Goal: Contribute content: Add original content to the website for others to see

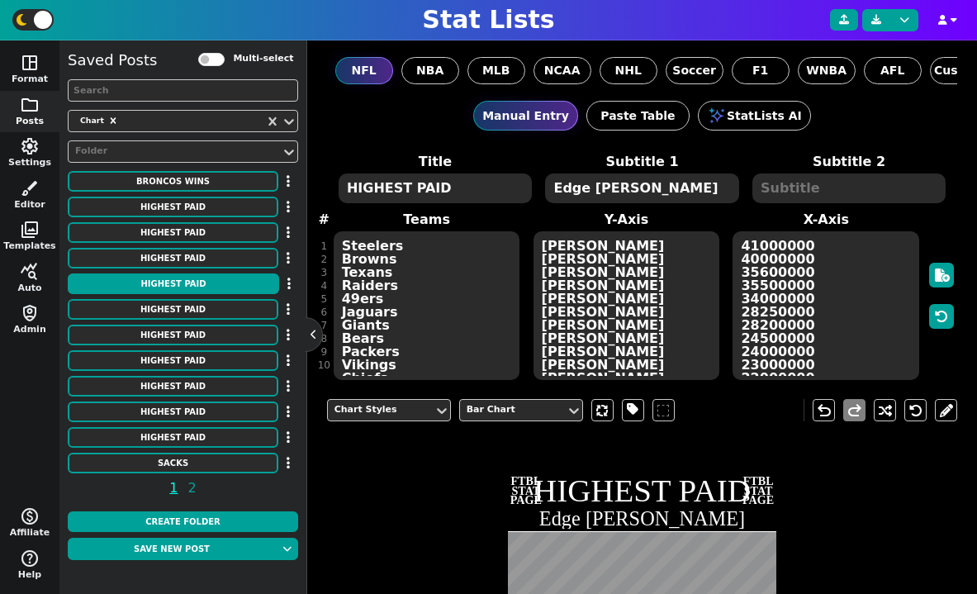
scroll to position [387, 0]
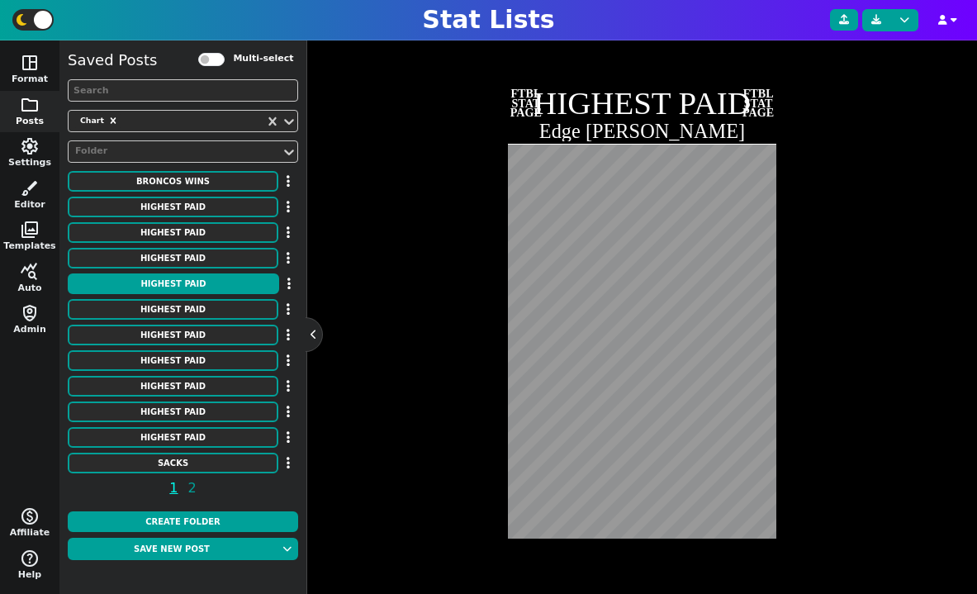
click at [421, 242] on div "Chart Styles Bar Chart undo redo FTBL STAT PAGE HIGHEST PAID Edge [PERSON_NAME]…" at bounding box center [642, 290] width 631 height 583
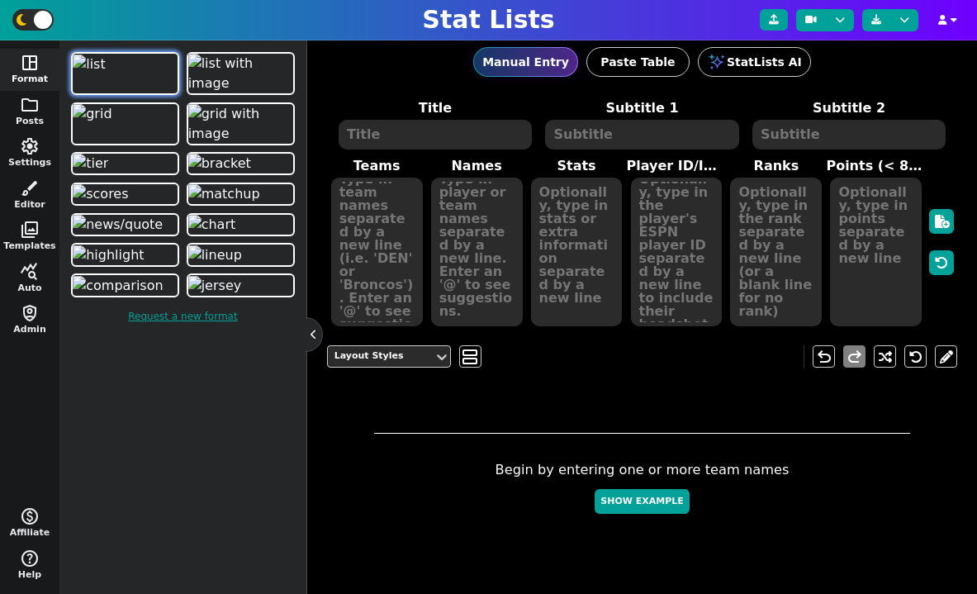
scroll to position [200, 0]
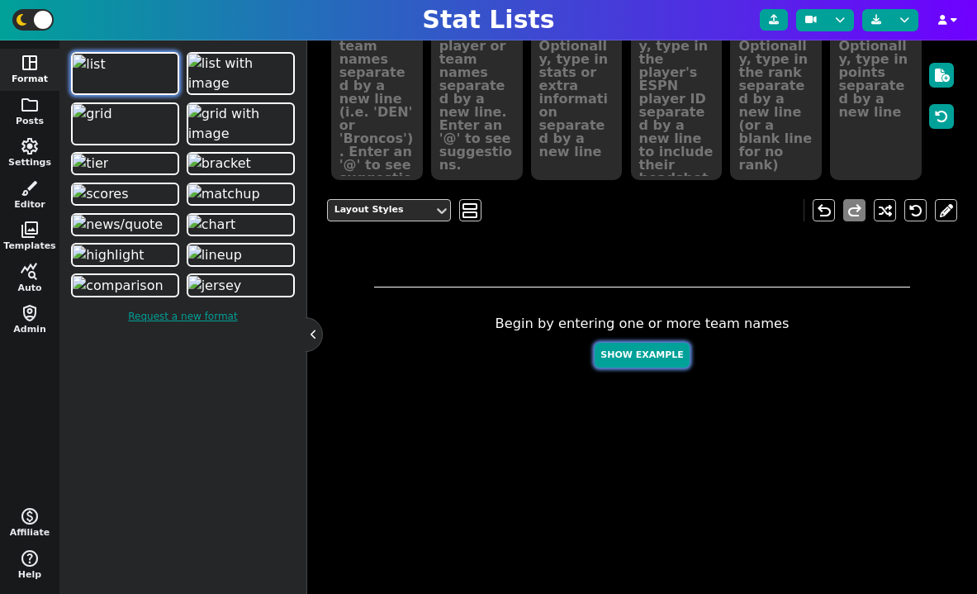
click at [643, 359] on button "Show Example" at bounding box center [642, 356] width 94 height 26
type textarea "Example Post"
type textarea "Random"
type textarea "TB [PERSON_NAME] SF DAL DET MIA GB JAX BUF"
type textarea "[PERSON_NAME] [PERSON_NAME] [PERSON_NAME] [PERSON_NAME] [PERSON_NAME] [PERSON_N…"
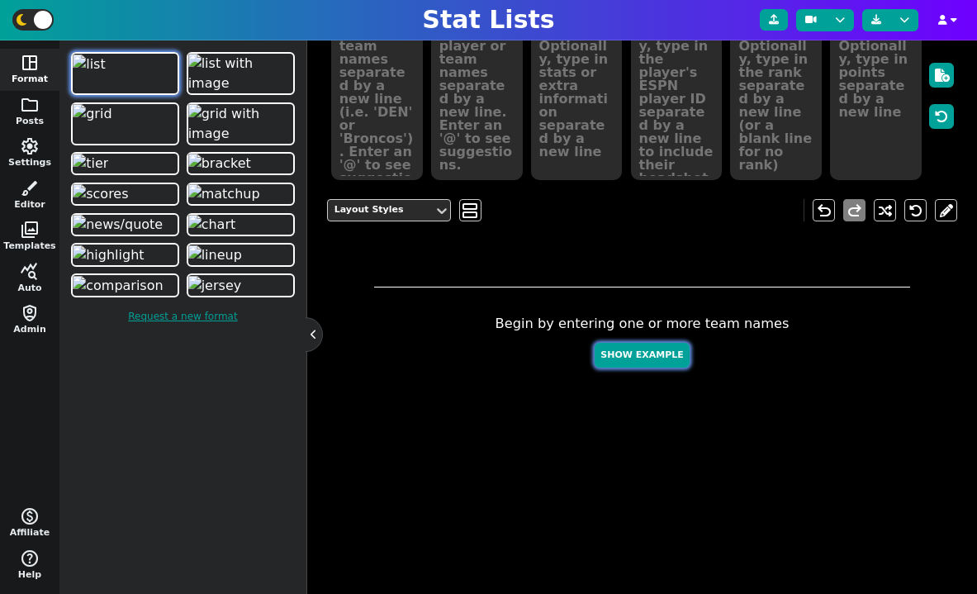
type textarea "700 583 533 529 464 436 408 386 385 247"
type textarea "3052587 4432577 3139477 4361741 2577417 3046779 4241479 4036378 4360310 3918298"
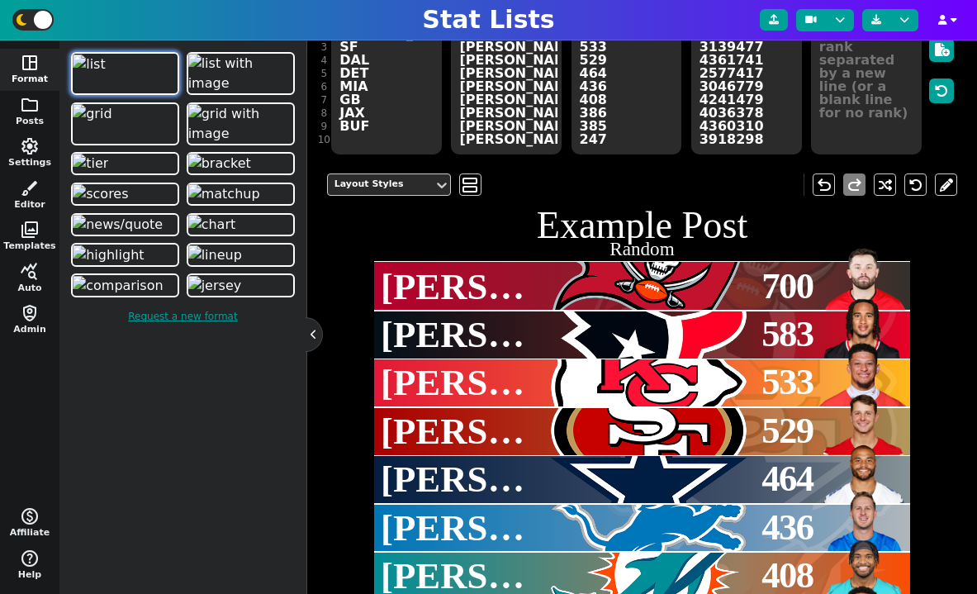
scroll to position [154, 0]
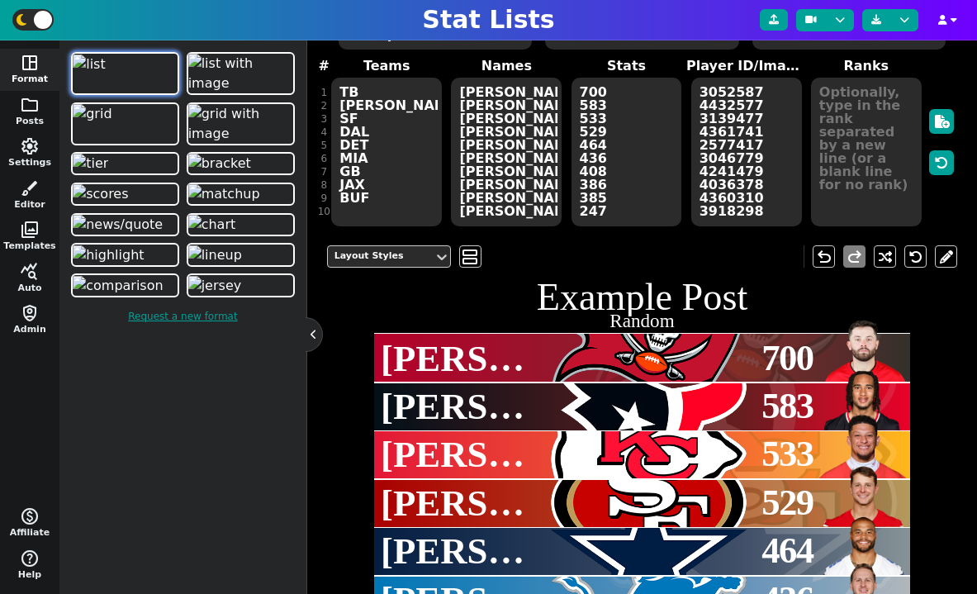
click at [638, 180] on textarea "700 583 533 529 464 436 408 386 385 247" at bounding box center [627, 152] width 111 height 149
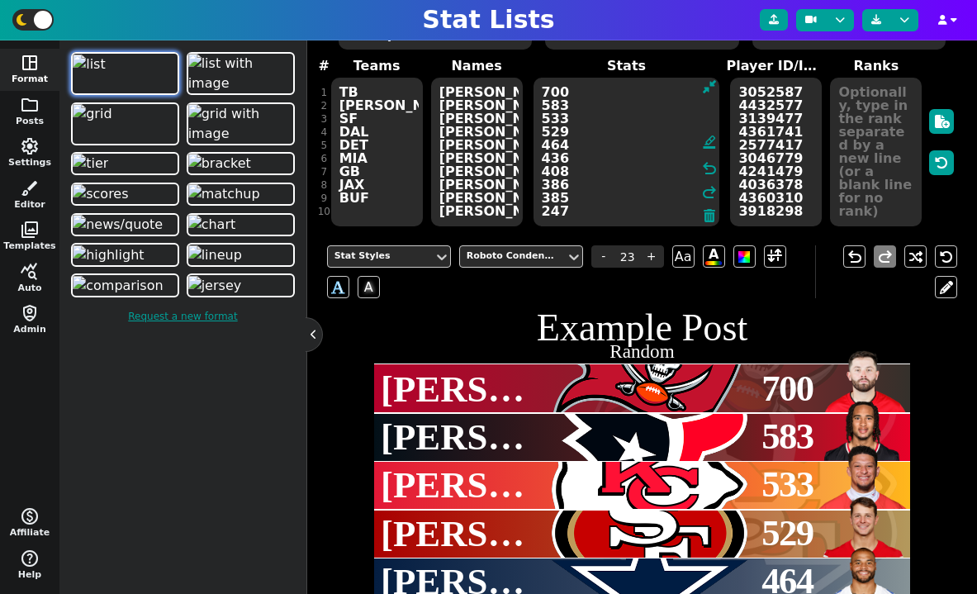
click at [501, 116] on textarea "[PERSON_NAME] [PERSON_NAME] [PERSON_NAME] [PERSON_NAME] [PERSON_NAME] [PERSON_N…" at bounding box center [477, 152] width 92 height 149
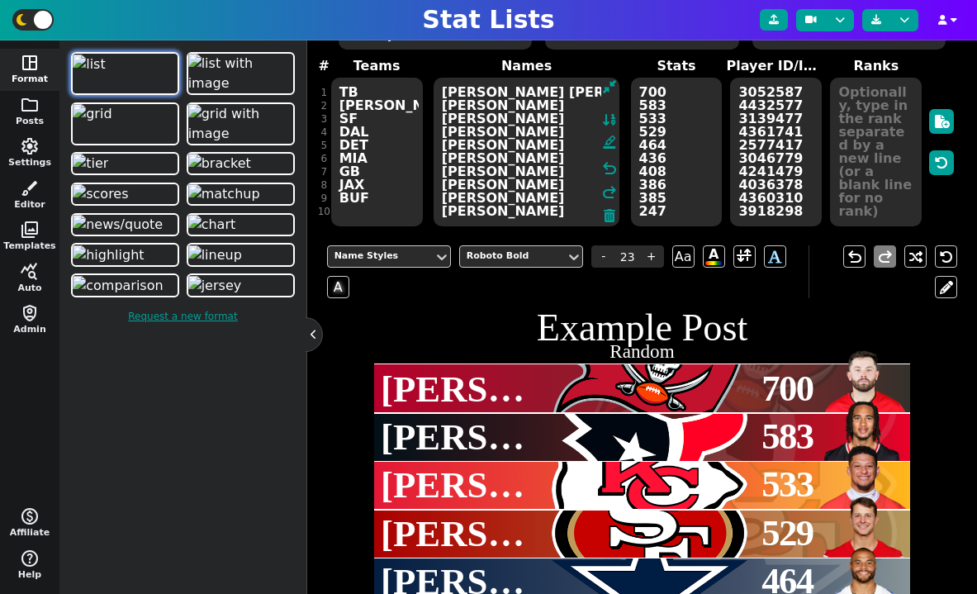
click at [529, 106] on textarea "[PERSON_NAME] [PERSON_NAME] [PERSON_NAME] [PERSON_NAME] [PERSON_NAME] [PERSON_N…" at bounding box center [527, 152] width 187 height 149
click at [545, 88] on textarea "[PERSON_NAME] [PERSON_NAME] [PERSON_NAME] [PERSON_NAME] [PERSON_NAME] [PERSON_N…" at bounding box center [527, 152] width 187 height 149
click at [440, 112] on textarea "[PERSON_NAME] [PERSON_NAME], [PERSON_NAME] [PERSON_NAME] [PERSON_NAME] [PERSON_…" at bounding box center [527, 152] width 187 height 149
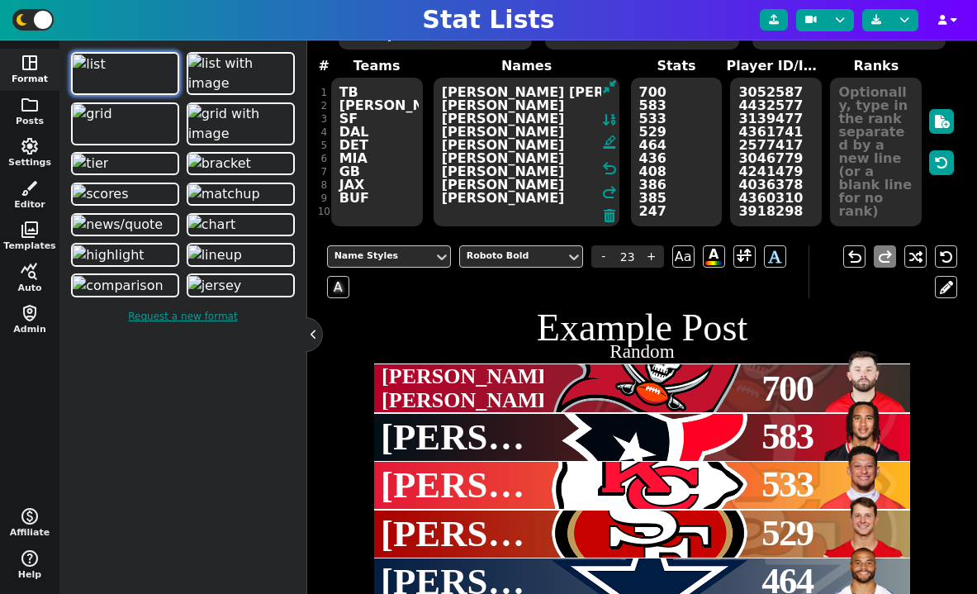
click at [554, 109] on textarea "[PERSON_NAME] [PERSON_NAME], [PERSON_NAME] [PERSON_NAME] [PERSON_NAME] [PERSON_…" at bounding box center [527, 152] width 187 height 149
click at [440, 121] on textarea "[PERSON_NAME] [PERSON_NAME], [PERSON_NAME] [PERSON_NAME], [PERSON_NAME] [PERSON…" at bounding box center [527, 152] width 187 height 149
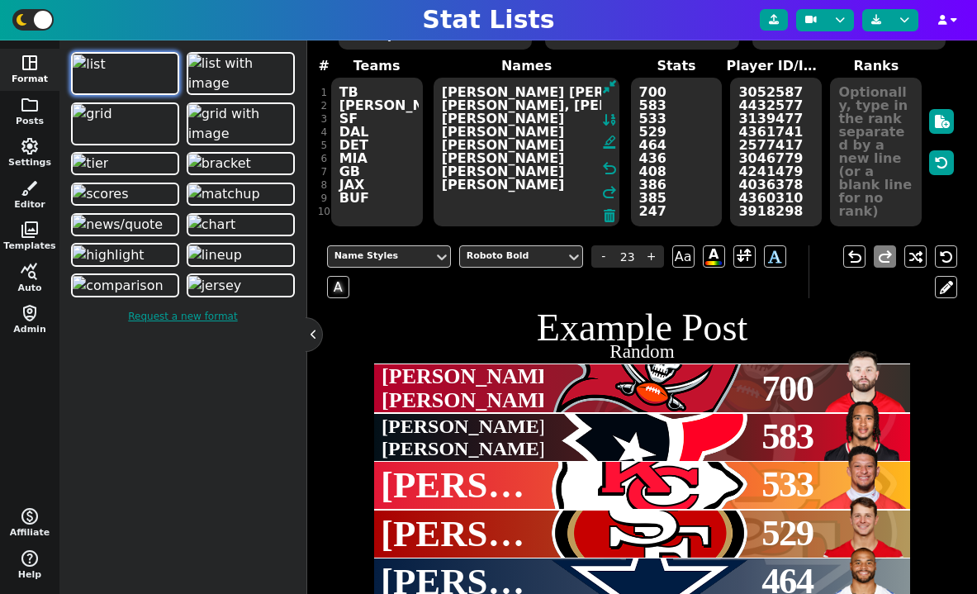
click at [444, 132] on textarea "[PERSON_NAME] [PERSON_NAME], [PERSON_NAME] [PERSON_NAME], [PERSON_NAME] [PERSON…" at bounding box center [527, 152] width 187 height 149
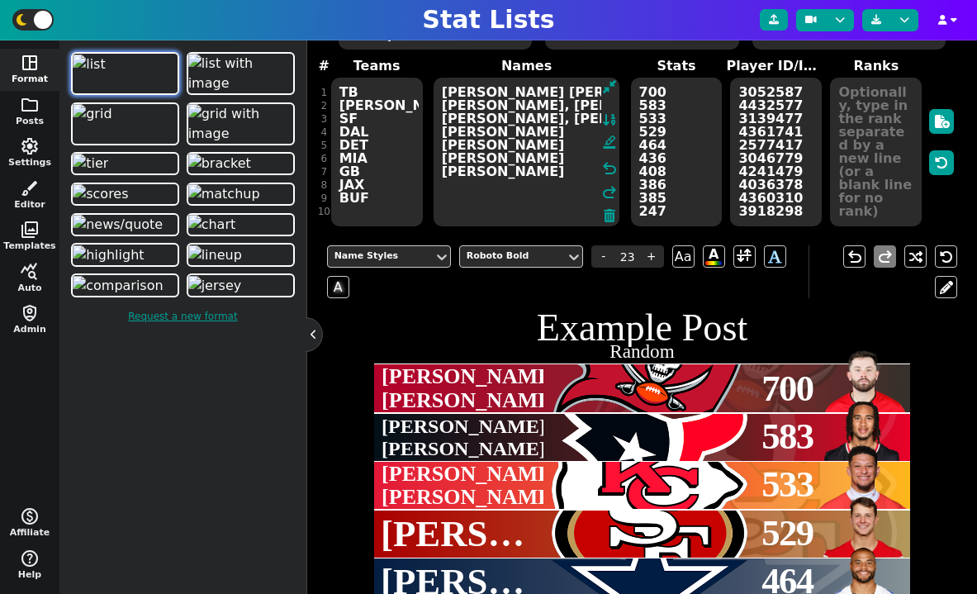
click at [446, 135] on textarea "[PERSON_NAME] [PERSON_NAME], [PERSON_NAME] [PERSON_NAME], [PERSON_NAME] [PERSON…" at bounding box center [527, 152] width 187 height 149
click at [446, 141] on textarea "[PERSON_NAME] [PERSON_NAME], [PERSON_NAME] [PERSON_NAME], [PERSON_NAME] [PERSON…" at bounding box center [527, 152] width 187 height 149
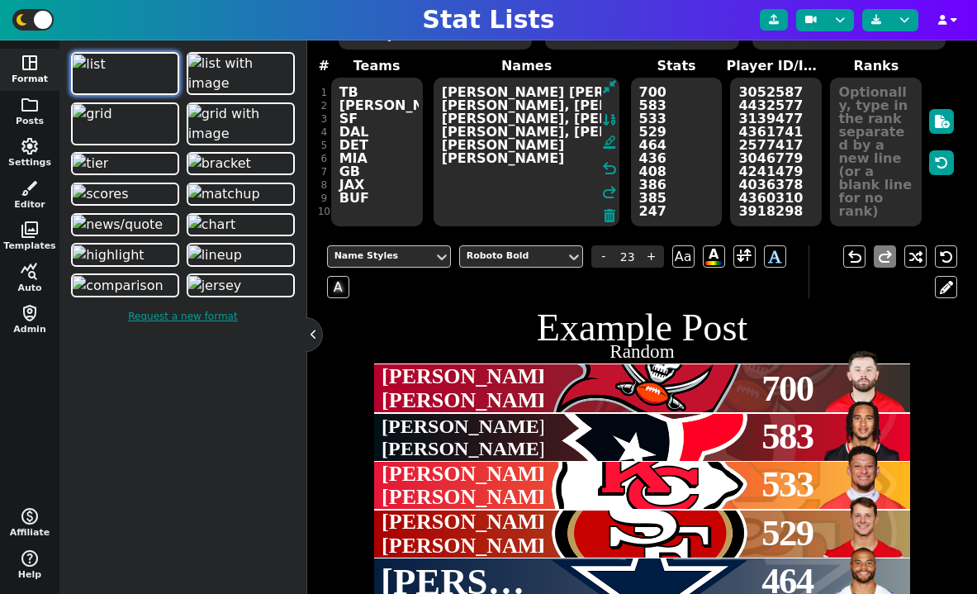
click at [442, 160] on textarea "[PERSON_NAME] [PERSON_NAME], [PERSON_NAME] [PERSON_NAME], [PERSON_NAME] [PERSON…" at bounding box center [527, 152] width 187 height 149
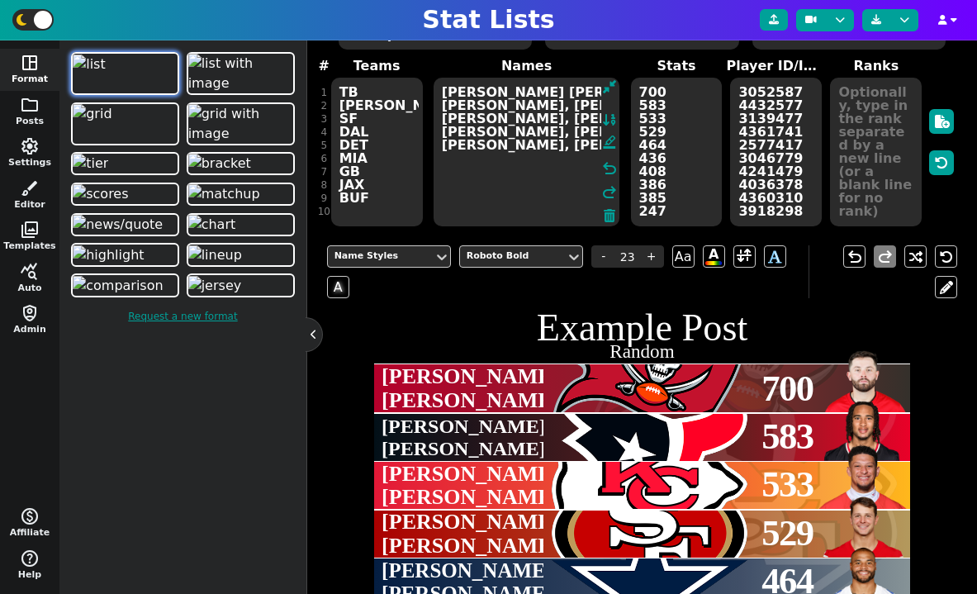
type textarea "[PERSON_NAME] [PERSON_NAME], [PERSON_NAME] [PERSON_NAME], [PERSON_NAME] [PERSON…"
click at [785, 167] on textarea "3052587 4432577 3139477 4361741 2577417 3046779 4241479 4036378 4360310 3918298" at bounding box center [776, 152] width 92 height 149
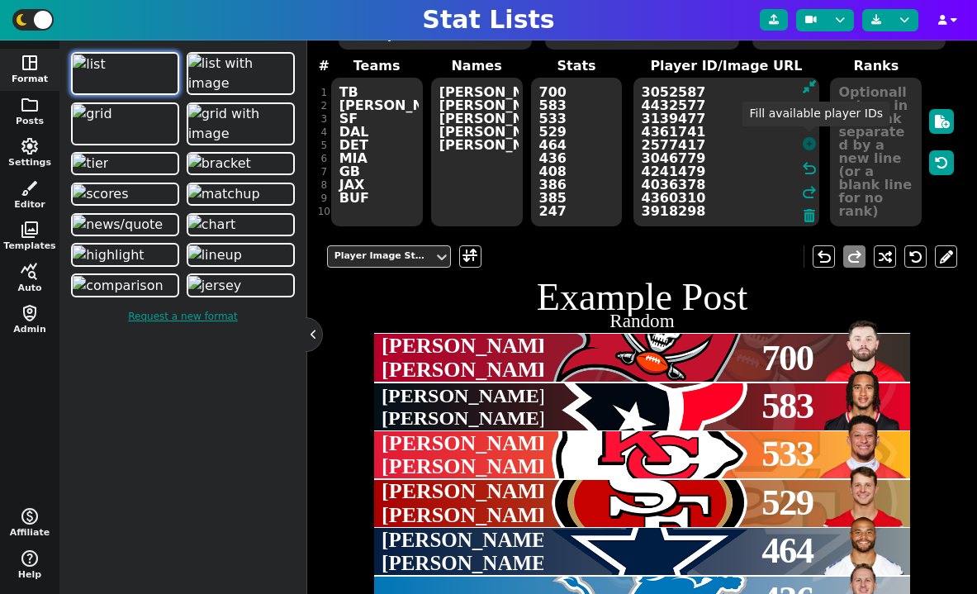
click at [812, 143] on icon at bounding box center [809, 143] width 13 height 13
type textarea "3052587/4432577 3139477/4361741 2577417/3046779 4241479/4036378 4360310/3918298"
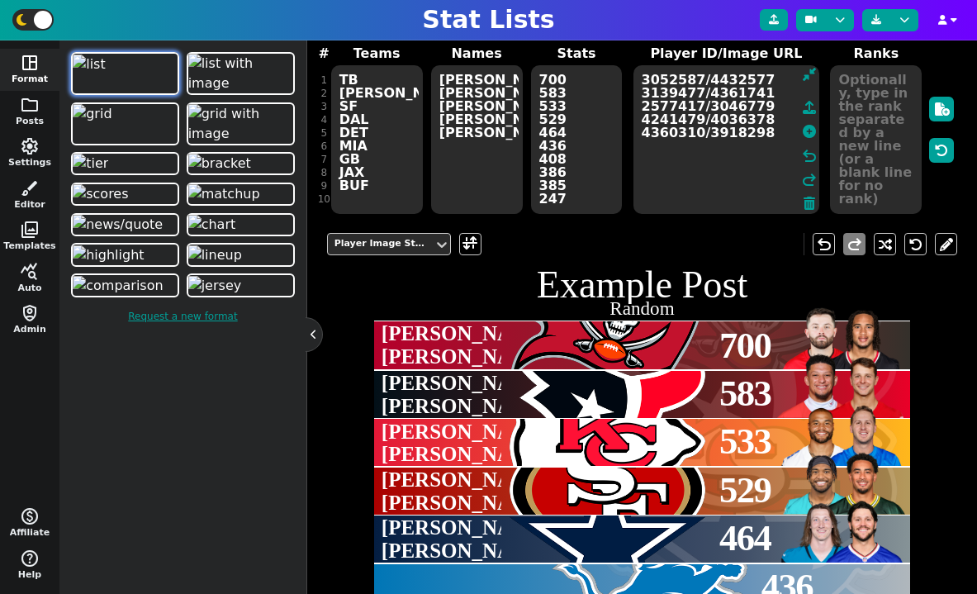
scroll to position [139, 0]
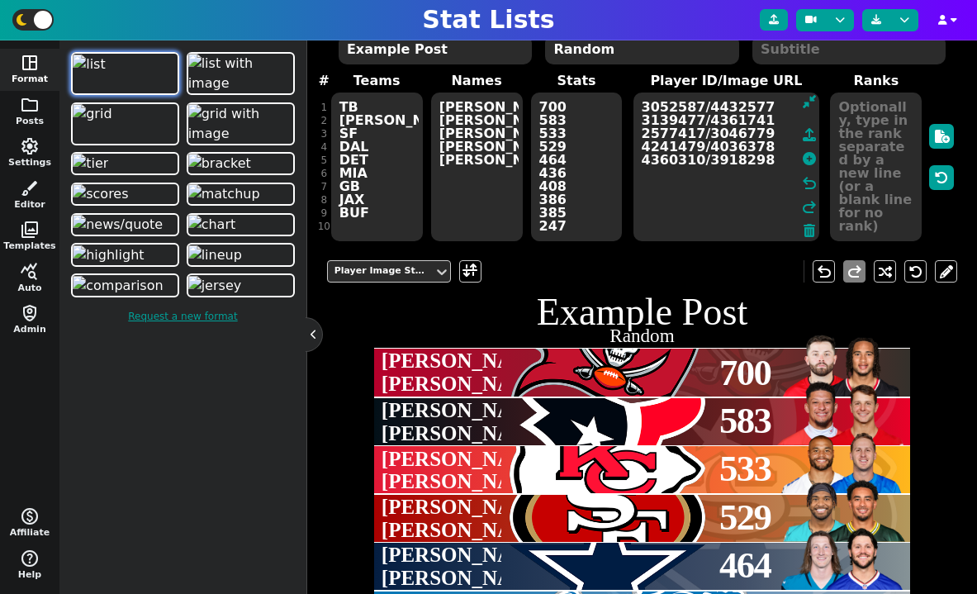
click at [565, 148] on textarea "700 583 533 529 464 436 408 386 385 247" at bounding box center [577, 167] width 92 height 149
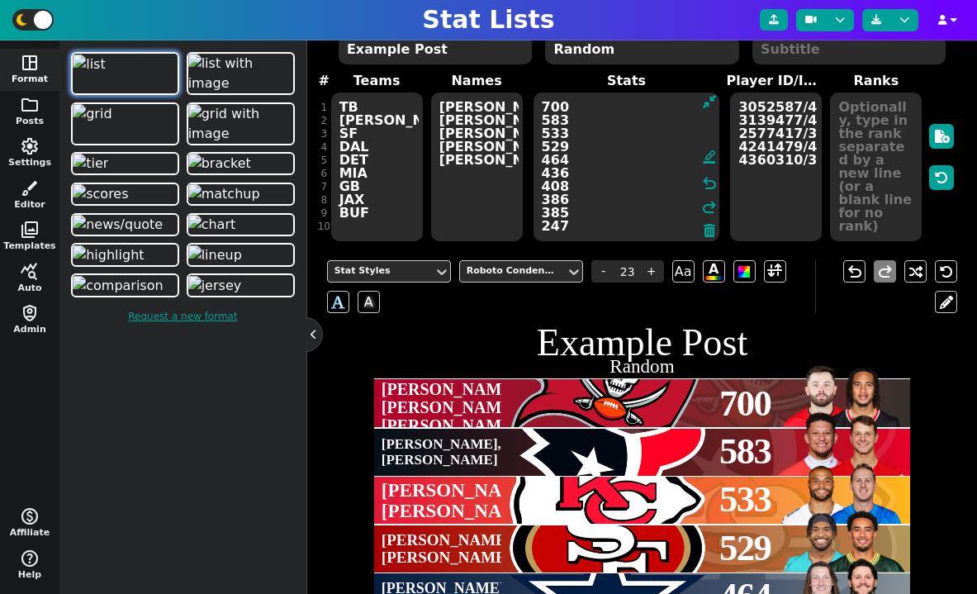
drag, startPoint x: 587, startPoint y: 227, endPoint x: 587, endPoint y: 168, distance: 59.5
click at [587, 168] on textarea "700 583 533 529 464 436 408 386 385 247" at bounding box center [627, 167] width 187 height 149
drag, startPoint x: 578, startPoint y: 162, endPoint x: 583, endPoint y: 248, distance: 86.1
click at [583, 248] on div "NFL NBA MLB NCAA NHL Soccer F1 WNBA AFL Custom Manual Entry Paste Table StatLis…" at bounding box center [642, 317] width 670 height 554
type textarea "700 583 533 529 464"
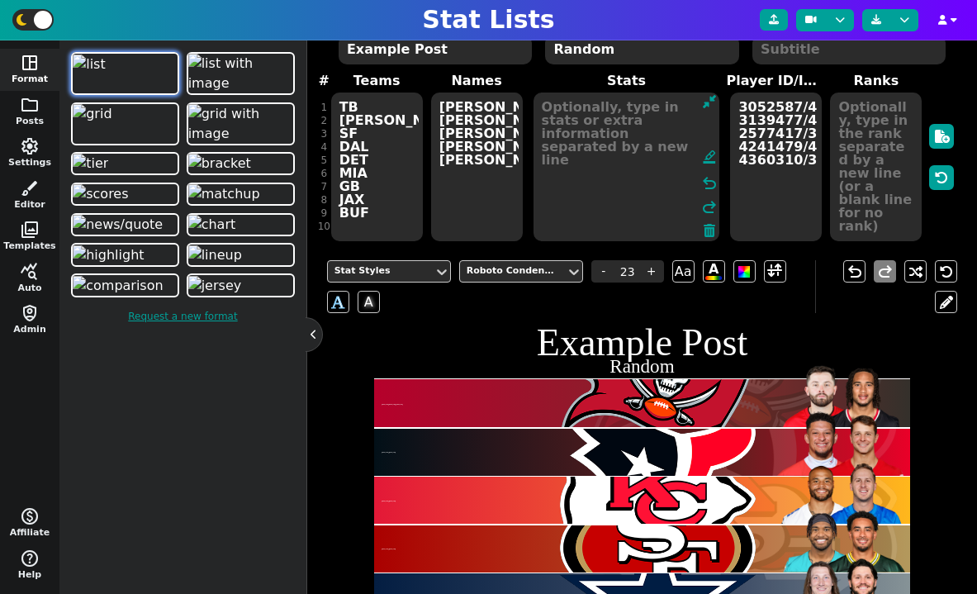
click at [472, 204] on textarea "[PERSON_NAME] [PERSON_NAME], [PERSON_NAME] [PERSON_NAME], [PERSON_NAME] [PERSON…" at bounding box center [477, 167] width 92 height 149
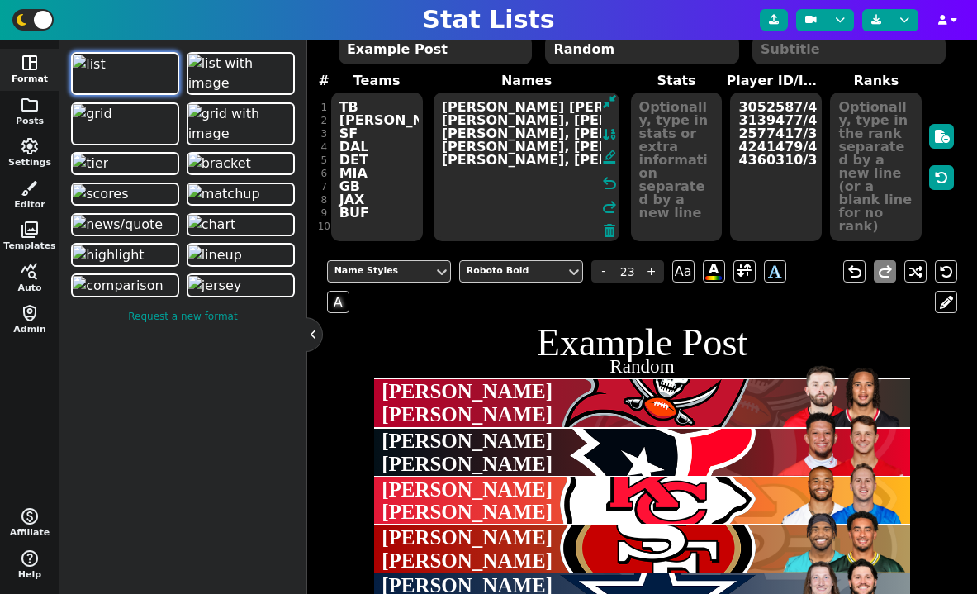
click at [528, 184] on textarea "[PERSON_NAME] [PERSON_NAME], [PERSON_NAME] [PERSON_NAME], [PERSON_NAME] [PERSON…" at bounding box center [527, 167] width 187 height 149
drag, startPoint x: 540, startPoint y: 169, endPoint x: 669, endPoint y: 169, distance: 128.9
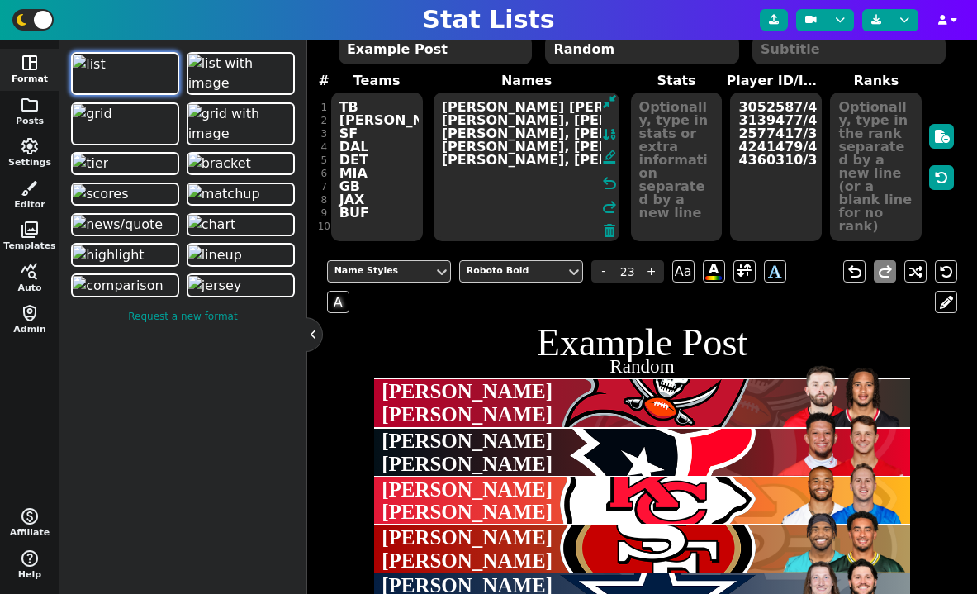
click at [669, 169] on span "Teams TB [PERSON_NAME] SF DAL DET MIA GB JAX BUF Names [PERSON_NAME] [PERSON_NA…" at bounding box center [642, 157] width 631 height 172
drag, startPoint x: 580, startPoint y: 156, endPoint x: 709, endPoint y: 172, distance: 129.8
click at [709, 172] on span "Teams TB [PERSON_NAME] SF DAL DET MIA GB JAX BUF Names [PERSON_NAME] [PERSON_NA…" at bounding box center [642, 157] width 631 height 172
paste textarea "700 583 533 529 464"
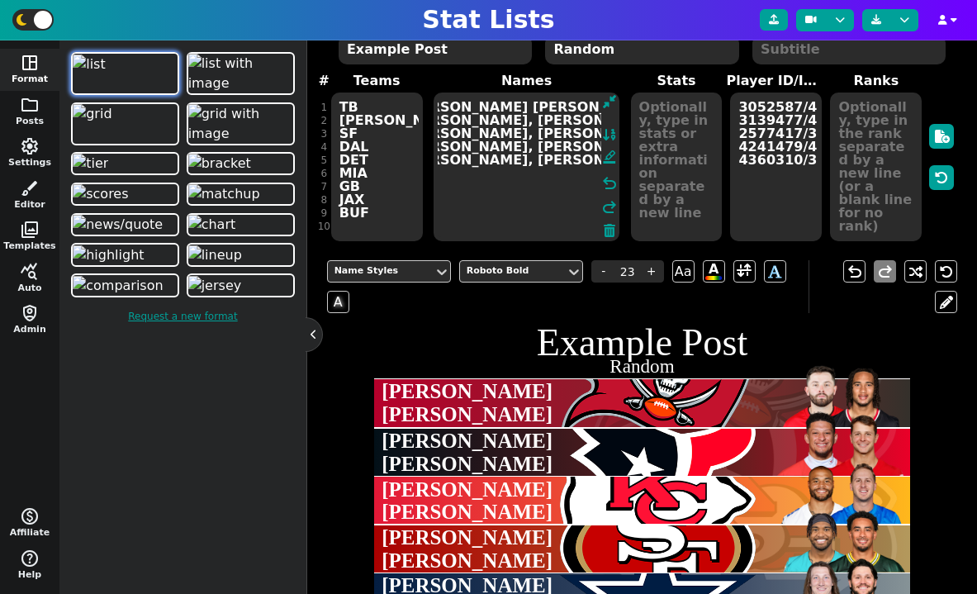
scroll to position [0, 0]
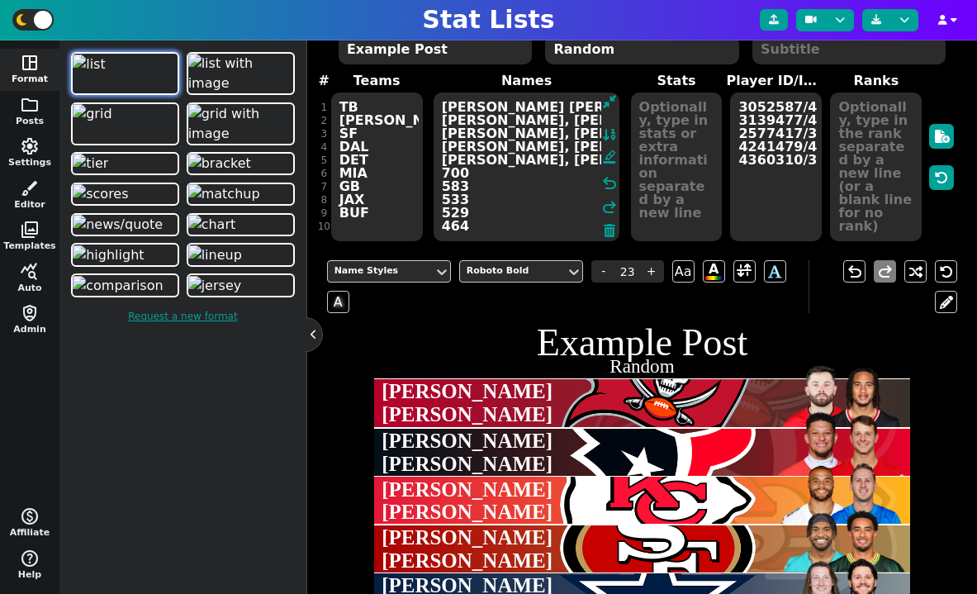
drag, startPoint x: 584, startPoint y: 163, endPoint x: 346, endPoint y: 79, distance: 252.2
click at [346, 79] on span "Teams TB [PERSON_NAME] SF DAL DET MIA GB JAX BUF Names [PERSON_NAME] [PERSON_NA…" at bounding box center [642, 157] width 631 height 172
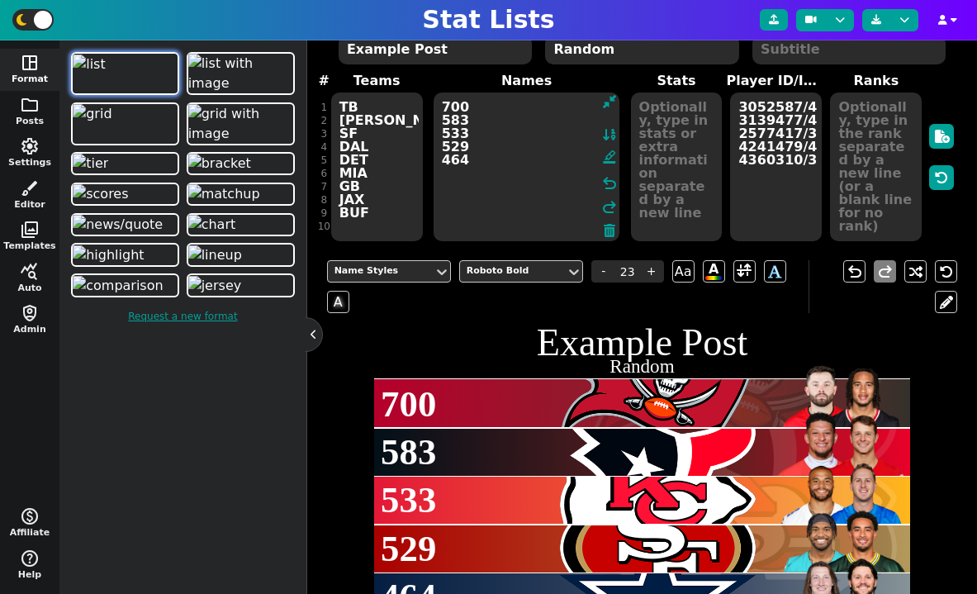
type textarea "700 583 533 529 464"
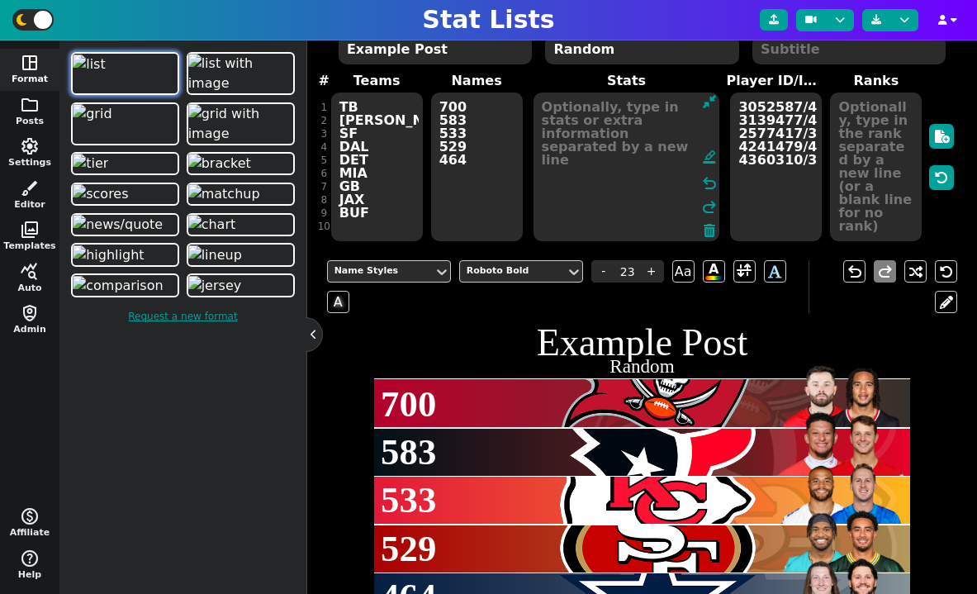
click at [662, 161] on textarea at bounding box center [627, 167] width 187 height 149
paste textarea "[PERSON_NAME] [PERSON_NAME], [PERSON_NAME] [PERSON_NAME], [PERSON_NAME] [PERSON…"
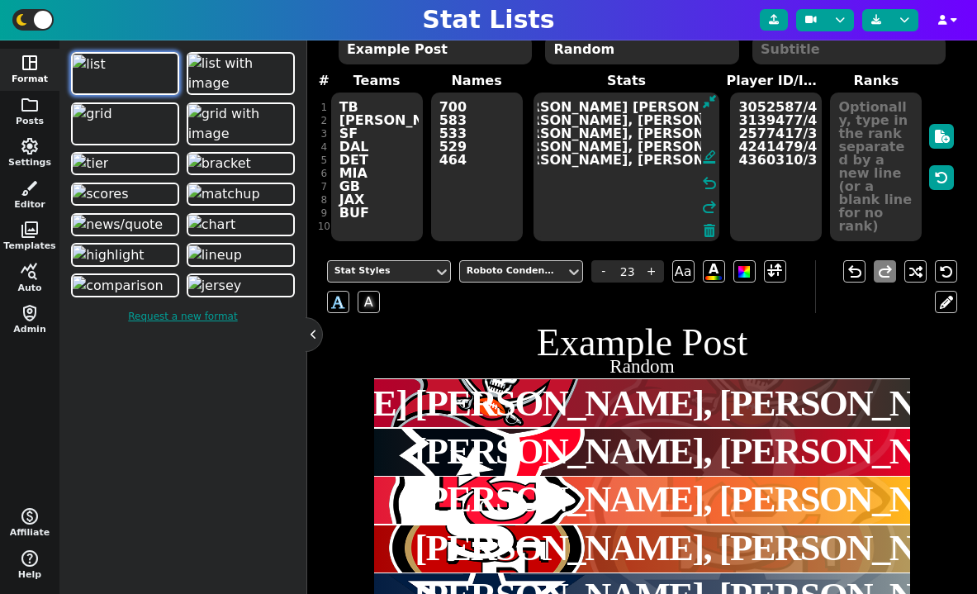
type textarea "[PERSON_NAME] [PERSON_NAME], [PERSON_NAME] [PERSON_NAME], [PERSON_NAME] [PERSON…"
click at [818, 157] on span "3052587/4432577 3139477/4361741 2577417/3046779 4241479/4036378 4360310/3918298" at bounding box center [776, 167] width 95 height 152
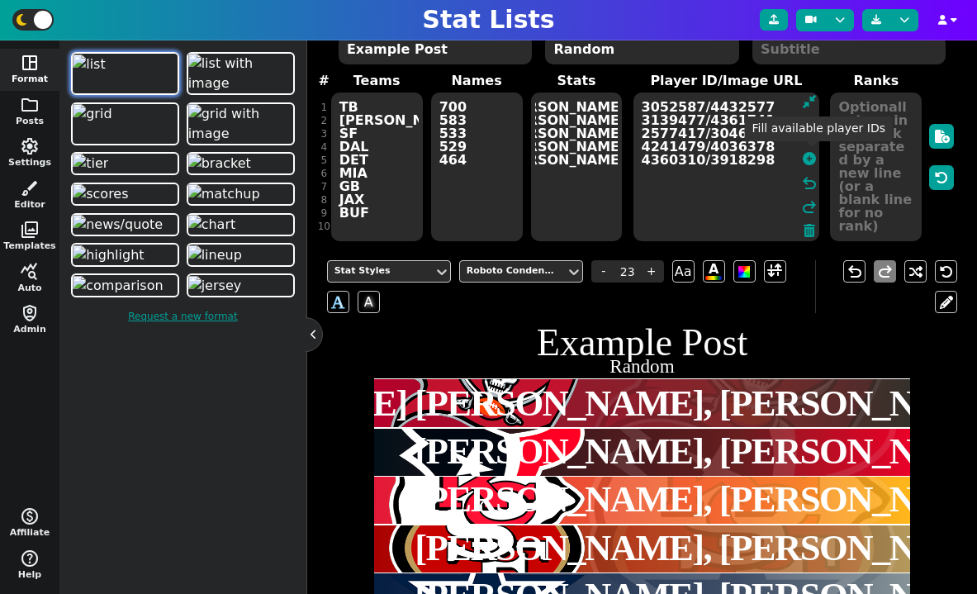
scroll to position [0, 22]
click at [811, 221] on span at bounding box center [810, 231] width 12 height 20
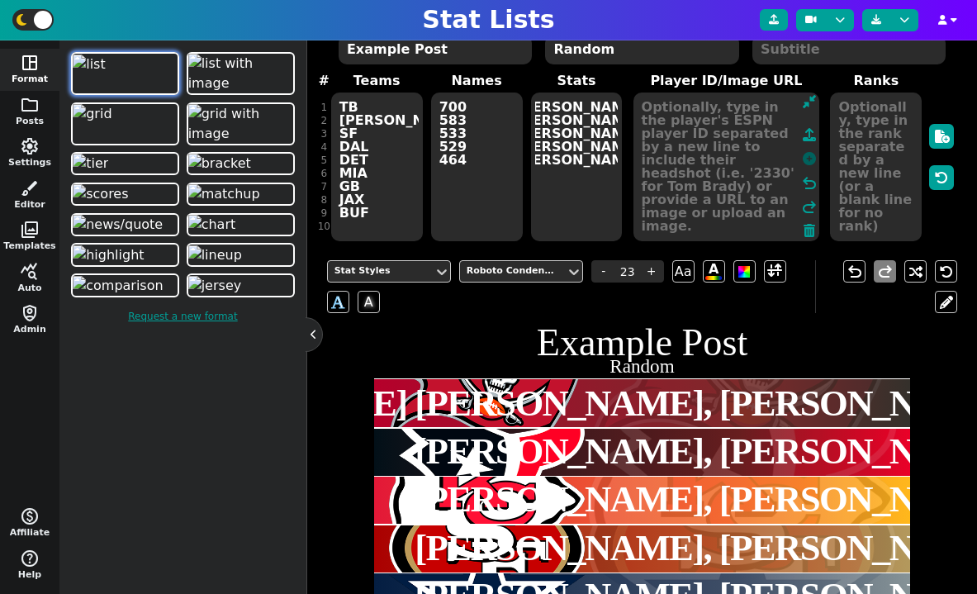
click at [811, 165] on icon at bounding box center [809, 158] width 13 height 13
type textarea "3052587/4432577 3139477/4361741 2577417/3046779 4241479/4036378 4360310/3918298"
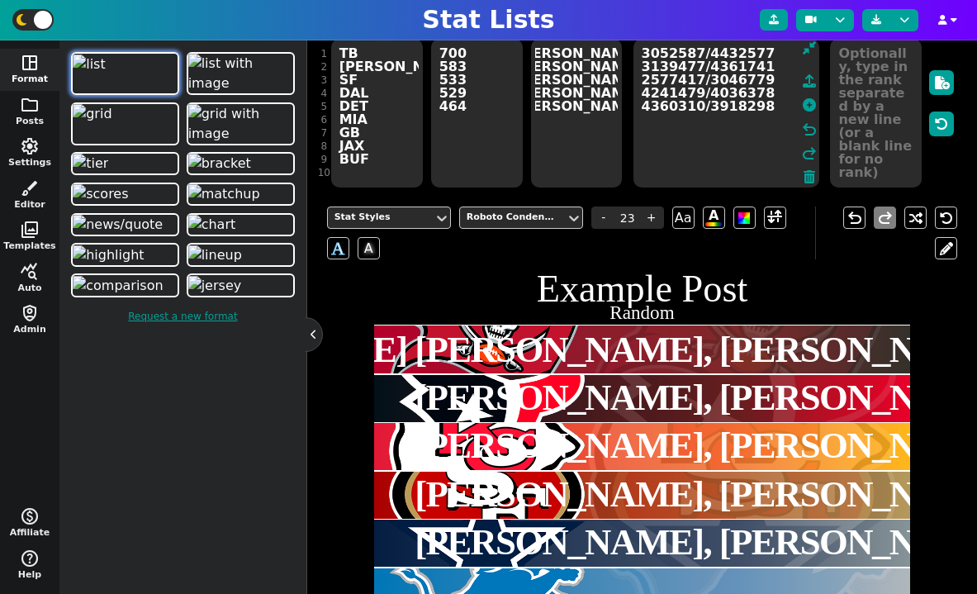
scroll to position [100, 0]
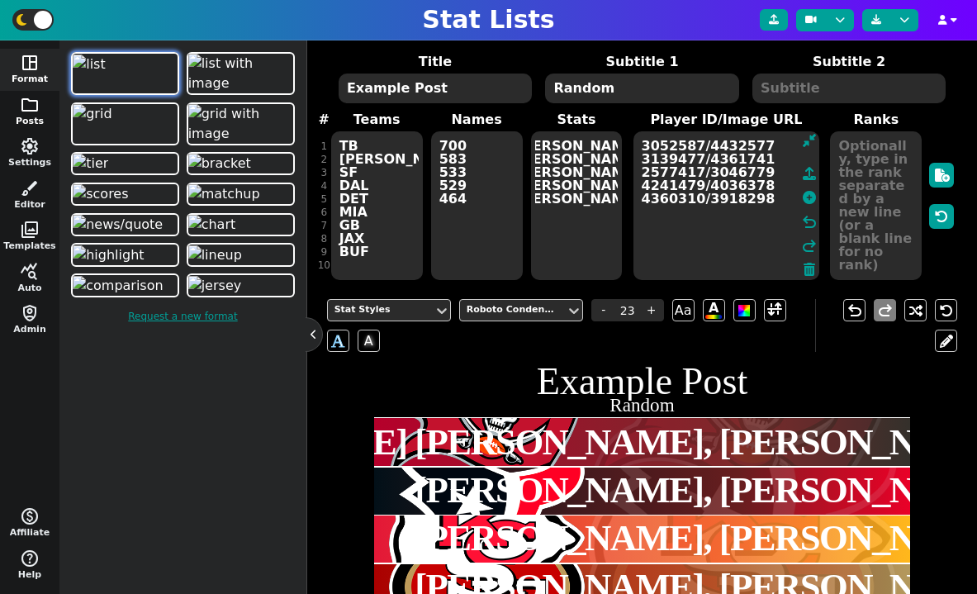
click at [31, 112] on span "folder" at bounding box center [30, 105] width 20 height 20
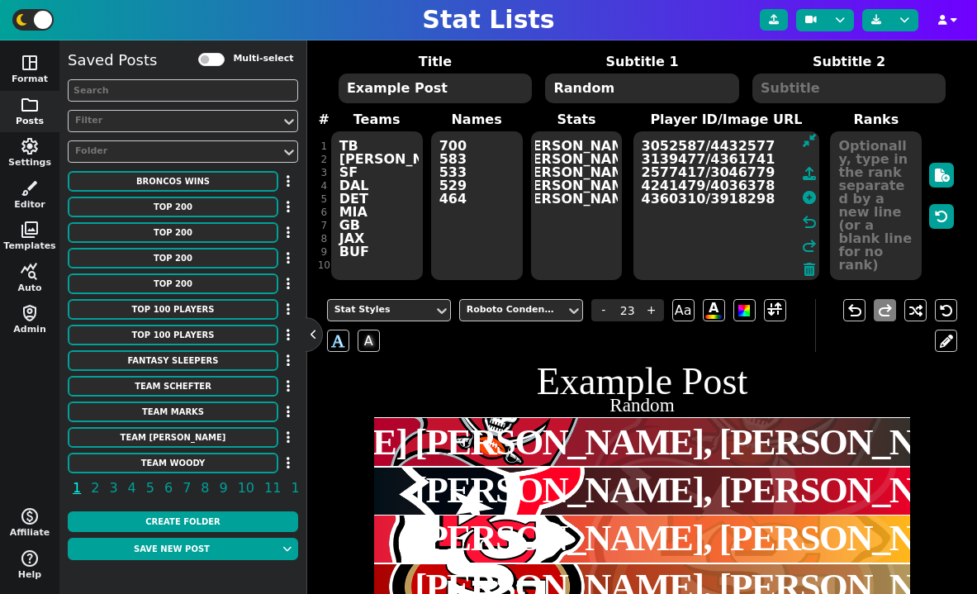
click at [191, 88] on input "text" at bounding box center [183, 90] width 231 height 22
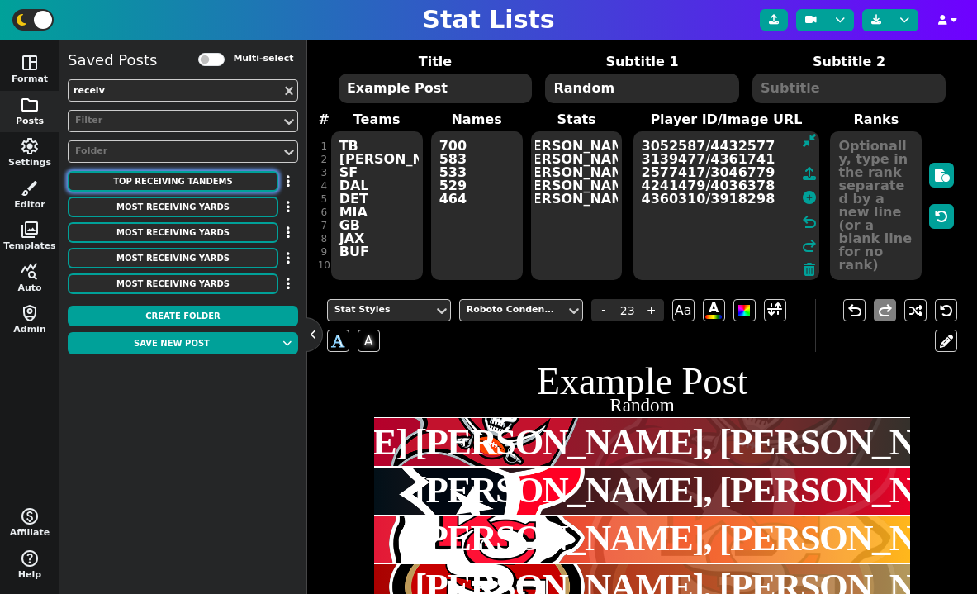
type input "receiv"
click at [218, 184] on button "Top Receiving Tandems" at bounding box center [173, 181] width 211 height 21
type textarea "Top Receiving Tandems"
type textarea "According to CBS Sports"
type textarea "phi cin min dal det lar mia jax was sea"
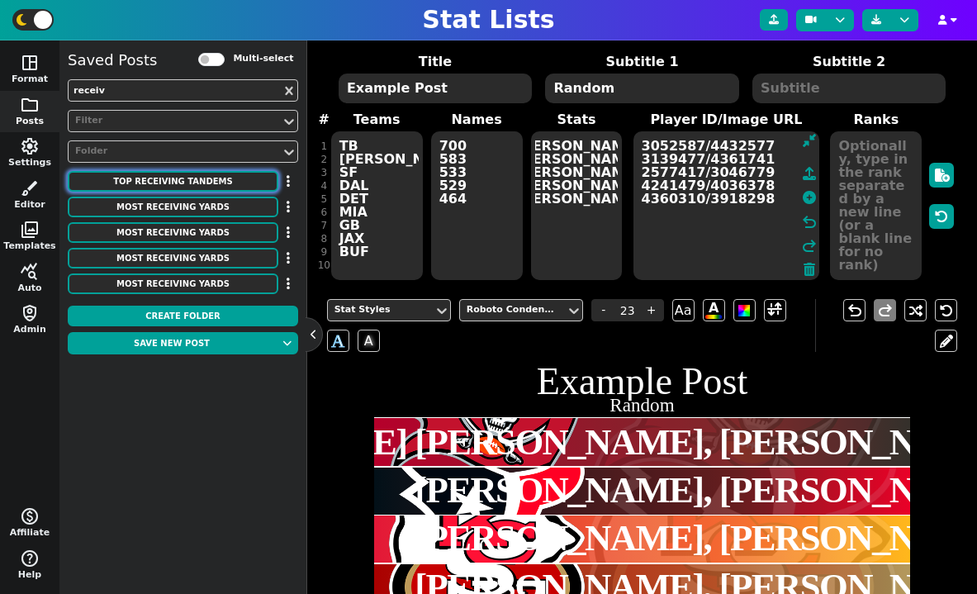
type textarea "[PERSON_NAME]##[PERSON_NAME] [PERSON_NAME]'[PERSON_NAME]##[PERSON_NAME] [PERSON…"
type textarea "4047646/4241478 4362628/4239993 4262921/4429205 4241389/4426354 4374302/4426388…"
type textarea "1 2 3 4 5 6 7 8 9 10"
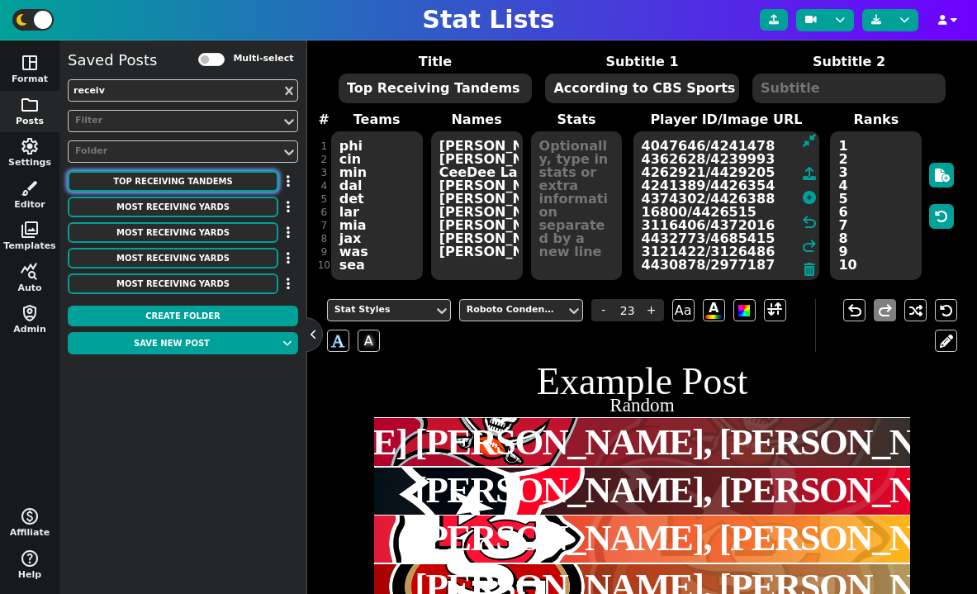
scroll to position [0, 0]
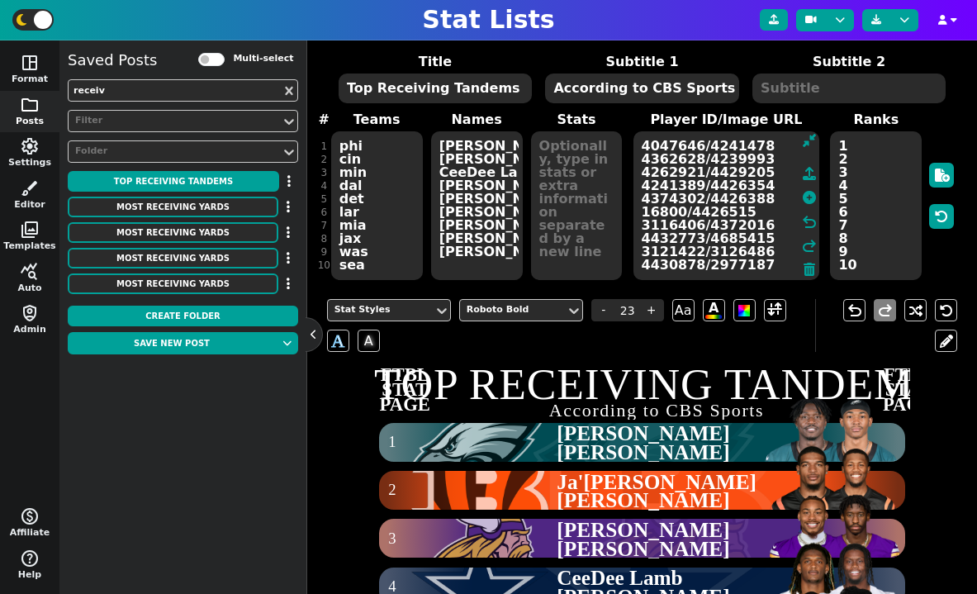
click at [766, 240] on textarea "4047646/4241478 4362628/4239993 4262921/4429205 4241389/4426354 4374302/4426388…" at bounding box center [727, 205] width 187 height 149
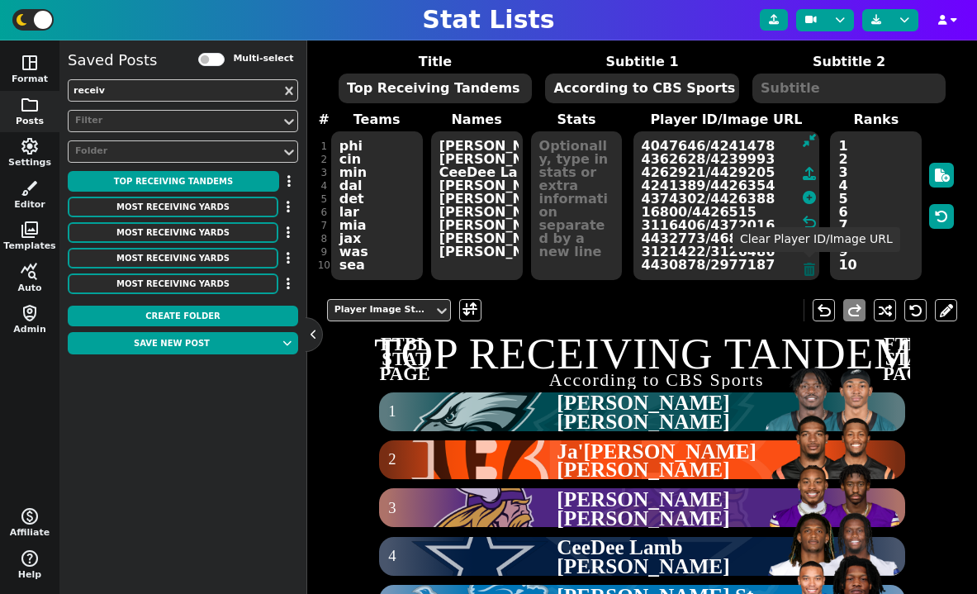
click at [806, 267] on icon at bounding box center [810, 269] width 12 height 13
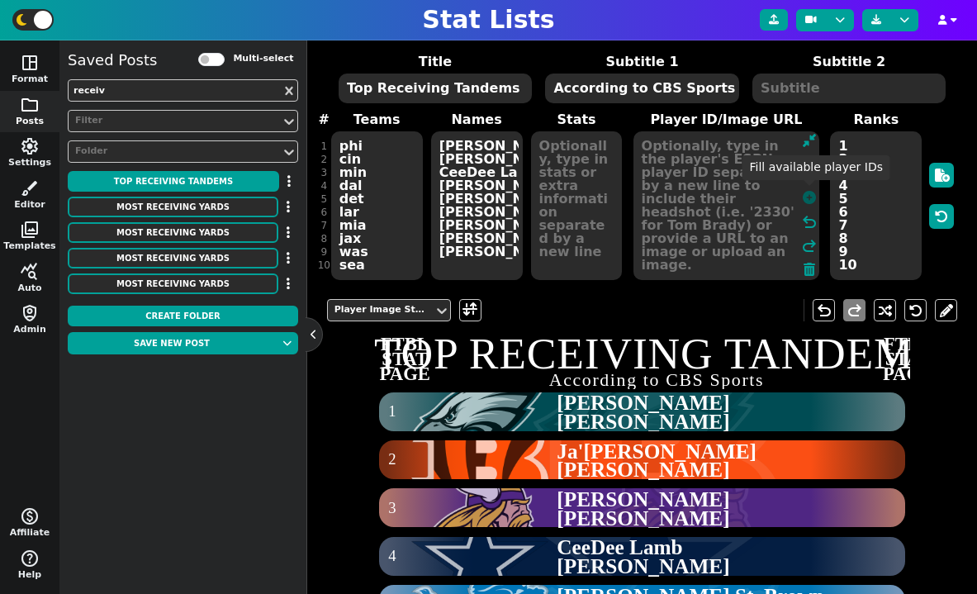
click at [809, 202] on icon at bounding box center [809, 197] width 13 height 13
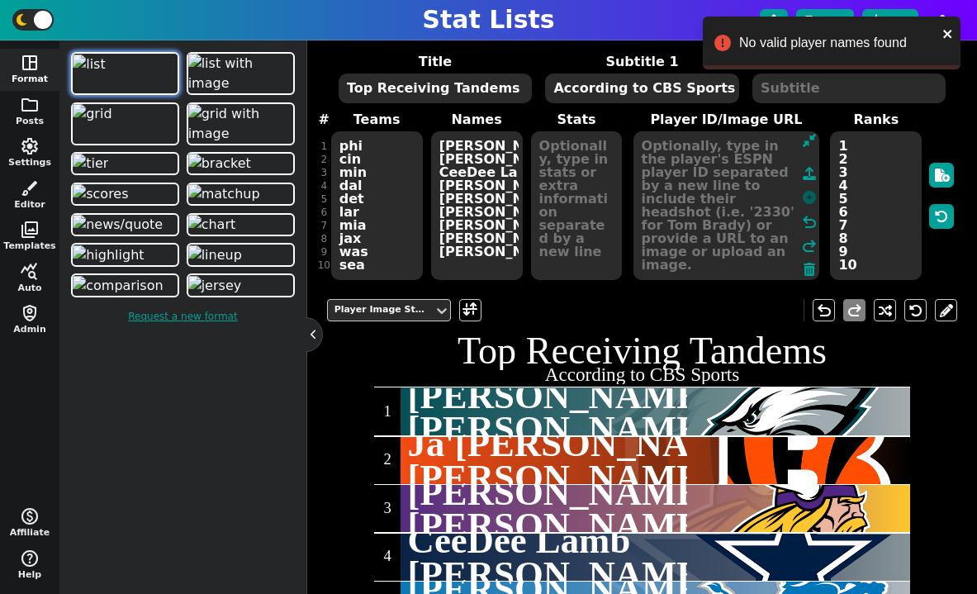
click at [814, 200] on icon at bounding box center [809, 197] width 13 height 13
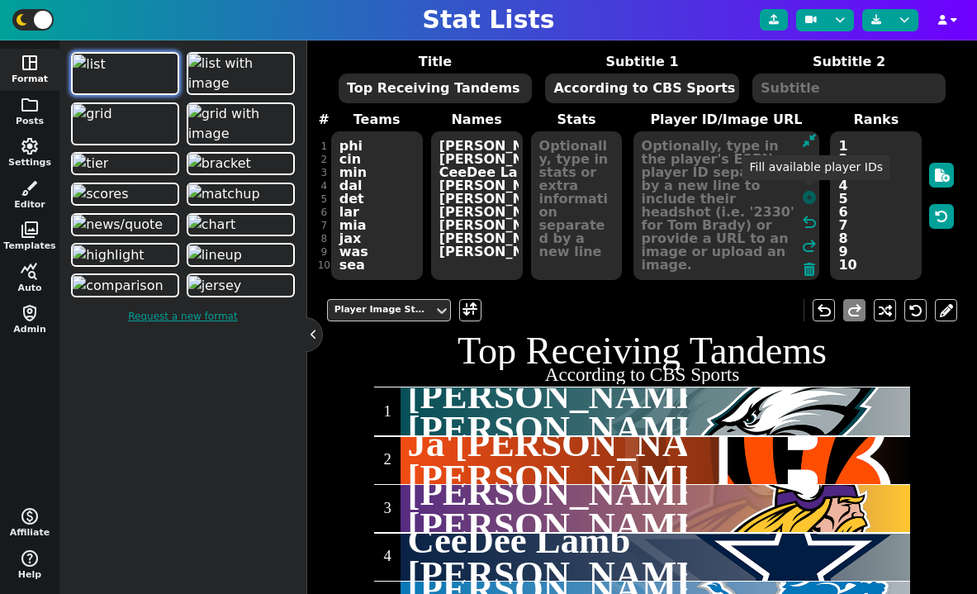
click at [811, 201] on icon at bounding box center [809, 197] width 13 height 13
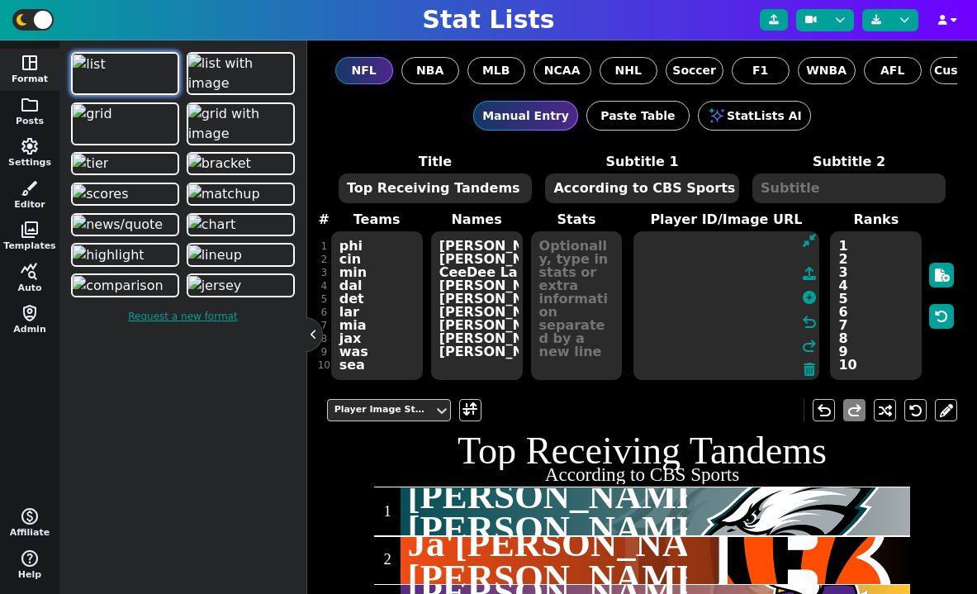
click at [811, 377] on span at bounding box center [810, 370] width 12 height 20
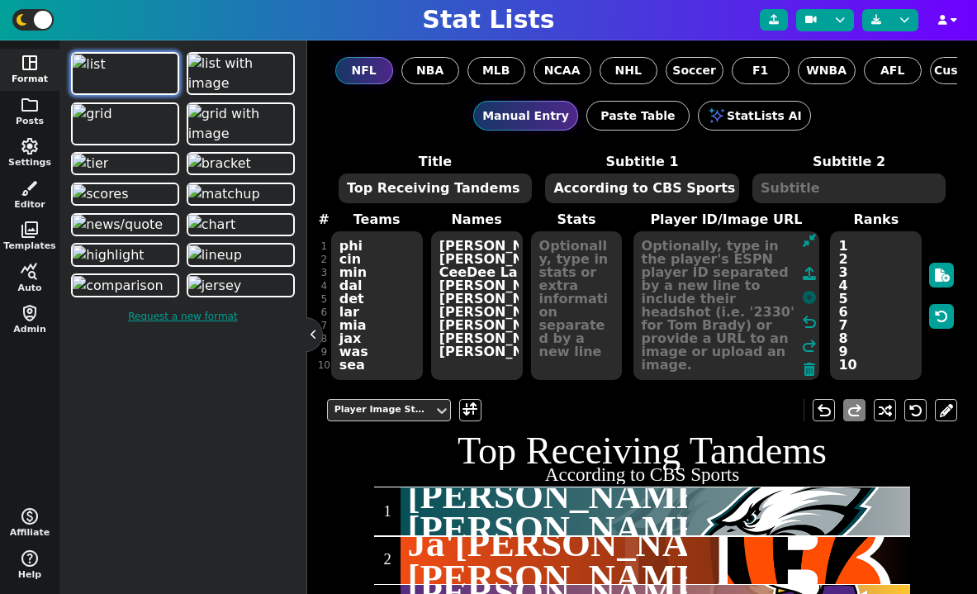
click at [805, 297] on icon at bounding box center [809, 297] width 13 height 13
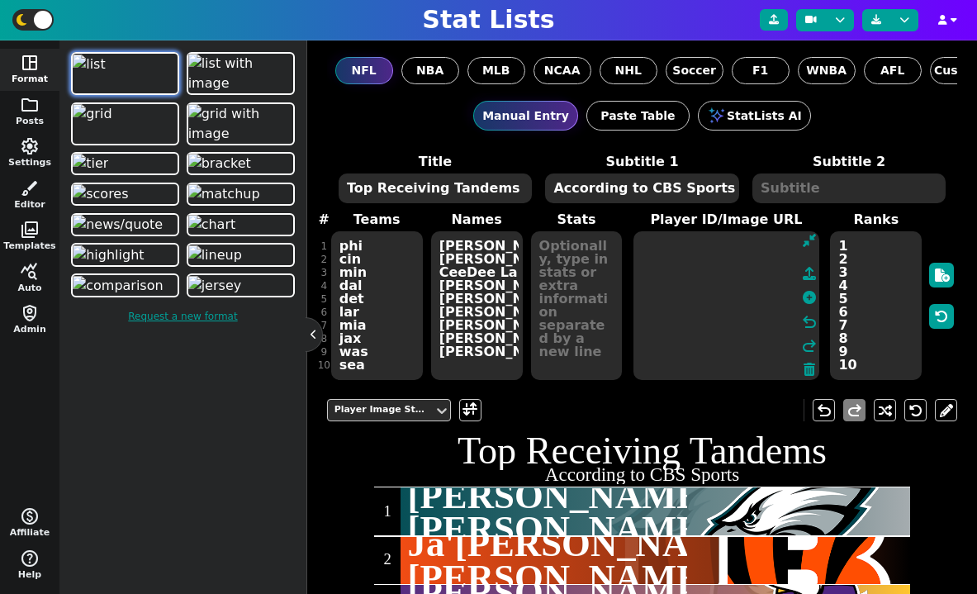
click at [515, 245] on textarea "[PERSON_NAME]##[PERSON_NAME] [PERSON_NAME]'[PERSON_NAME]##[PERSON_NAME] [PERSON…" at bounding box center [477, 305] width 92 height 149
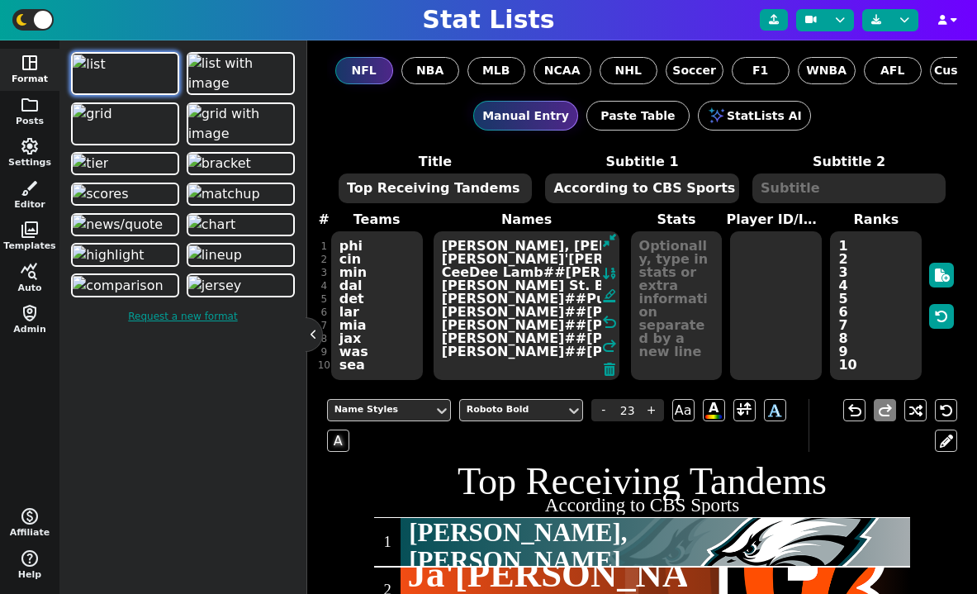
type textarea "[PERSON_NAME], [PERSON_NAME] [PERSON_NAME]'[PERSON_NAME]##[PERSON_NAME] [PERSON…"
click at [768, 301] on textarea at bounding box center [776, 305] width 92 height 149
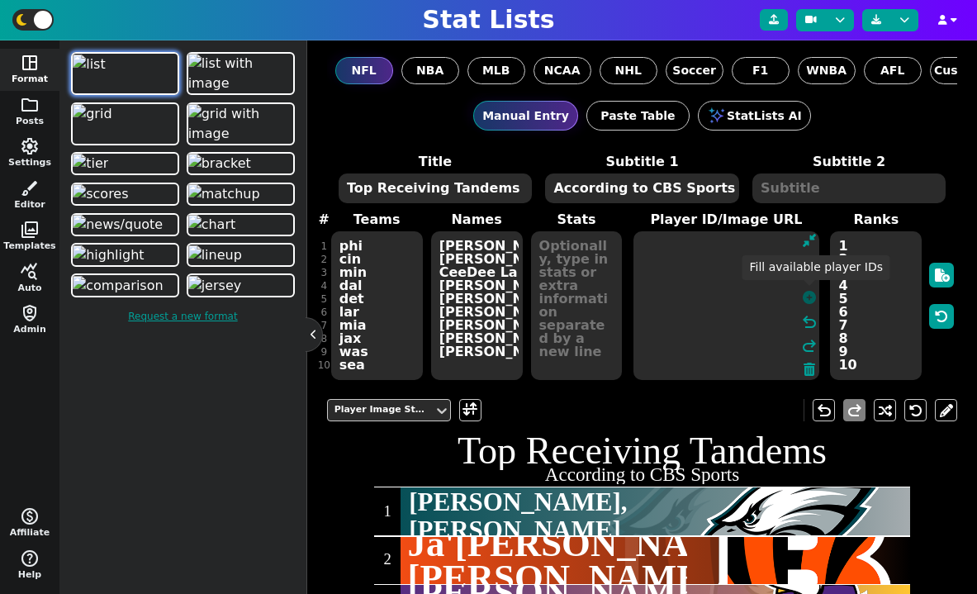
click at [811, 299] on icon at bounding box center [809, 297] width 13 height 13
type textarea "4047646/4241478"
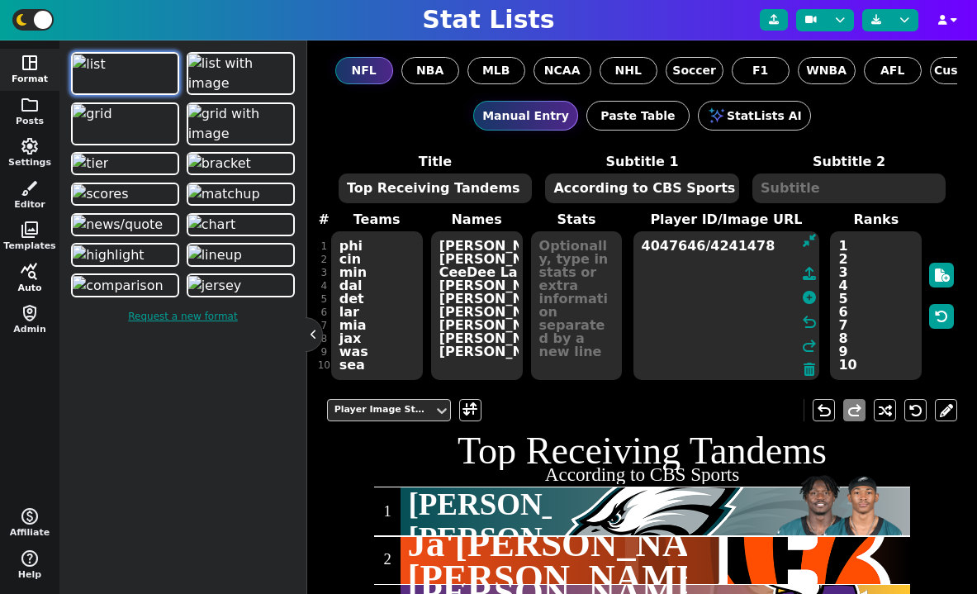
click at [26, 276] on span "query_stats" at bounding box center [30, 272] width 20 height 20
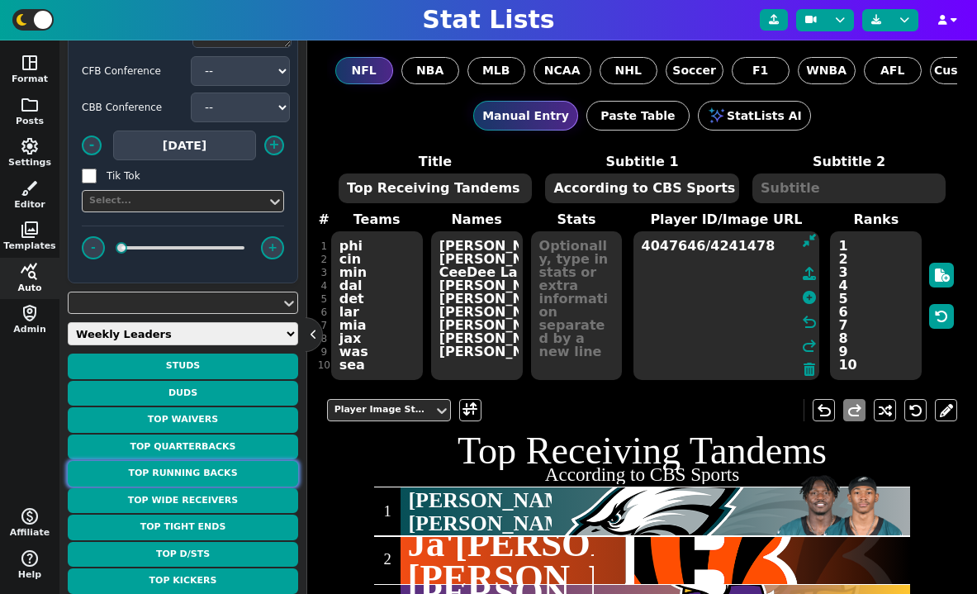
scroll to position [102, 0]
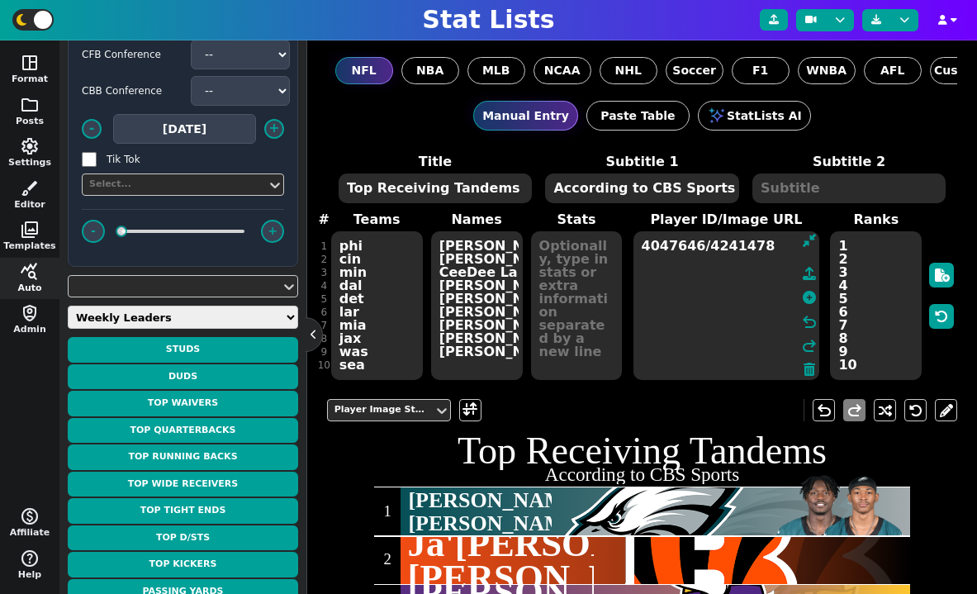
click at [159, 327] on select "Weekly Leaders Slate Leaders QB Stats RB Stats REC Stats IDP Stats Other Stats …" at bounding box center [183, 317] width 231 height 23
click at [68, 329] on select "Weekly Leaders Slate Leaders QB Stats RB Stats REC Stats IDP Stats Other Stats …" at bounding box center [183, 317] width 231 height 23
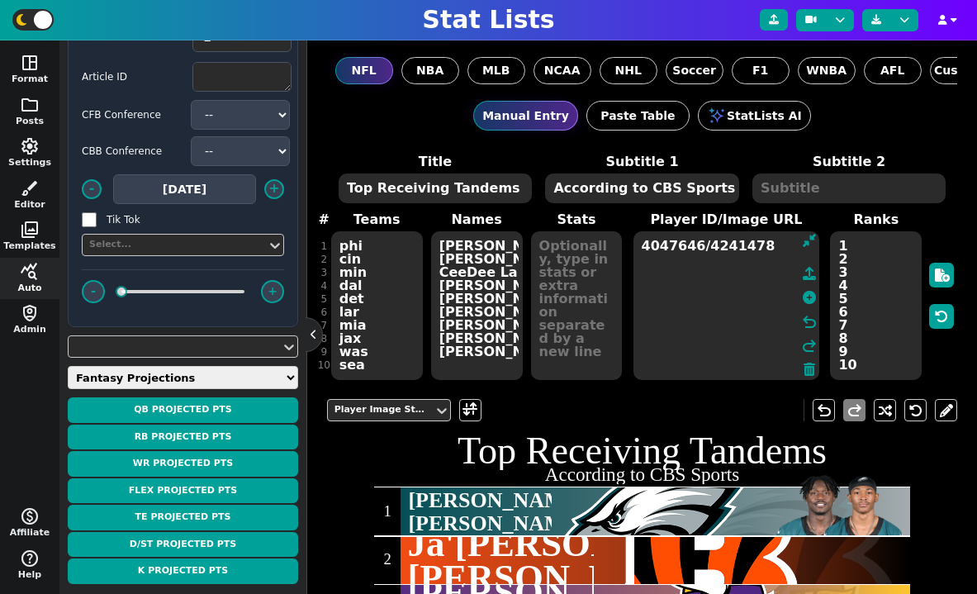
scroll to position [41, 0]
click at [169, 372] on select "Weekly Leaders Slate Leaders QB Stats RB Stats REC Stats IDP Stats Other Stats …" at bounding box center [183, 378] width 231 height 23
select select "pprranks"
click at [68, 367] on select "Weekly Leaders Slate Leaders QB Stats RB Stats REC Stats IDP Stats Other Stats …" at bounding box center [183, 378] width 231 height 23
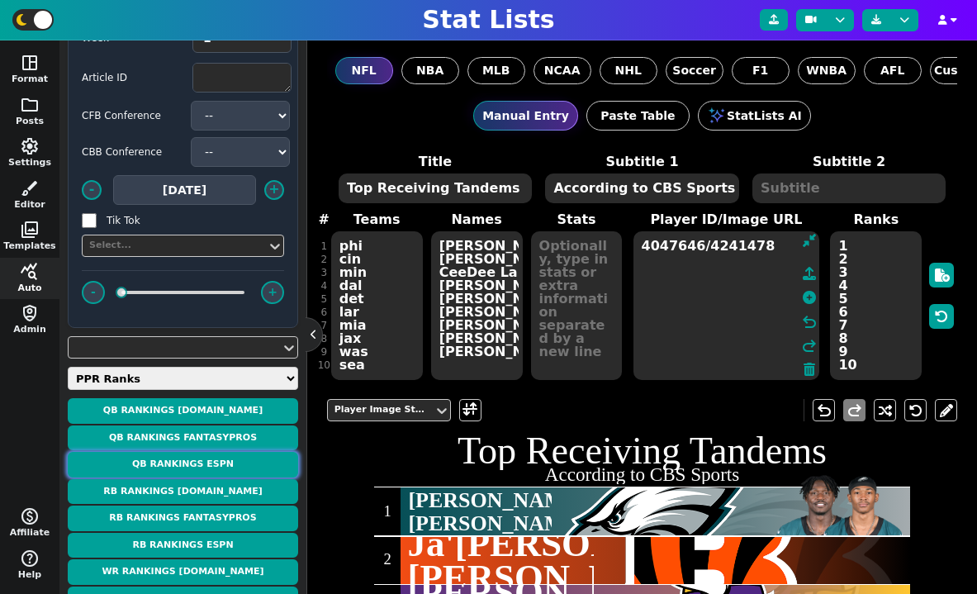
scroll to position [102, 0]
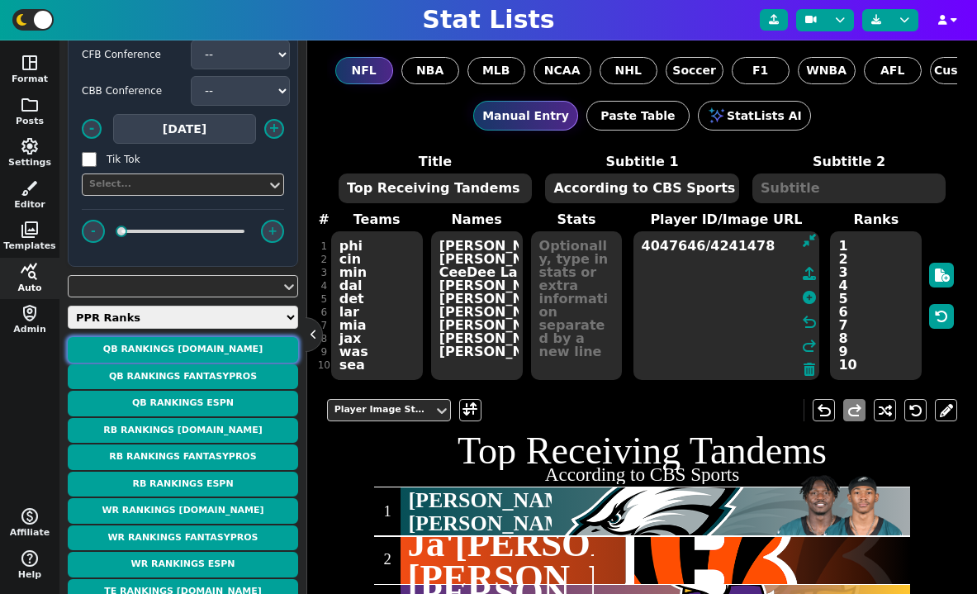
click at [186, 353] on button "QB Rankings [DOMAIN_NAME]" at bounding box center [183, 350] width 231 height 26
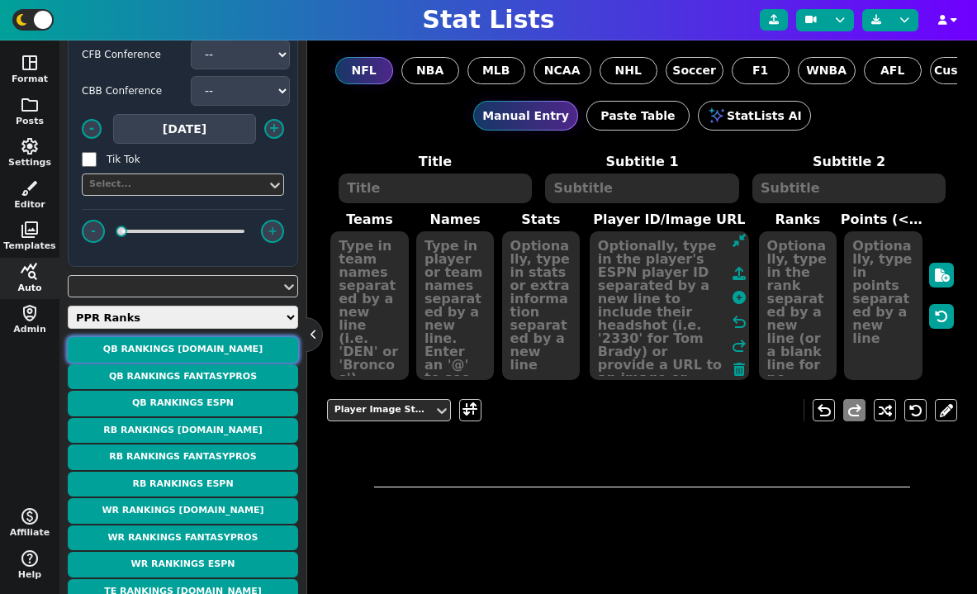
type textarea "QB RANKINGS"
type textarea "According to [DOMAIN_NAME]"
type textarea "CIN ATL DET MIN LAR HOU DAL PHI SF JAX NYG LV DET ATL TB PHI MIA [PERSON_NAME][…"
type textarea "[PERSON_NAME]'[PERSON_NAME] [PERSON_NAME] [PERSON_NAME] [PERSON_NAME] [PERSON_N…"
type textarea "WR RB RB WR WR WR WR RB RB WR WR RB WR WR RB WR RB TE RB RB RB WR QB RB TE"
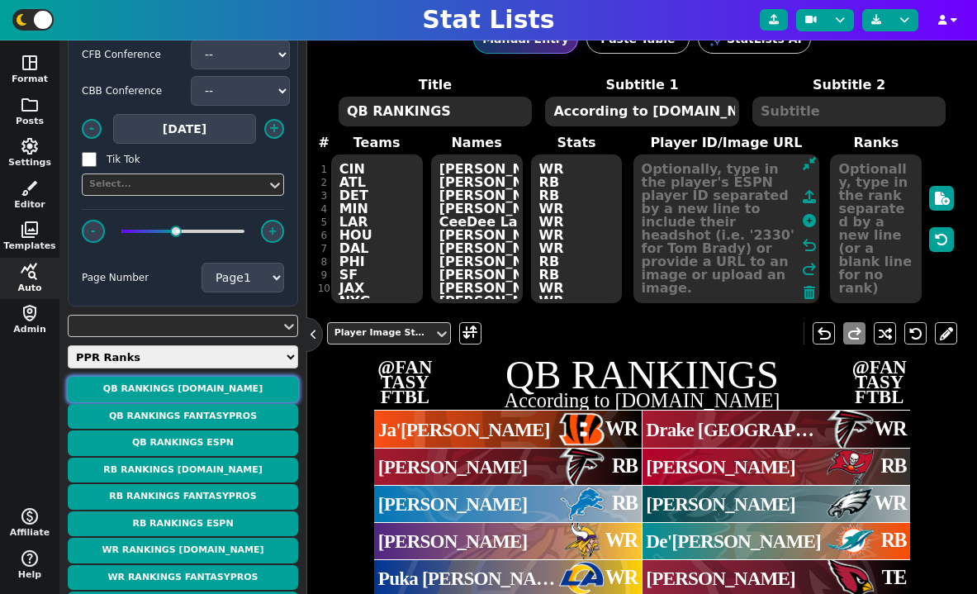
scroll to position [12, 0]
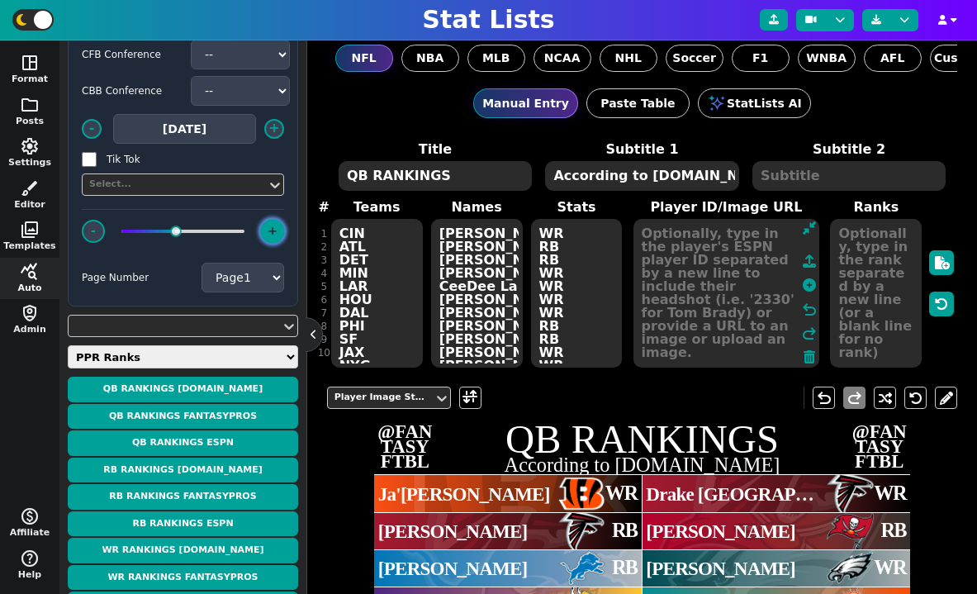
type textarea "CIN ATL DET MIN LAR HOU DAL PHI SF JAX NYG LV DET ATL TB PHI MIA [PERSON_NAME][…"
type textarea "[PERSON_NAME]'[PERSON_NAME] [PERSON_NAME] [PERSON_NAME] [PERSON_NAME] [PERSON_N…"
type textarea "WR RB RB WR WR WR WR RB RB WR WR RB WR WR RB WR RB TE RB RB RB WR QB RB TE QB"
type textarea "CIN ATL DET MIN LAR HOU DAL PHI SF JAX NYG LV DET ATL TB PHI MIA [PERSON_NAME][…"
type textarea "[PERSON_NAME]'[PERSON_NAME] [PERSON_NAME] [PERSON_NAME] [PERSON_NAME] [PERSON_N…"
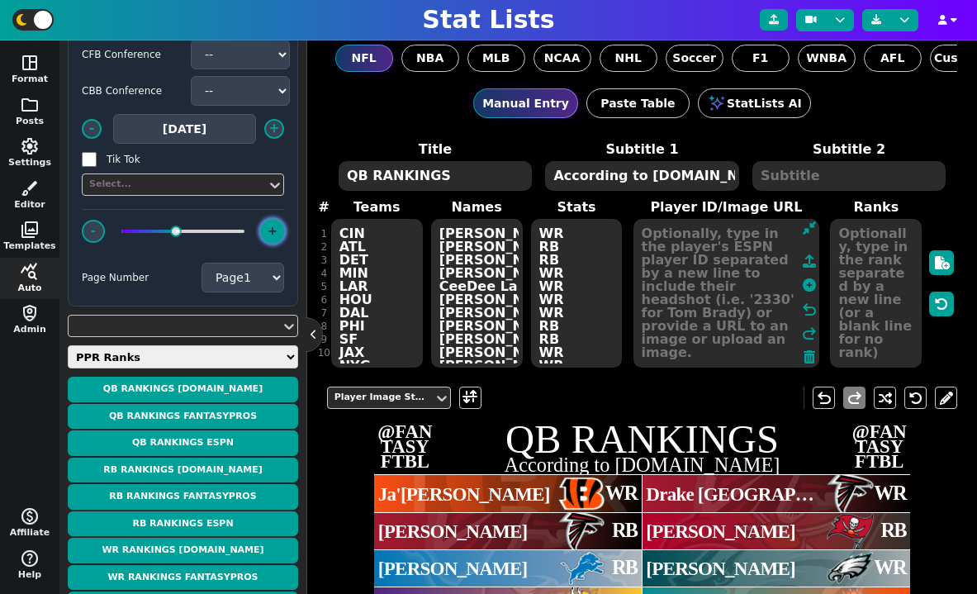
type textarea "WR RB RB WR WR WR WR RB RB WR WR RB WR WR RB WR RB TE RB RB RB WR QB RB TE QB Q…"
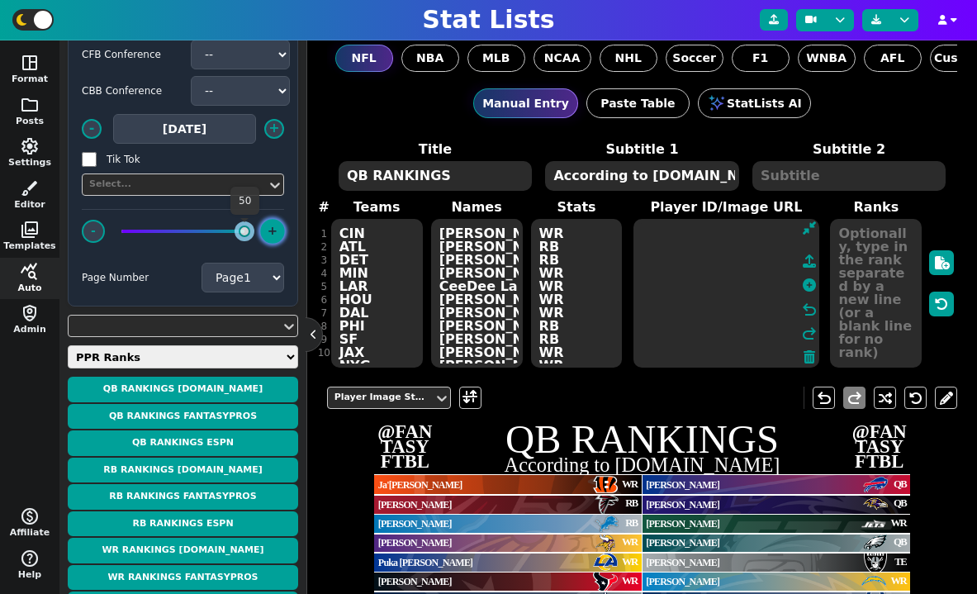
type textarea "CIN ATL DET MIN LAR HOU DAL PHI SF JAX NYG LV DET ATL TB PHI MIA [PERSON_NAME][…"
type textarea "[PERSON_NAME]'[PERSON_NAME] [PERSON_NAME] [PERSON_NAME] [PERSON_NAME] [PERSON_N…"
type textarea "WR RB RB WR WR WR WR RB RB WR WR RB WR WR RB WR RB TE RB RB RB WR QB RB TE QB Q…"
drag, startPoint x: 176, startPoint y: 228, endPoint x: 283, endPoint y: 235, distance: 106.8
click at [283, 235] on span "- +" at bounding box center [183, 231] width 202 height 44
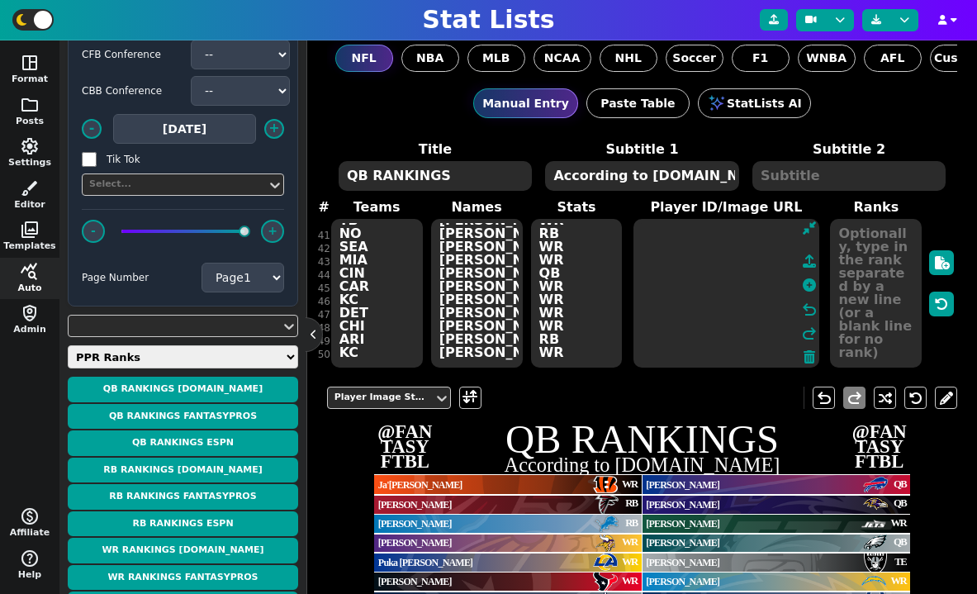
scroll to position [499, 0]
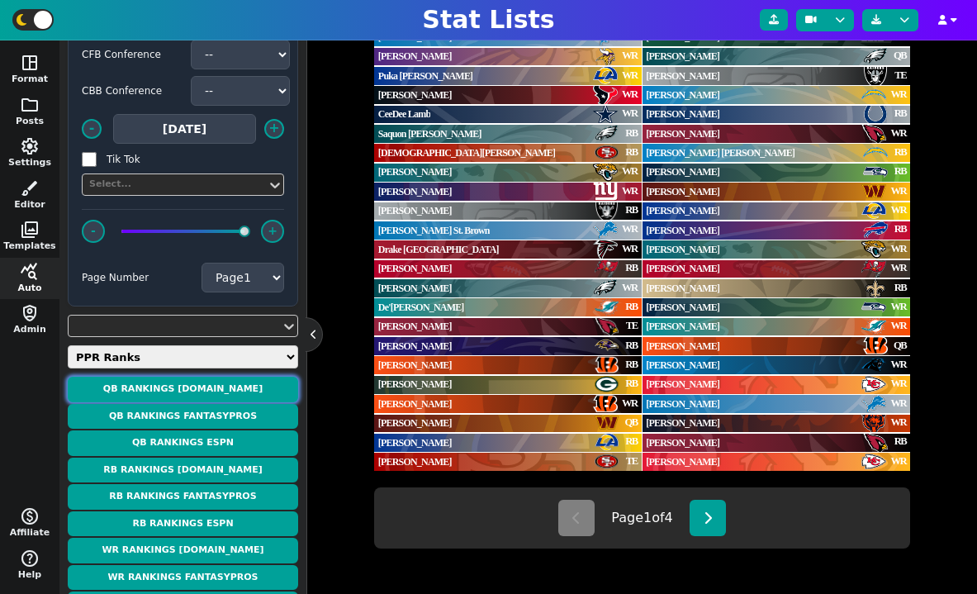
click at [228, 384] on button "QB Rankings [DOMAIN_NAME]" at bounding box center [183, 390] width 231 height 26
type textarea "QB RANKINGS"
type textarea "According to [DOMAIN_NAME]"
type textarea "CIN ATL DET MIN LAR HOU DAL PHI SF JAX NYG LV DET ATL TB PHI MIA [PERSON_NAME][…"
type textarea "[PERSON_NAME]'[PERSON_NAME] [PERSON_NAME] [PERSON_NAME] [PERSON_NAME] [PERSON_N…"
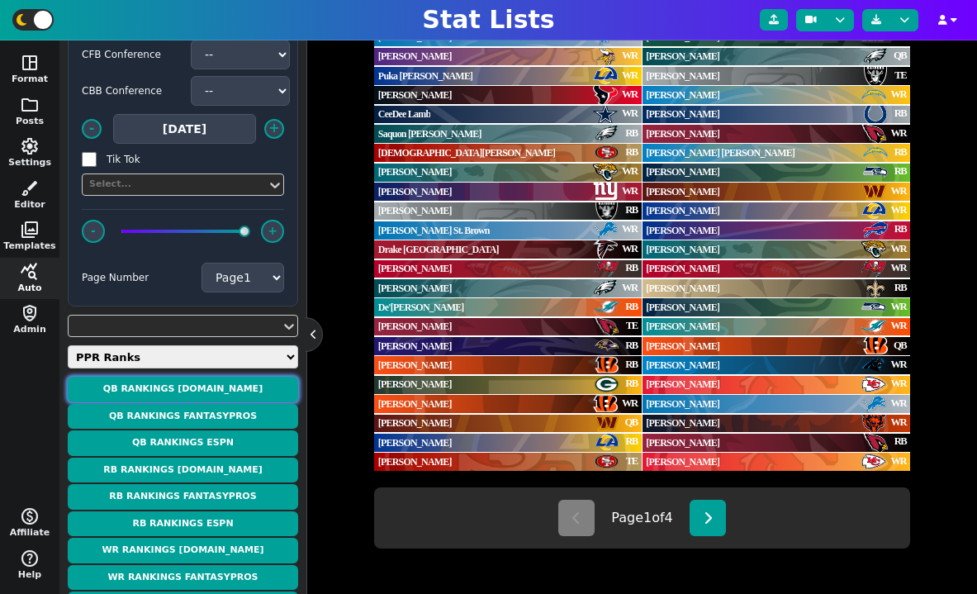
type textarea "WR RB RB WR WR WR WR RB RB WR WR RB WR WR RB WR RB TE RB RB RB WR QB RB TE QB Q…"
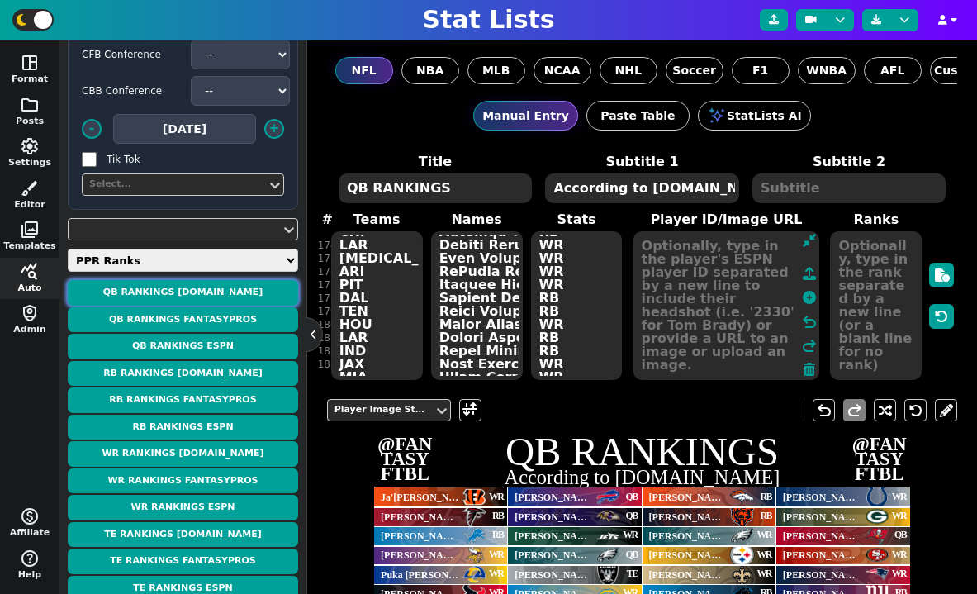
scroll to position [0, 0]
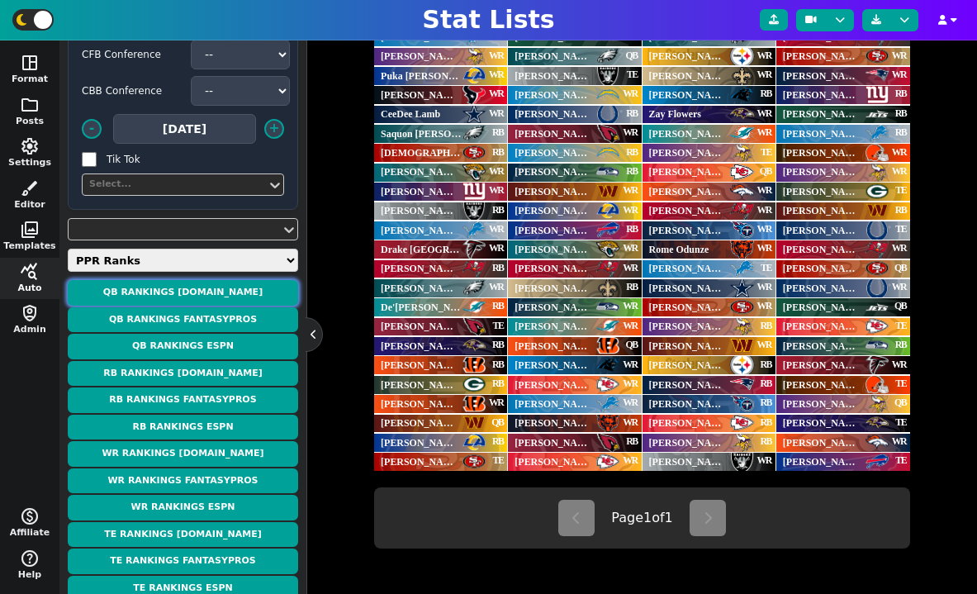
click at [219, 290] on button "QB Rankings [DOMAIN_NAME]" at bounding box center [183, 293] width 231 height 26
type textarea "QB RANKINGS"
type textarea "According to [DOMAIN_NAME]"
type textarea "CIN ATL DET MIN LAR HOU DAL PHI SF JAX NYG LV DET ATL TB PHI MIA [PERSON_NAME][…"
type textarea "[PERSON_NAME]'[PERSON_NAME] [PERSON_NAME] [PERSON_NAME] [PERSON_NAME] [PERSON_N…"
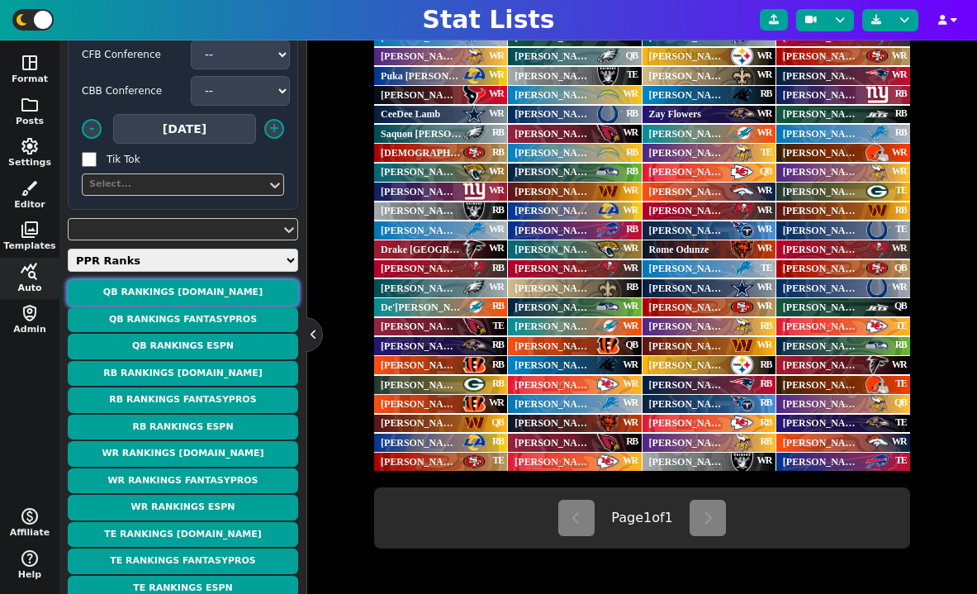
type textarea "WR RB RB WR WR WR WR RB RB WR WR RB WR WR RB WR RB TE RB RB RB WR QB RB TE QB Q…"
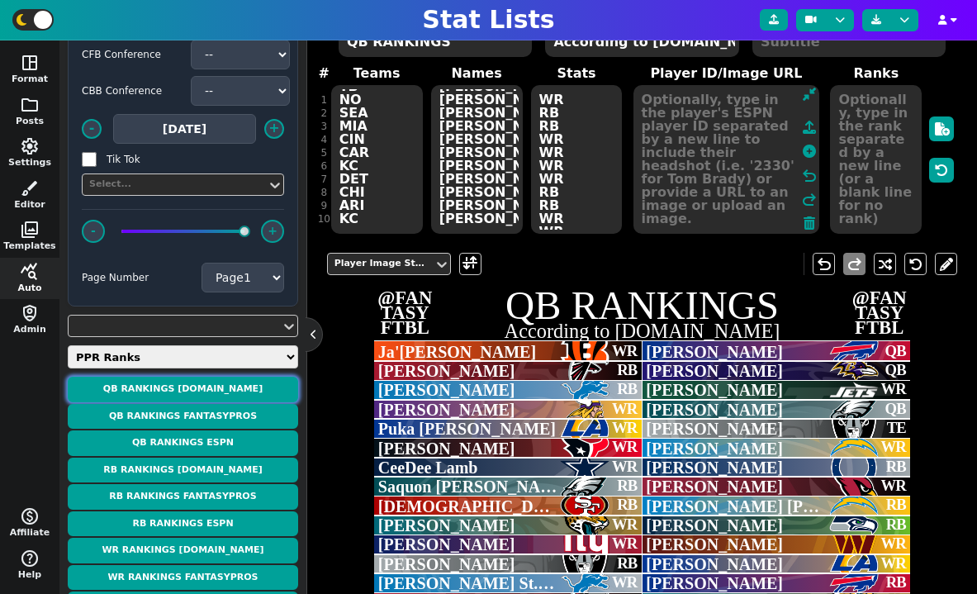
scroll to position [132, 0]
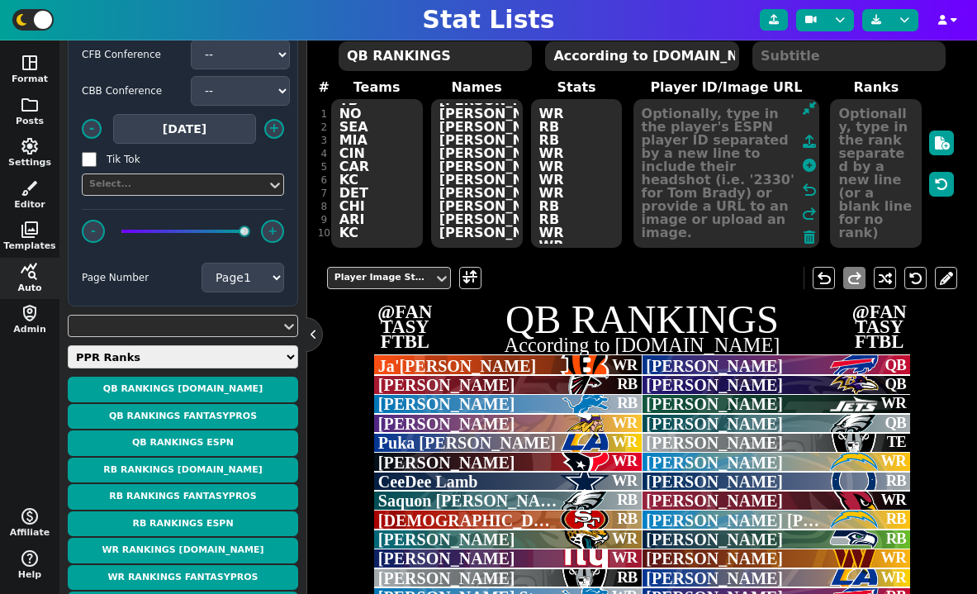
click at [884, 197] on textarea at bounding box center [876, 173] width 92 height 149
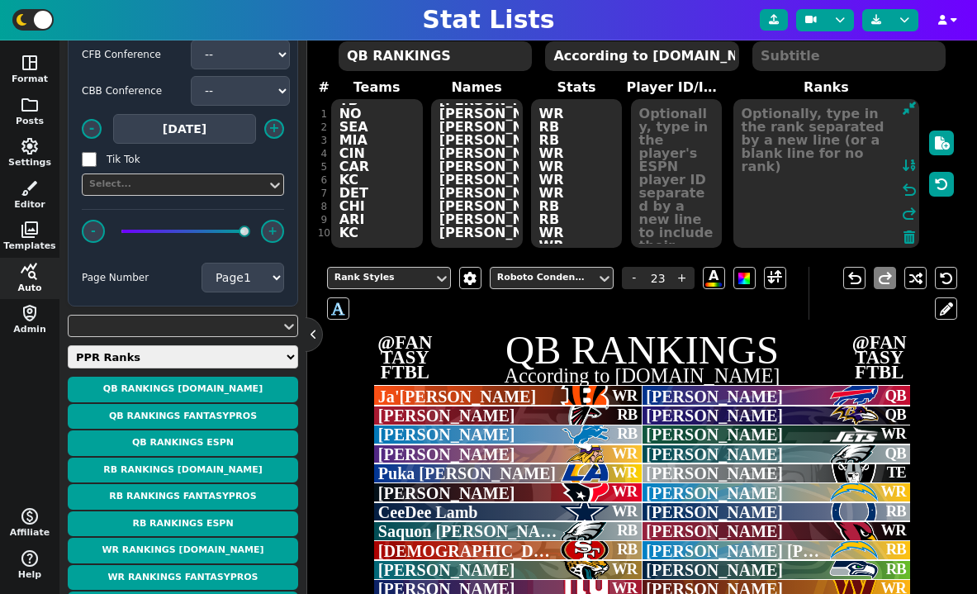
click at [908, 174] on span at bounding box center [909, 166] width 15 height 20
type textarea "1 2 3 4 5 6 7 8 9 10 11 12 13 14 15 16 17 18 19 20 21 22 23 24 25 26 27 28 29 3…"
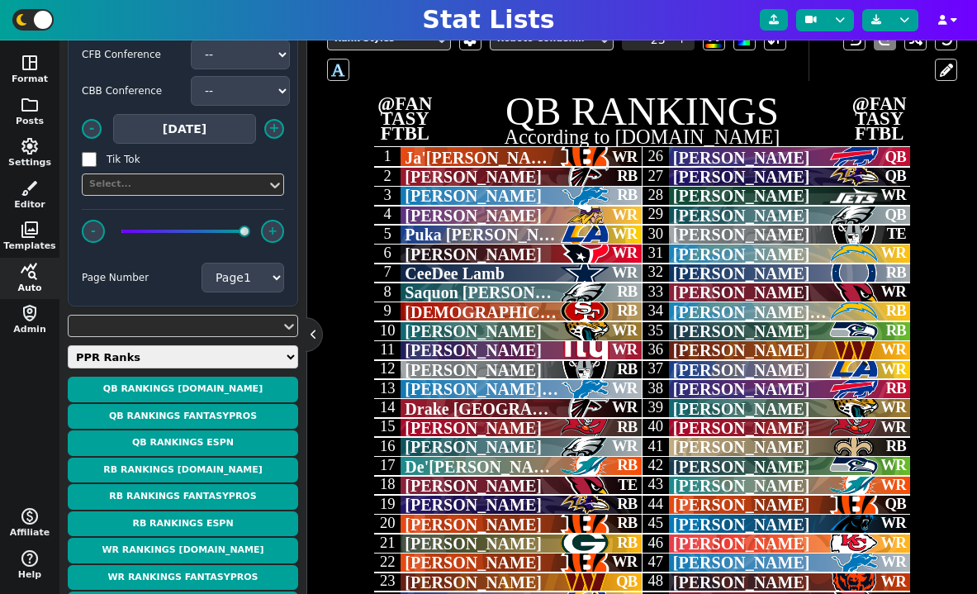
scroll to position [340, 0]
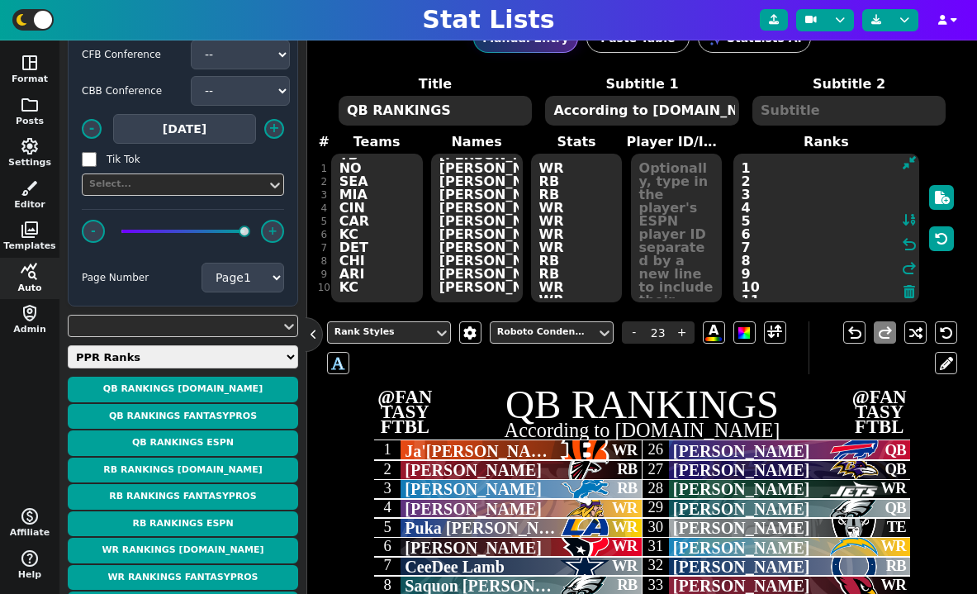
click at [472, 111] on textarea "QB RANKINGS" at bounding box center [435, 111] width 193 height 30
type input "20"
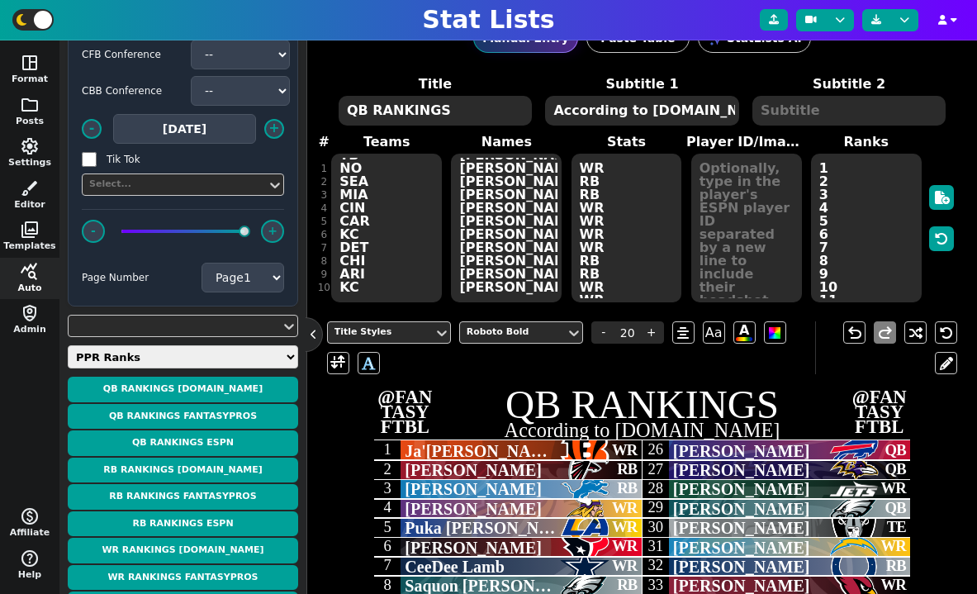
click at [472, 111] on textarea "QB RANKINGS" at bounding box center [435, 111] width 193 height 30
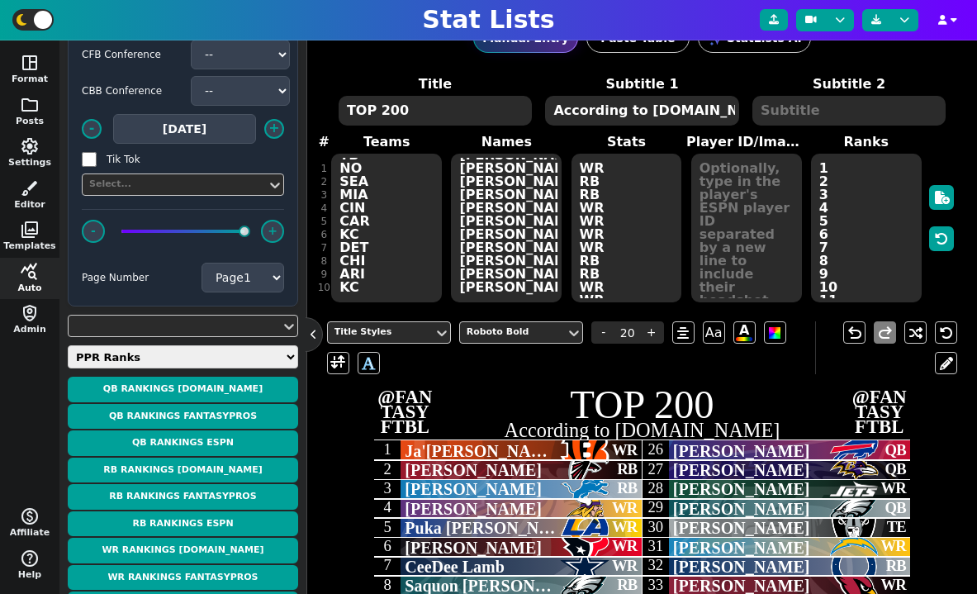
type textarea "TOP 200"
click at [599, 111] on textarea "According to [DOMAIN_NAME]" at bounding box center [641, 111] width 193 height 30
type input "10"
click at [599, 111] on textarea "According to [DOMAIN_NAME]" at bounding box center [641, 111] width 193 height 30
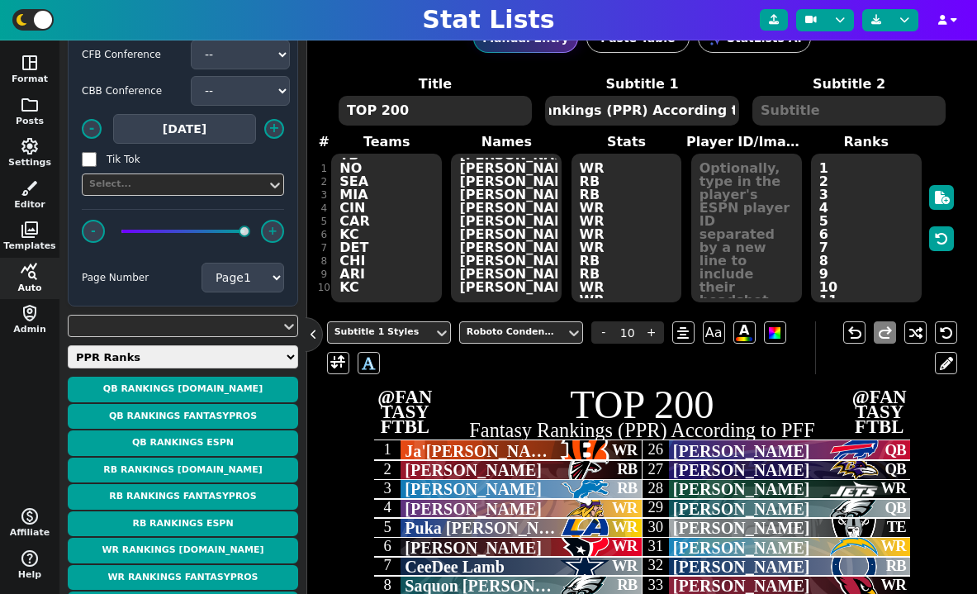
type textarea "Fantasy Rankings (PPR) According to PFF"
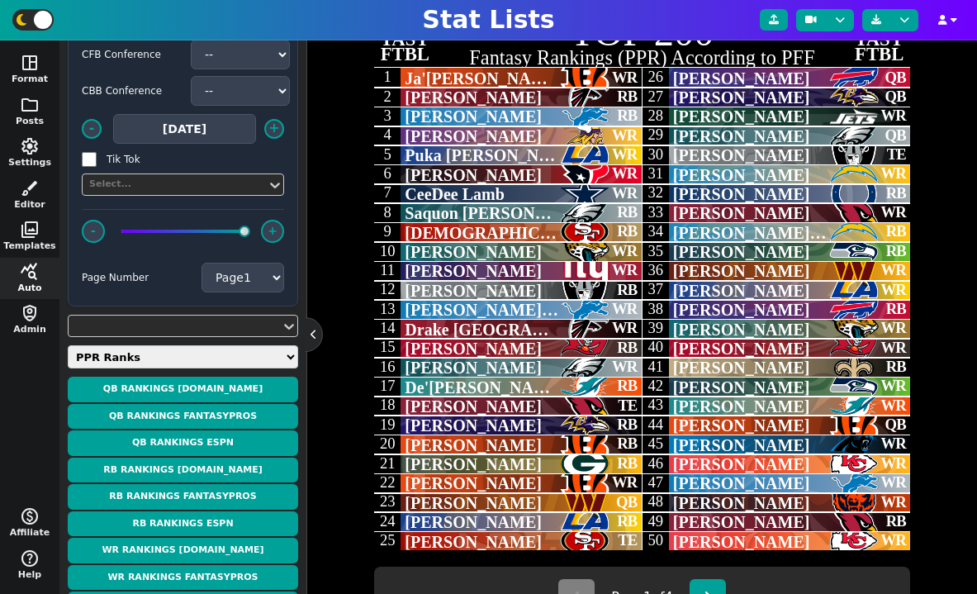
scroll to position [444, 0]
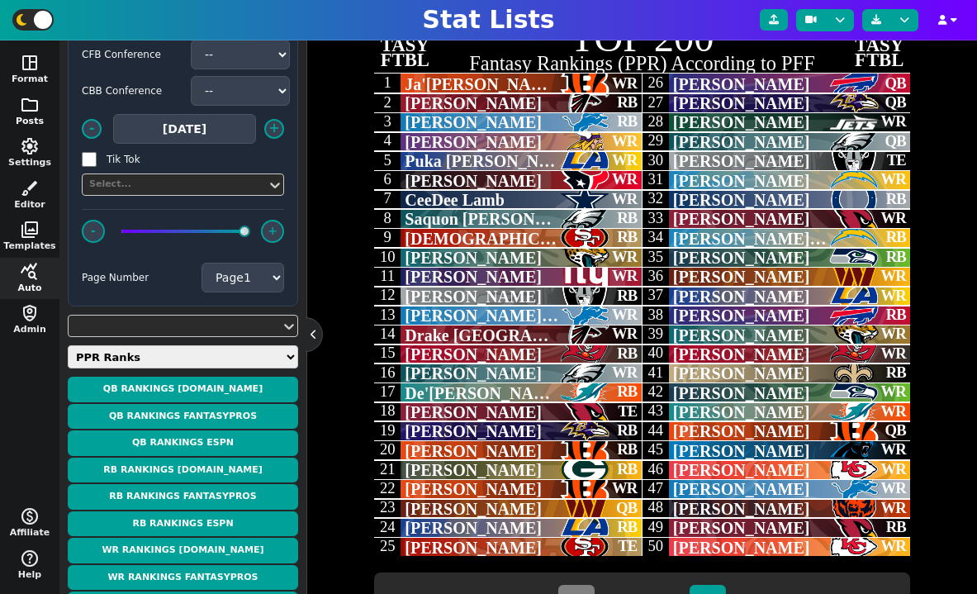
click at [30, 106] on span "folder" at bounding box center [30, 105] width 20 height 20
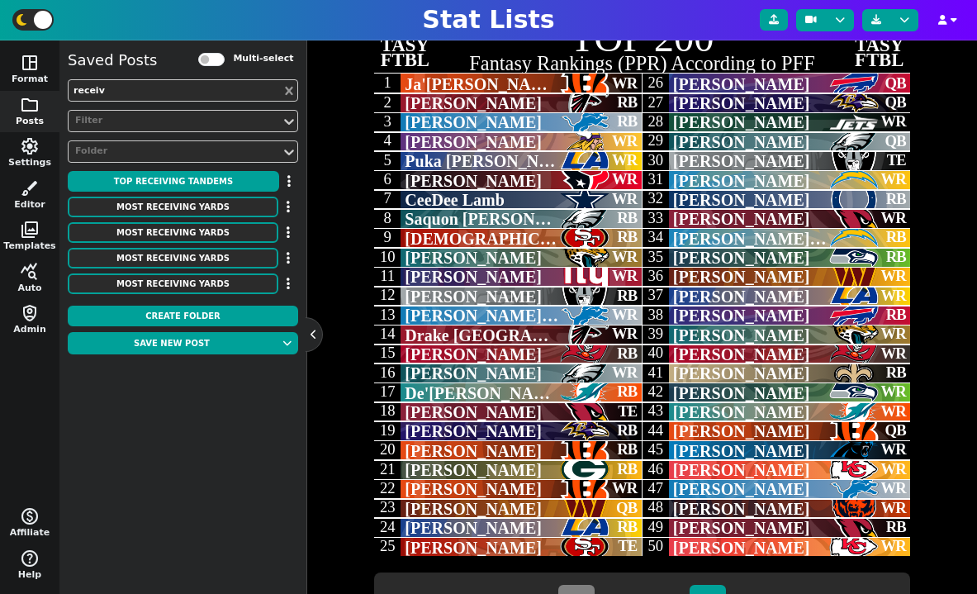
click at [283, 88] on icon at bounding box center [289, 91] width 17 height 17
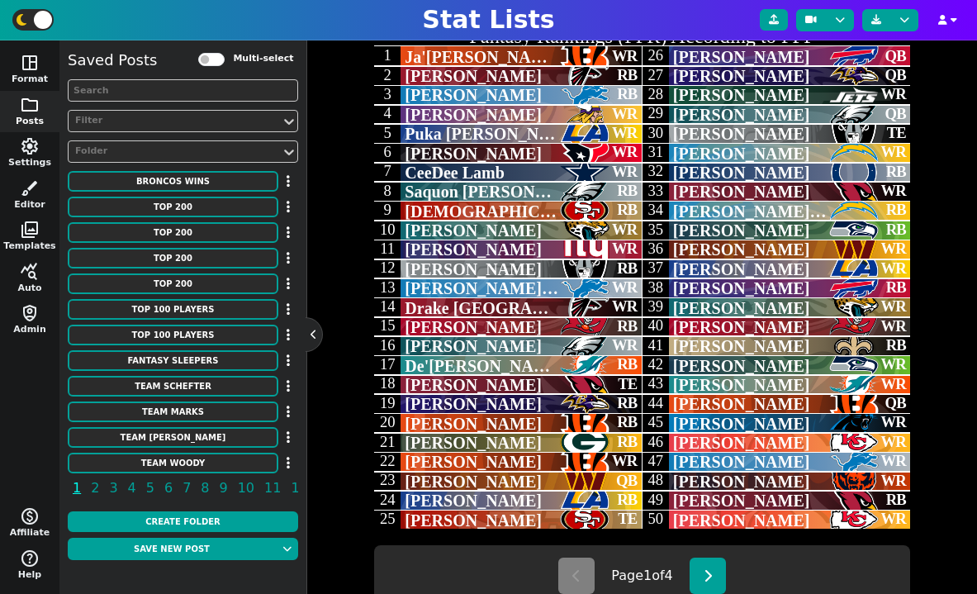
scroll to position [516, 0]
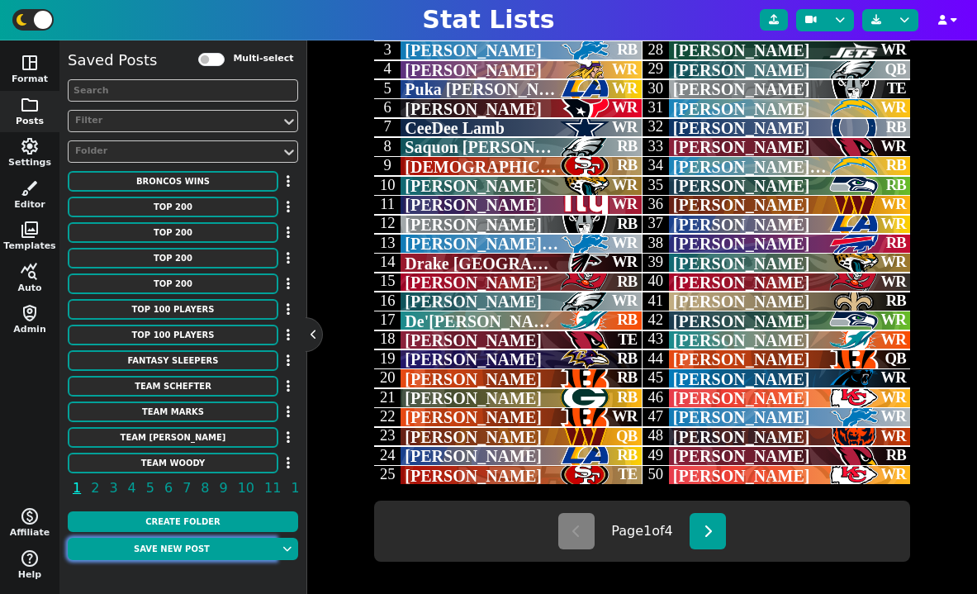
click at [212, 550] on button "Save new post" at bounding box center [172, 549] width 208 height 22
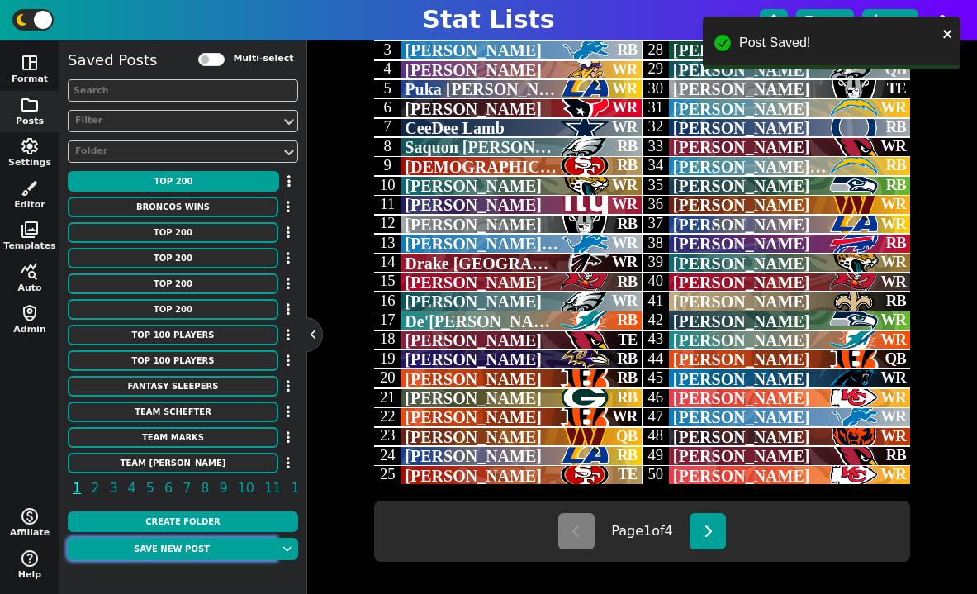
scroll to position [497, 0]
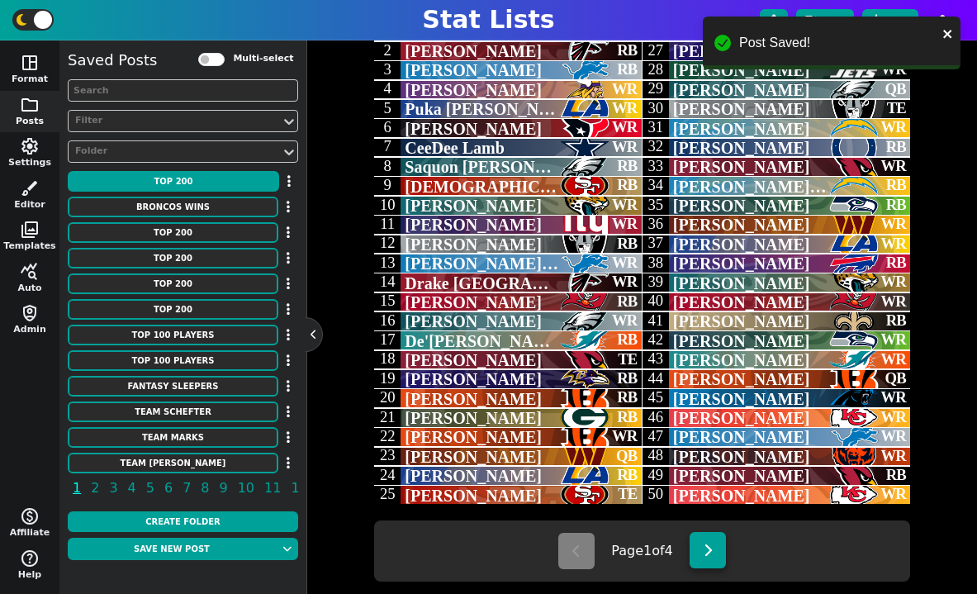
click at [711, 556] on icon at bounding box center [708, 550] width 9 height 13
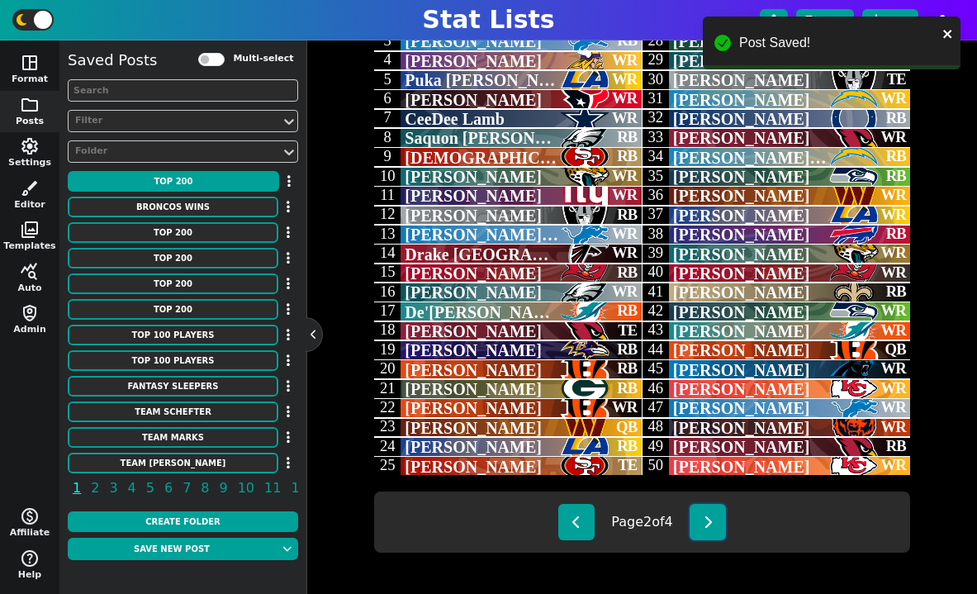
scroll to position [530, 0]
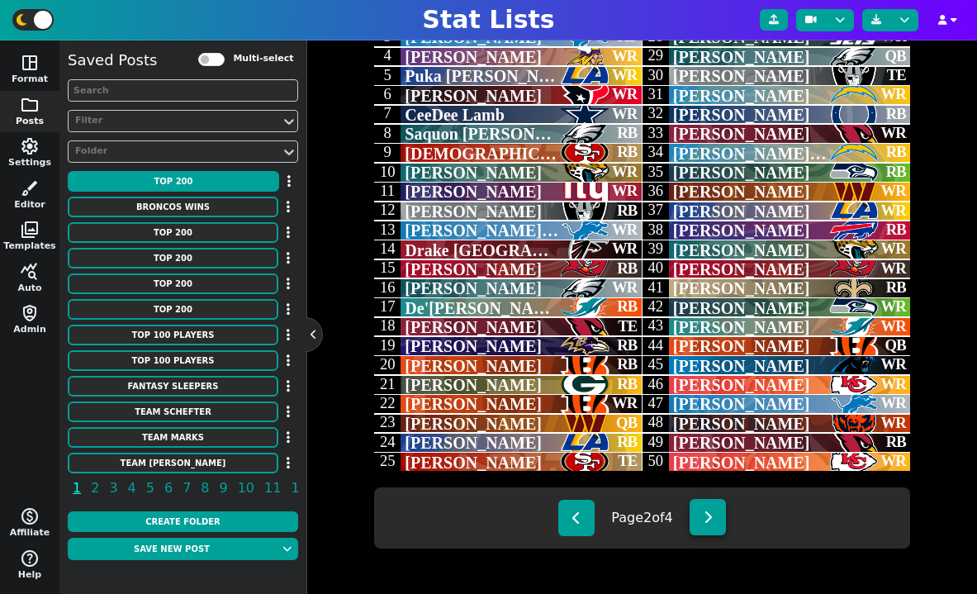
click at [713, 518] on icon at bounding box center [708, 517] width 9 height 13
click at [571, 530] on button at bounding box center [577, 517] width 36 height 36
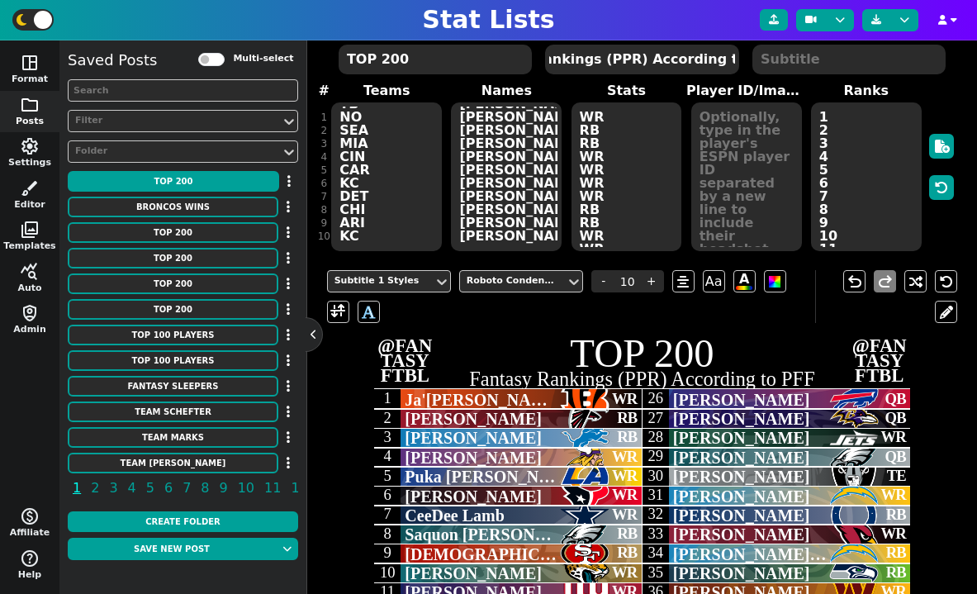
scroll to position [124, 0]
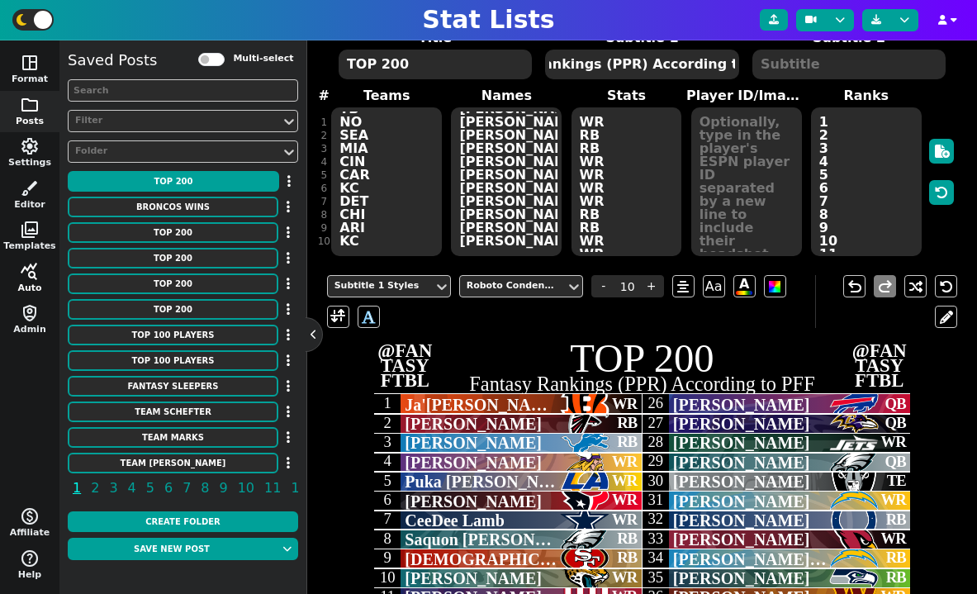
click at [40, 279] on button "query_stats Auto" at bounding box center [29, 279] width 59 height 42
type textarea "DEN CHI PHI PIT NO CAR [MEDICAL_DATA] MIA MIN KC DEN TB TEN CHI DET DAL SF MIN …"
type textarea "[PERSON_NAME] [PERSON_NAME] [PERSON_NAME] [PERSON_NAME] [PERSON_NAME] [PERSON_N…"
type textarea "RB RB WR WR WR RB WR WR TE QB WR WR WR WR TE WR WR RB WR RB RB RB RB RB WR WR W…"
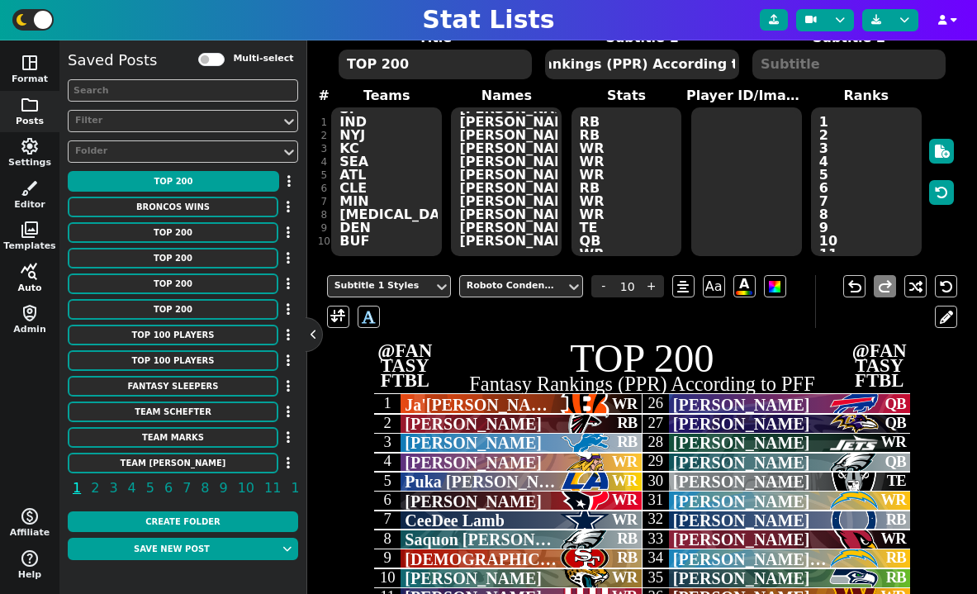
select select "2"
select select "pprranks"
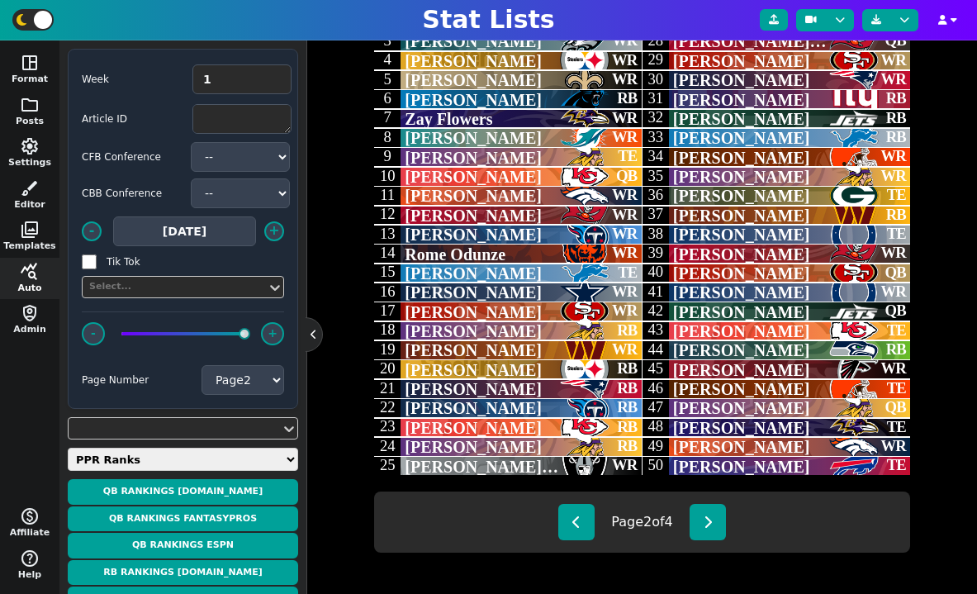
scroll to position [530, 0]
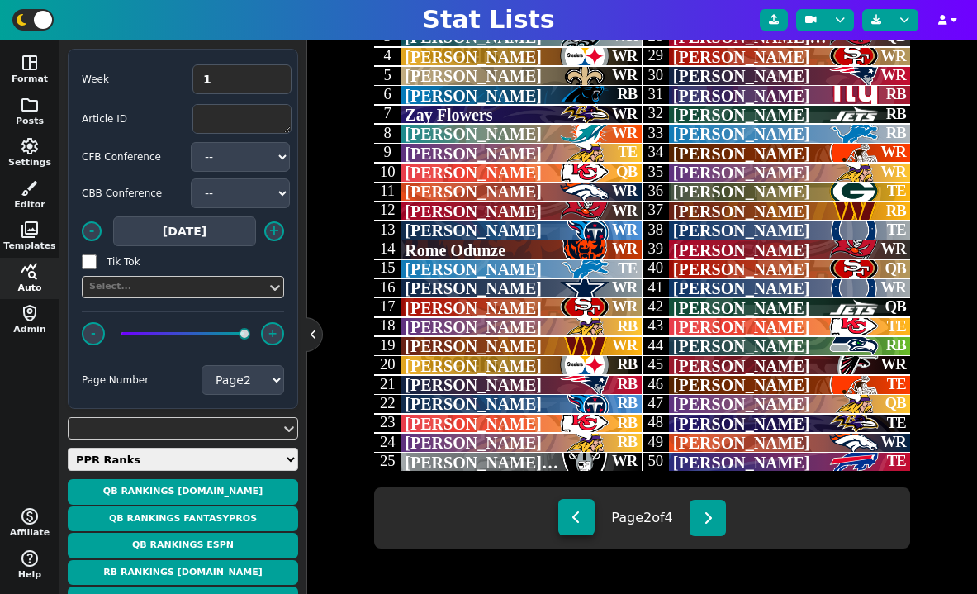
click at [579, 515] on button at bounding box center [577, 517] width 36 height 36
type textarea "CIN ATL DET MIN LAR HOU DAL PHI SF JAX NYG LV DET ATL TB PHI MIA [PERSON_NAME][…"
type textarea "[PERSON_NAME]'[PERSON_NAME] [PERSON_NAME] [PERSON_NAME] [PERSON_NAME] [PERSON_N…"
type textarea "WR RB RB WR WR WR WR RB RB WR WR RB WR WR RB WR RB TE RB RB RB WR QB RB TE QB Q…"
select select "1"
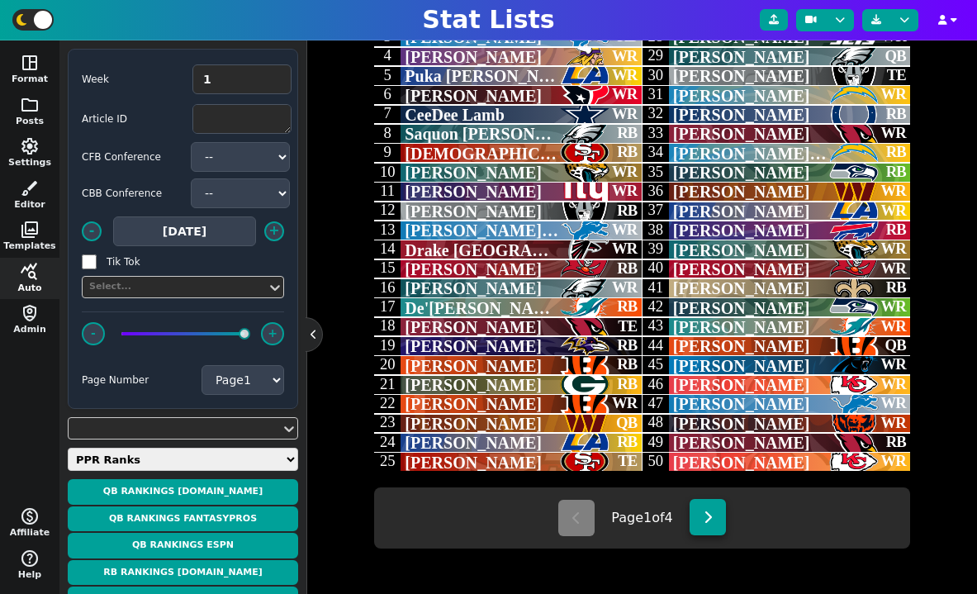
click at [726, 519] on button at bounding box center [708, 517] width 36 height 36
type textarea "DEN CHI PHI PIT NO CAR [MEDICAL_DATA] MIA MIN KC DEN TB TEN CHI DET DAL SF MIN …"
type textarea "[PERSON_NAME] [PERSON_NAME] [PERSON_NAME] [PERSON_NAME] [PERSON_NAME] [PERSON_N…"
type textarea "RB RB WR WR WR RB WR WR TE QB WR WR WR WR TE WR WR RB WR RB RB RB RB RB WR WR W…"
select select "2"
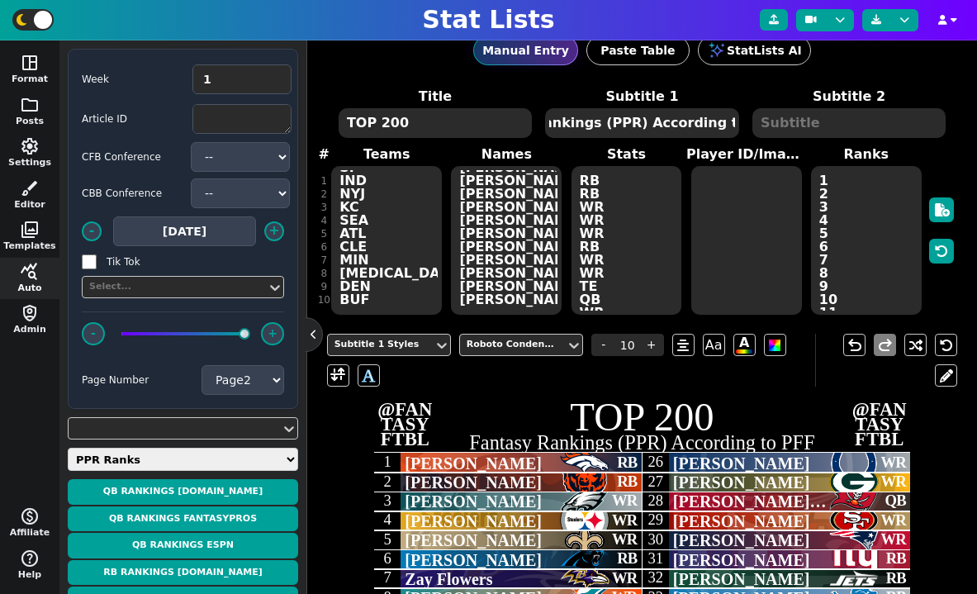
scroll to position [35, 0]
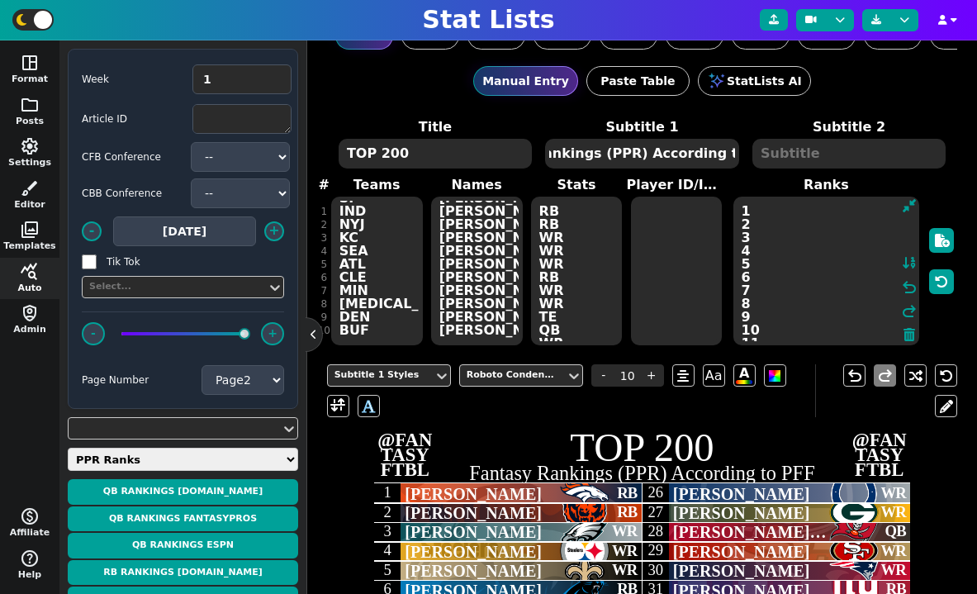
click at [865, 269] on textarea "1 2 3 4 5 6 7 8 9 10 11 12 13 14 15 16 17 18 19 20 21 22 23 24 25 26 27 28 29 3…" at bounding box center [827, 271] width 187 height 149
type input "23"
paste textarea "51 52 53 54 55 56 57 58 59 60 61 62 63 64 65 66 67 68 69 70 71 72 73 74 75 76 7…"
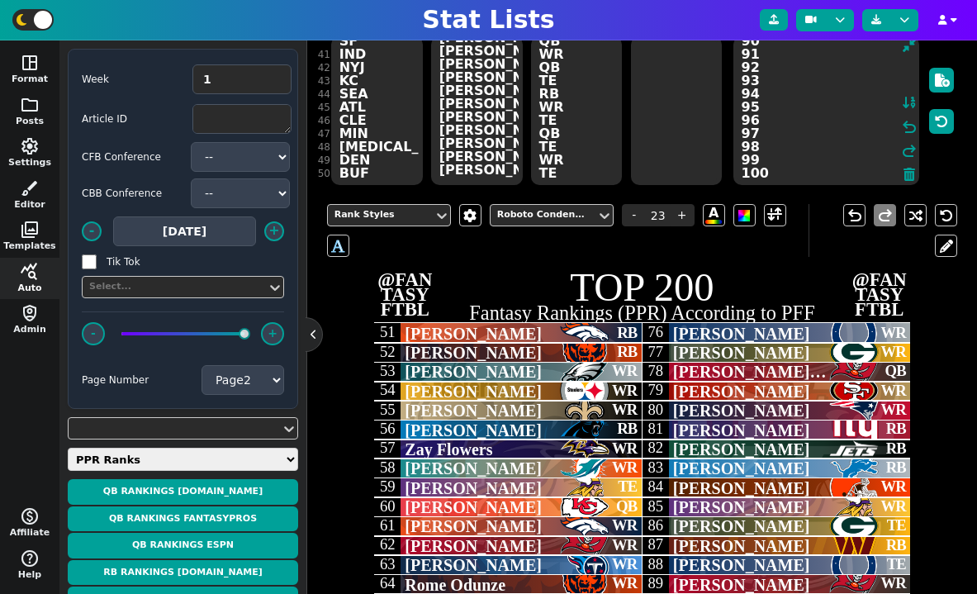
scroll to position [271, 0]
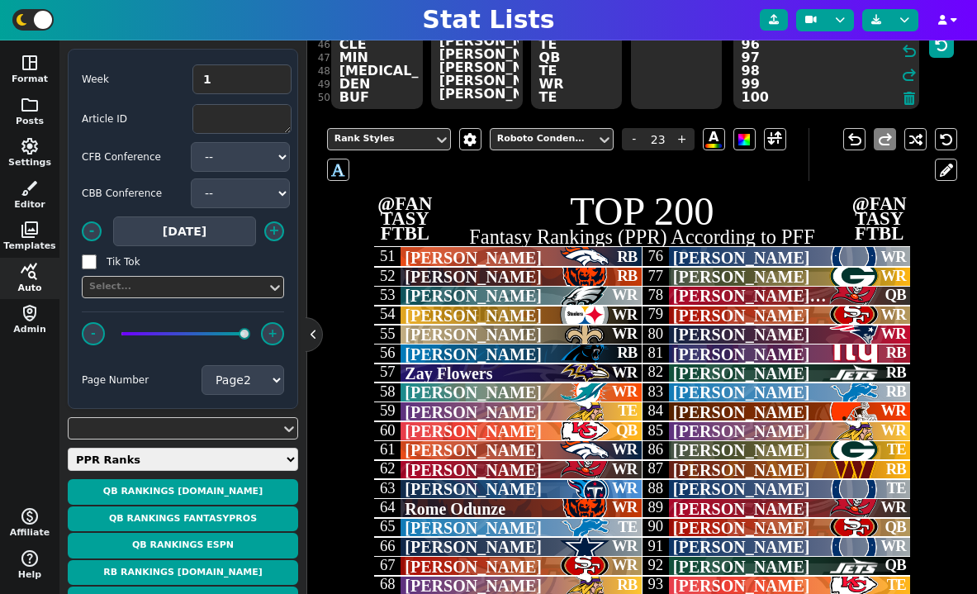
type textarea "51 52 53 54 55 56 57 58 59 60 61 62 63 64 65 66 67 68 69 70 71 72 73 74 75 76 7…"
click at [30, 98] on span "folder" at bounding box center [30, 105] width 20 height 20
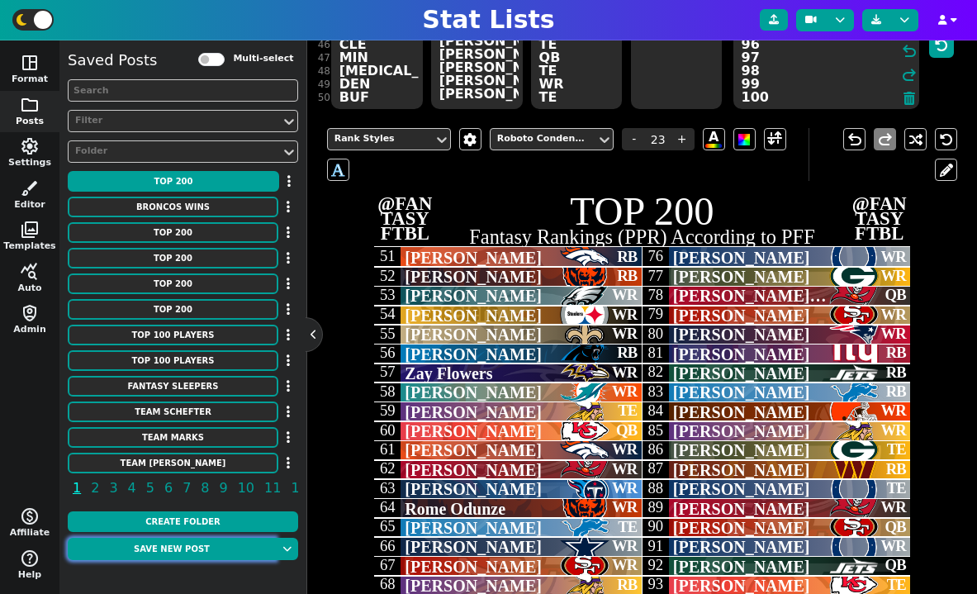
click at [183, 546] on button "Save new post" at bounding box center [172, 549] width 208 height 22
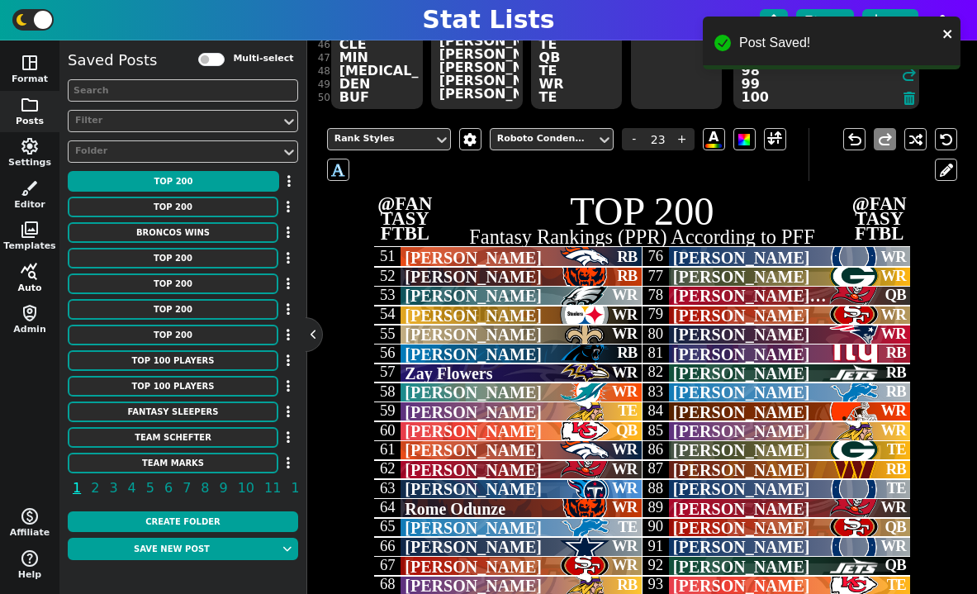
click at [26, 273] on span "query_stats" at bounding box center [30, 272] width 20 height 20
select select "2"
select select "pprranks"
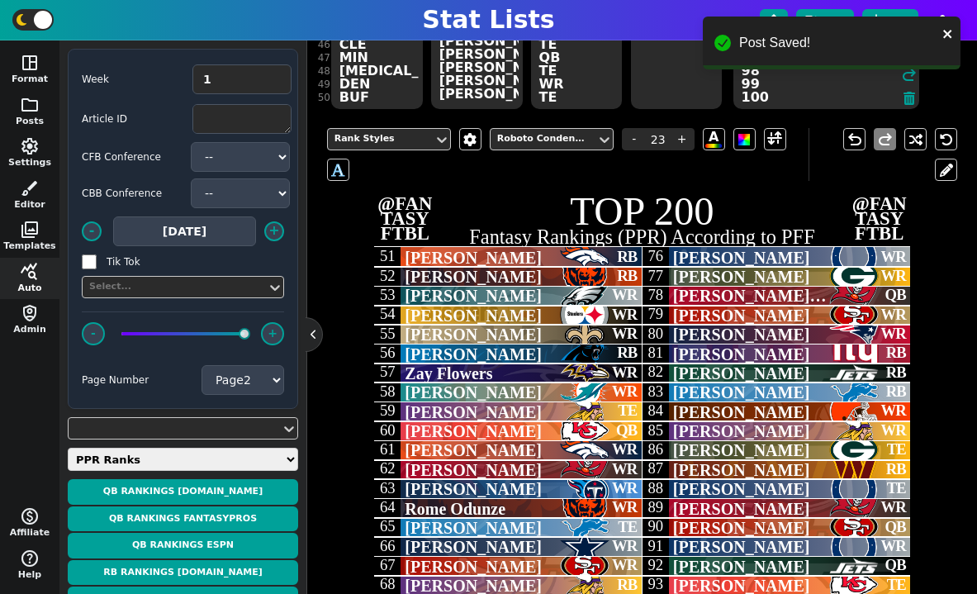
scroll to position [530, 0]
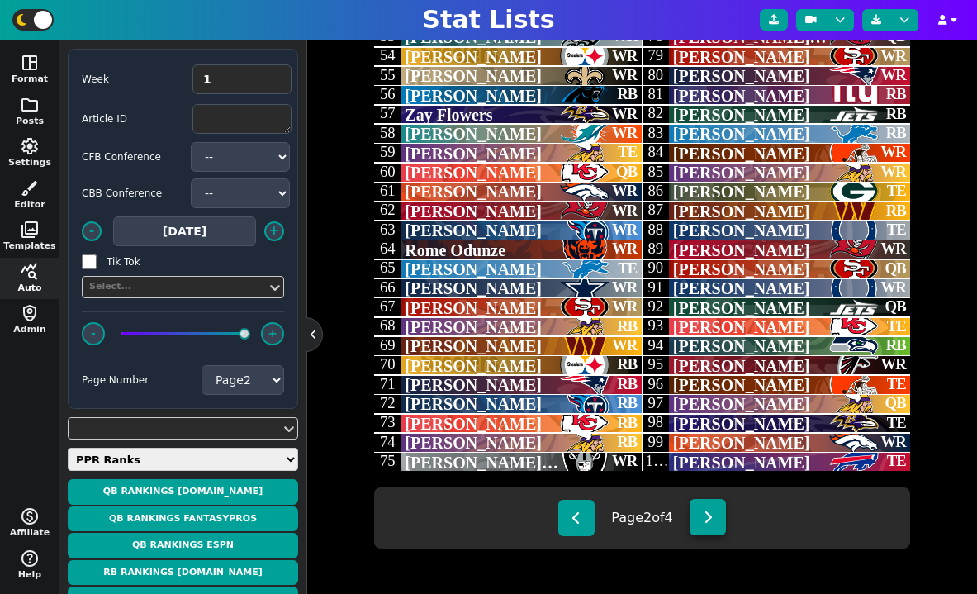
click at [711, 515] on icon at bounding box center [708, 517] width 9 height 13
type textarea "JAX CHI BUF DEN DAL DEN ARI NYG CHI DET LAC DEN GB JAX NE NYJ HOU PHI BUF HOU A…"
type textarea "[PERSON_NAME] [PERSON_NAME] [PERSON_NAME] [PERSON_NAME] [PERSON_NAME] [PERSON_N…"
type textarea "QB TE WR RB RB QB QB RB QB QB QB TE QB RB RB RB QB TE WR RB QB RB RB WR RB TE R…"
select select "3"
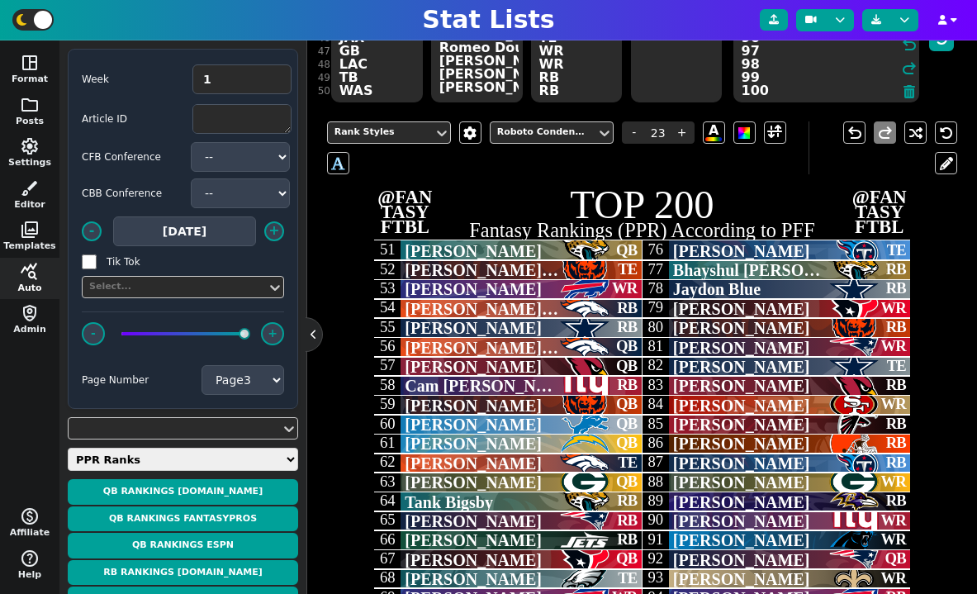
scroll to position [29, 0]
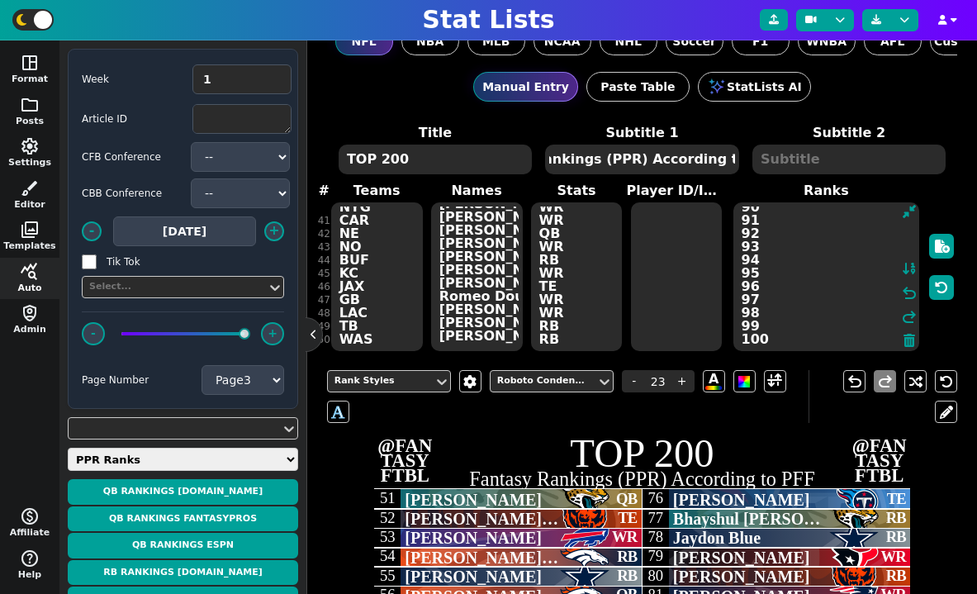
click at [392, 253] on textarea "JAX CHI BUF DEN DAL DEN ARI NYG CHI DET LAC DEN GB JAX NE NYJ HOU PHI BUF HOU A…" at bounding box center [377, 276] width 92 height 149
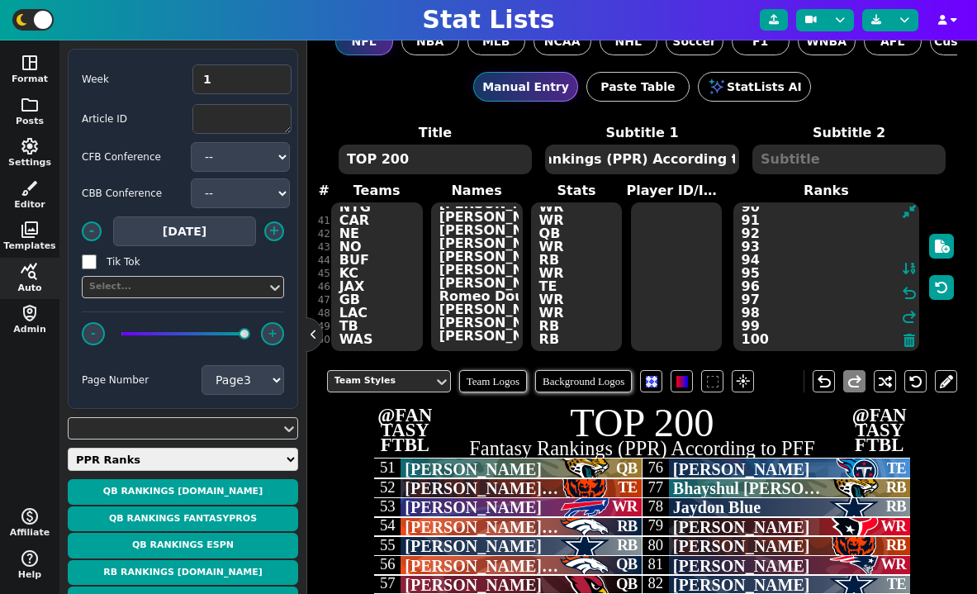
click at [844, 255] on textarea "51 52 53 54 55 56 57 58 59 60 61 62 63 64 65 66 67 68 69 70 71 72 73 74 75 76 7…" at bounding box center [827, 276] width 187 height 149
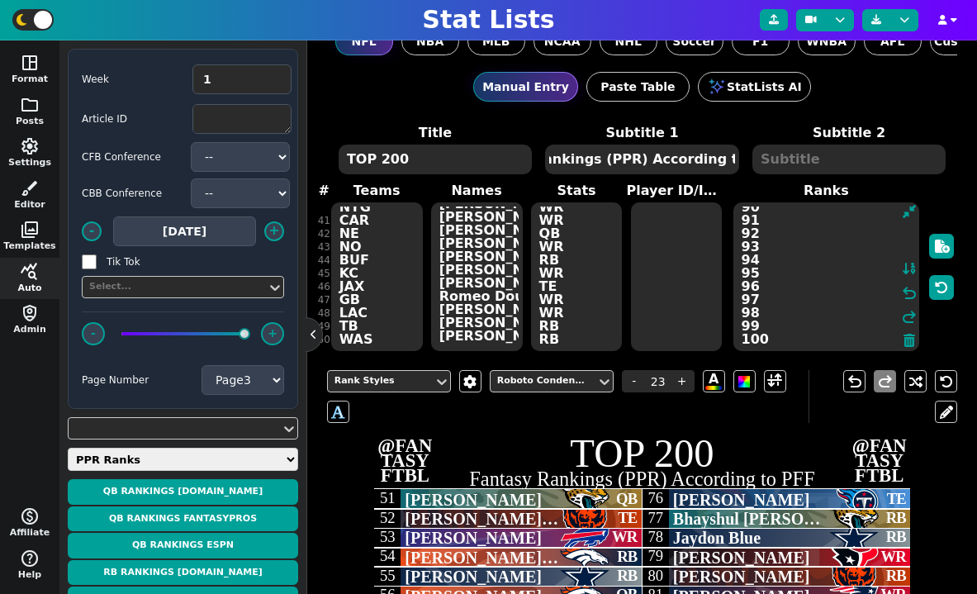
paste textarea "101 102 103 104 105 106 107 108 109 110 111 112 113 114 115 116 117 118 119 120…"
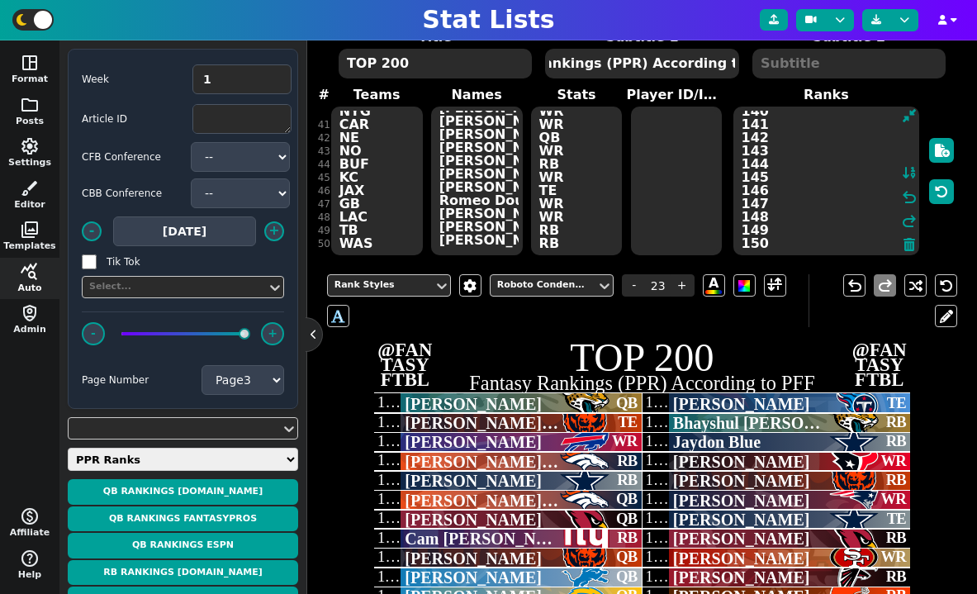
scroll to position [138, 0]
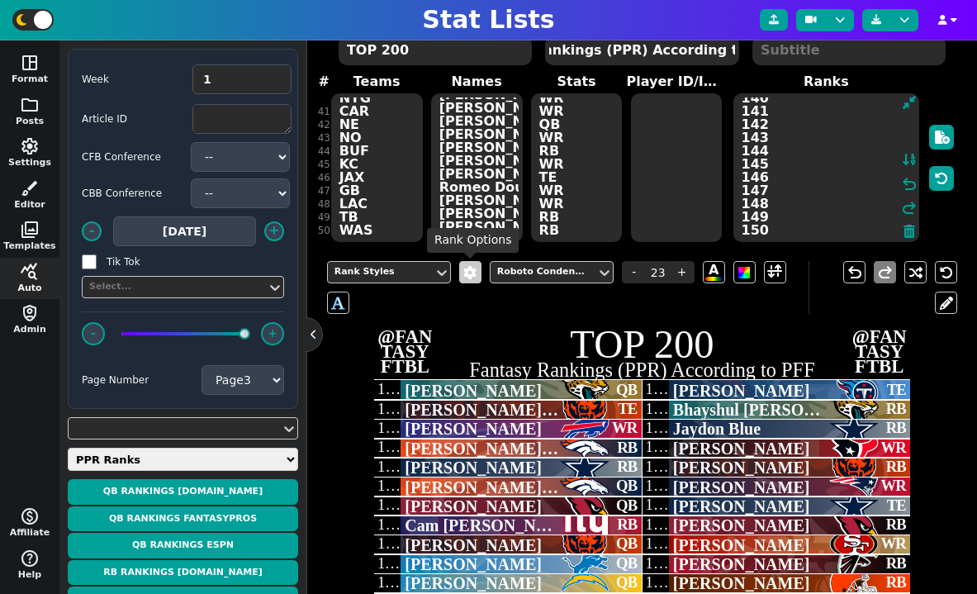
type textarea "101 102 103 104 105 106 107 108 109 110 111 112 113 114 115 116 117 118 119 120…"
click at [464, 269] on span at bounding box center [470, 272] width 17 height 13
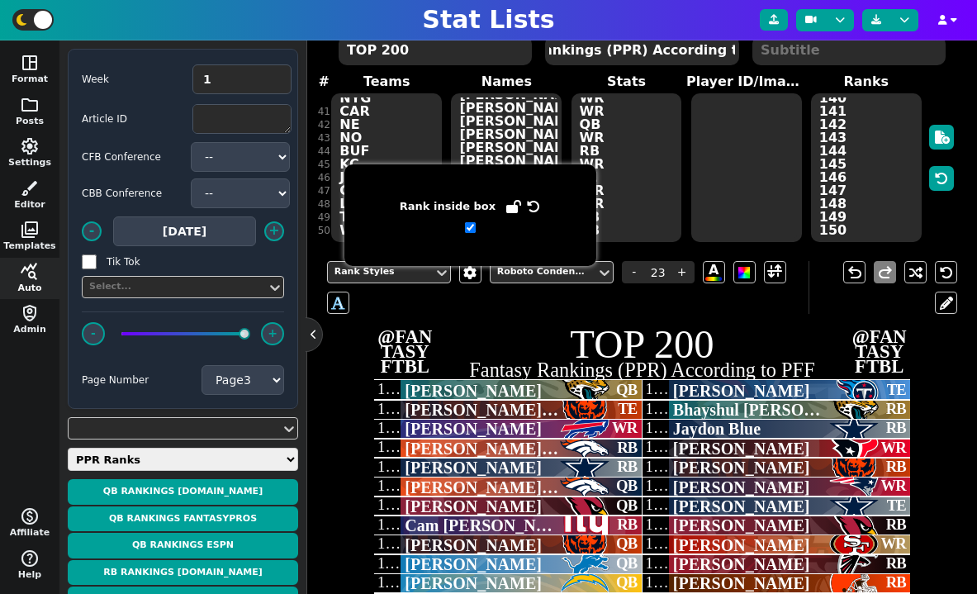
click at [497, 309] on div "Rank Styles Roboto Condensed - 23 + A A" at bounding box center [568, 287] width 482 height 53
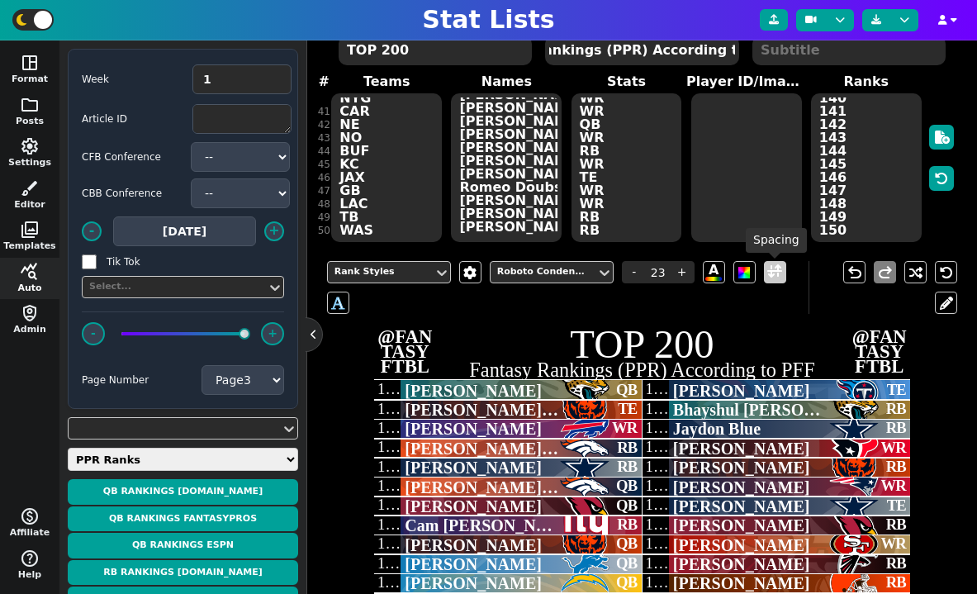
click at [764, 269] on span at bounding box center [775, 272] width 22 height 22
click at [775, 271] on span at bounding box center [775, 272] width 15 height 21
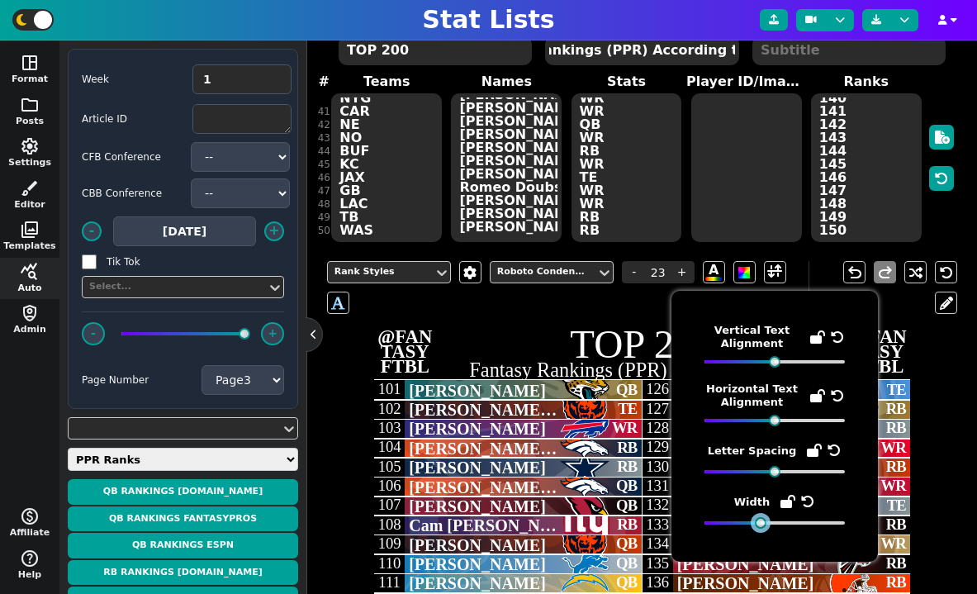
drag, startPoint x: 752, startPoint y: 527, endPoint x: 761, endPoint y: 526, distance: 9.1
click at [762, 526] on div at bounding box center [761, 523] width 12 height 12
click at [780, 361] on div at bounding box center [780, 362] width 12 height 12
click at [586, 375] on h2 "Fantasy Rankings (PPR) According to PFF" at bounding box center [642, 370] width 536 height 20
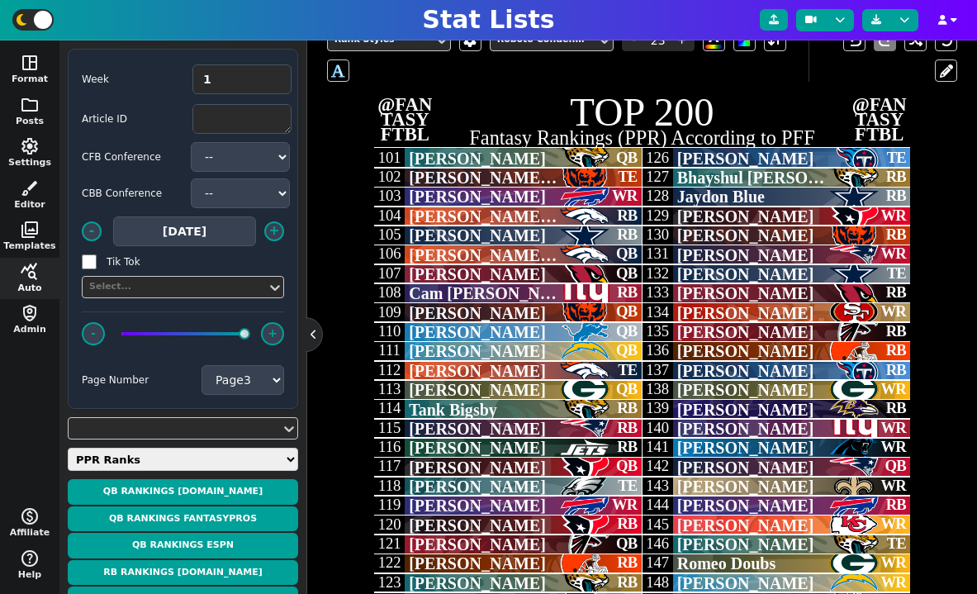
scroll to position [397, 0]
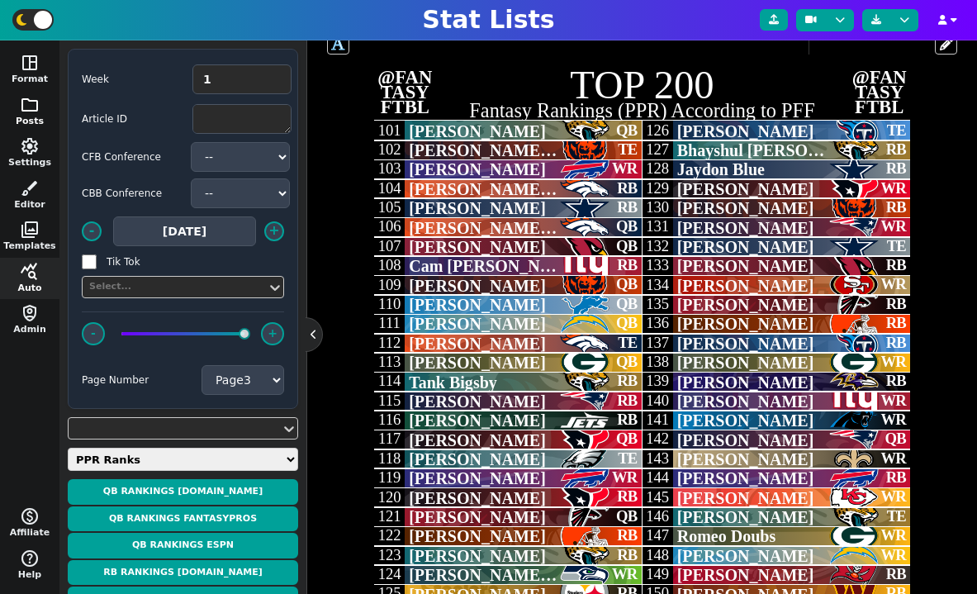
click at [25, 100] on span "folder" at bounding box center [30, 105] width 20 height 20
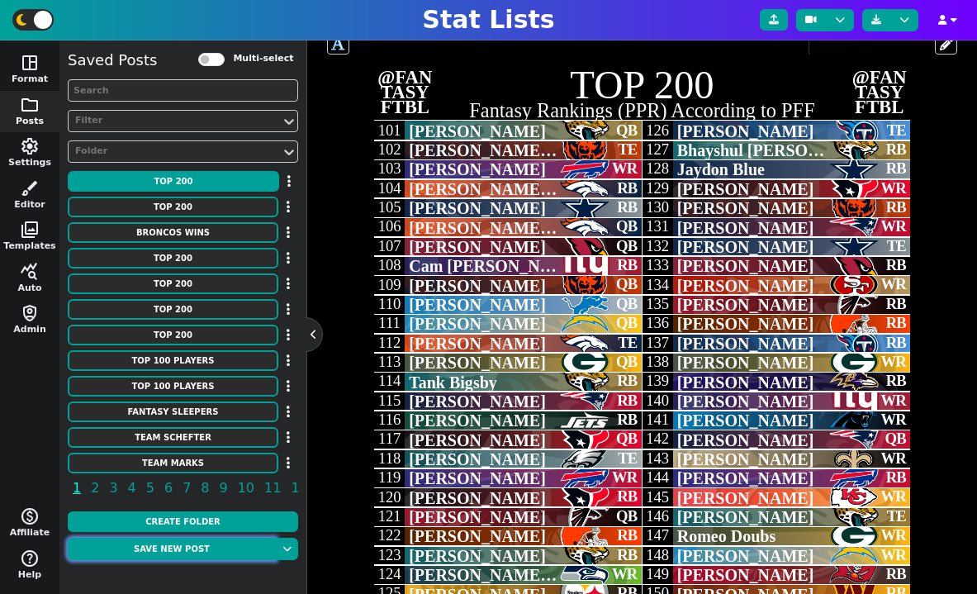
click at [174, 554] on button "Save new post" at bounding box center [172, 549] width 208 height 22
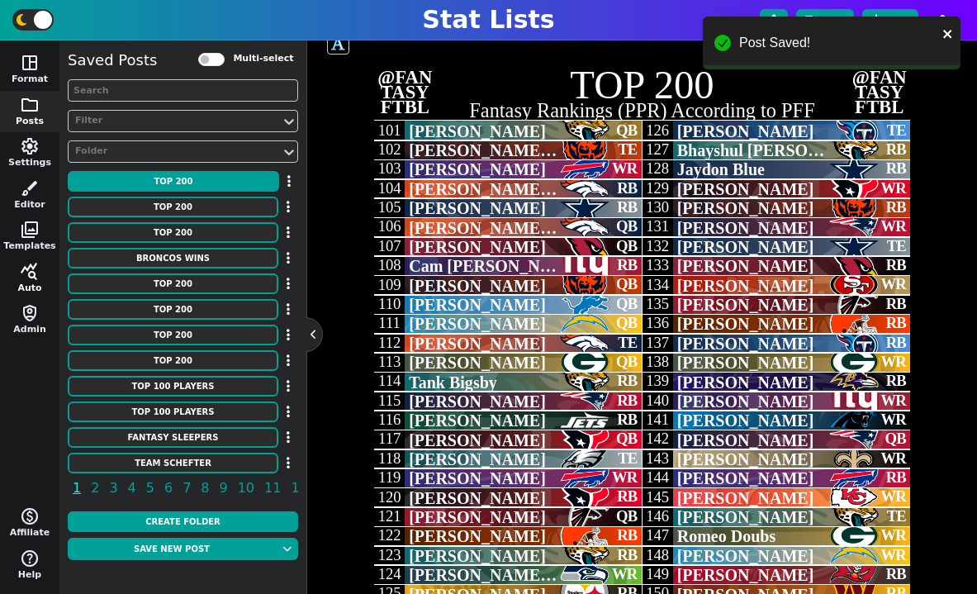
click at [26, 274] on span "query_stats" at bounding box center [30, 272] width 20 height 20
select select "3"
select select "pprranks"
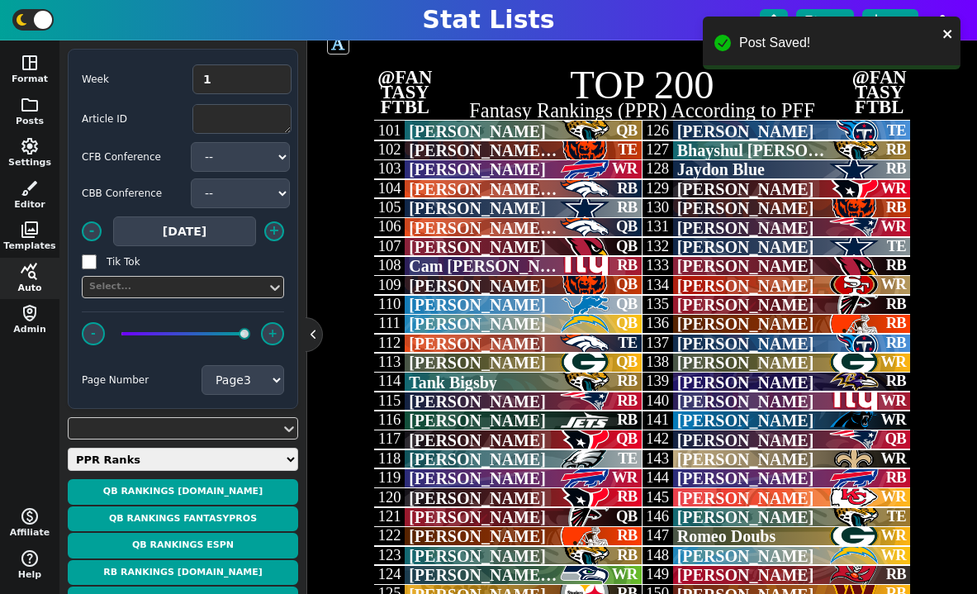
scroll to position [530, 0]
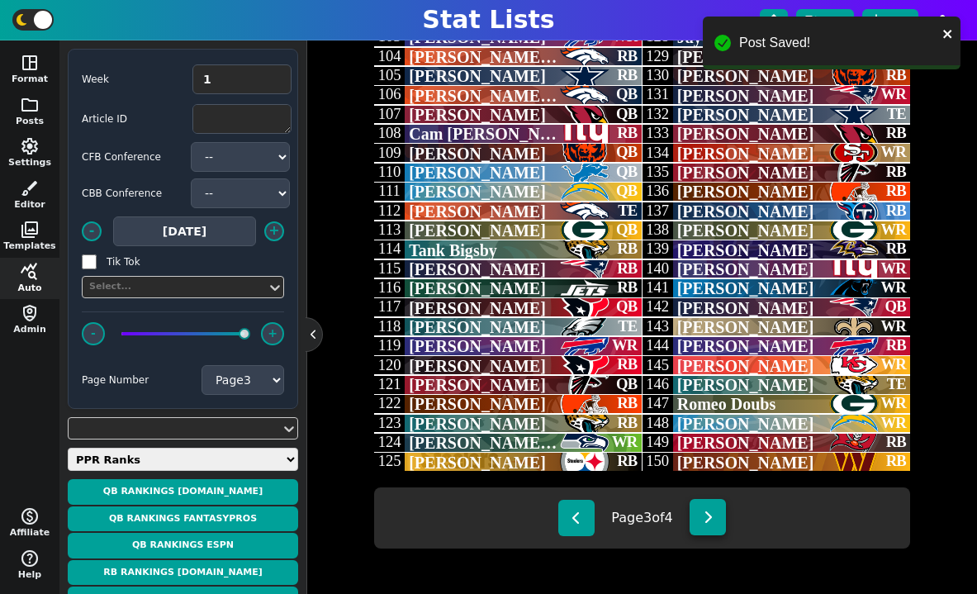
click at [725, 515] on button at bounding box center [708, 517] width 36 height 36
type textarea "[MEDICAL_DATA] LAC SF [MEDICAL_DATA] CAR WAS LAC CLE CIN NO IND HOU LV NYJ BUF …"
type textarea "[PERSON_NAME] [PERSON_NAME] [PERSON_NAME] [PERSON_NAME] Likely [PERSON_NAME] [P…"
type textarea "WR RB RB TE RB RB WR RB RB RB RB WR WR RB WR WR RB TE WR WR TE WR RB WR WR WR W…"
select select "4"
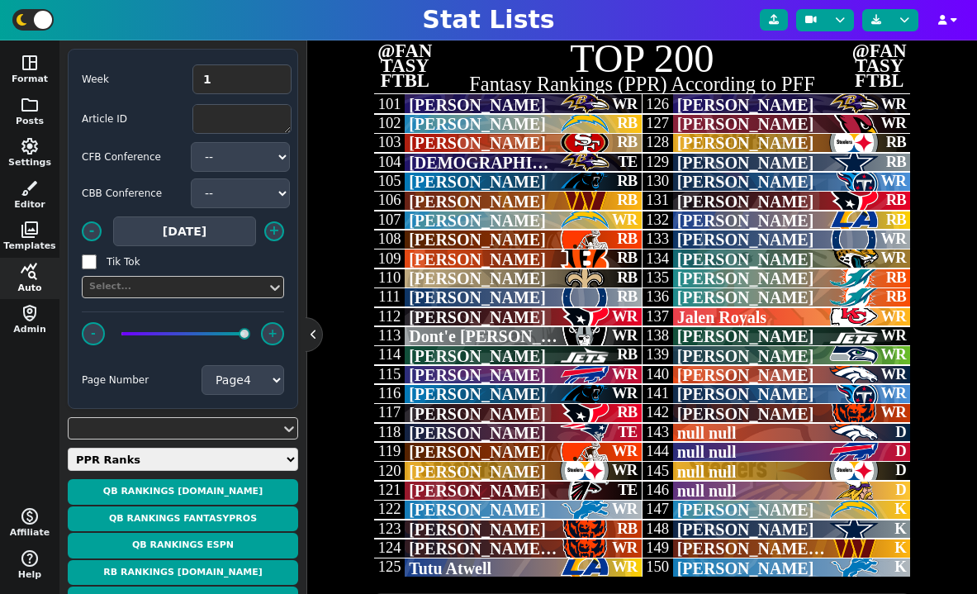
scroll to position [16, 0]
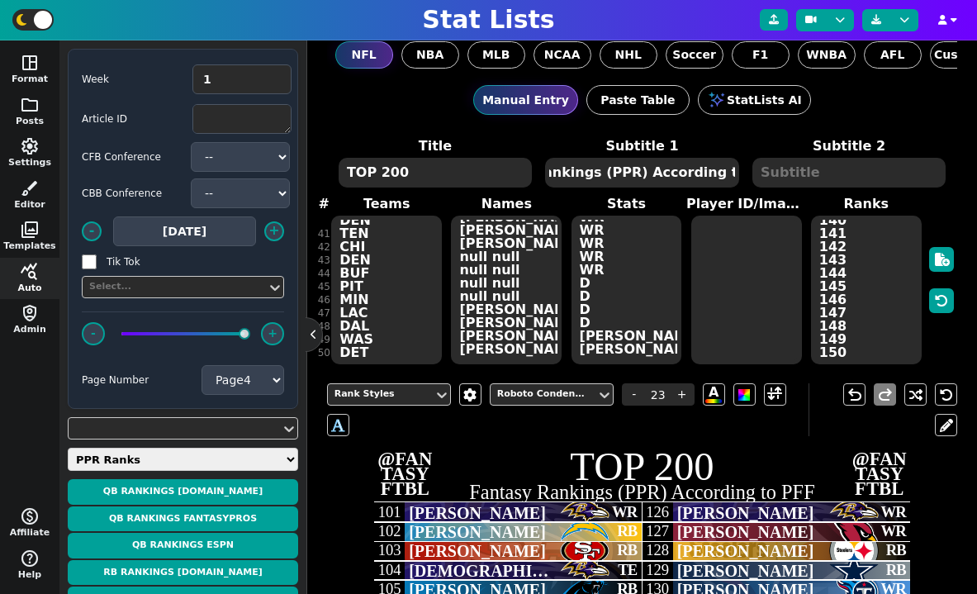
click at [865, 269] on textarea "101 102 103 104 105 106 107 108 109 110 111 112 113 114 115 116 117 118 119 120…" at bounding box center [866, 290] width 111 height 149
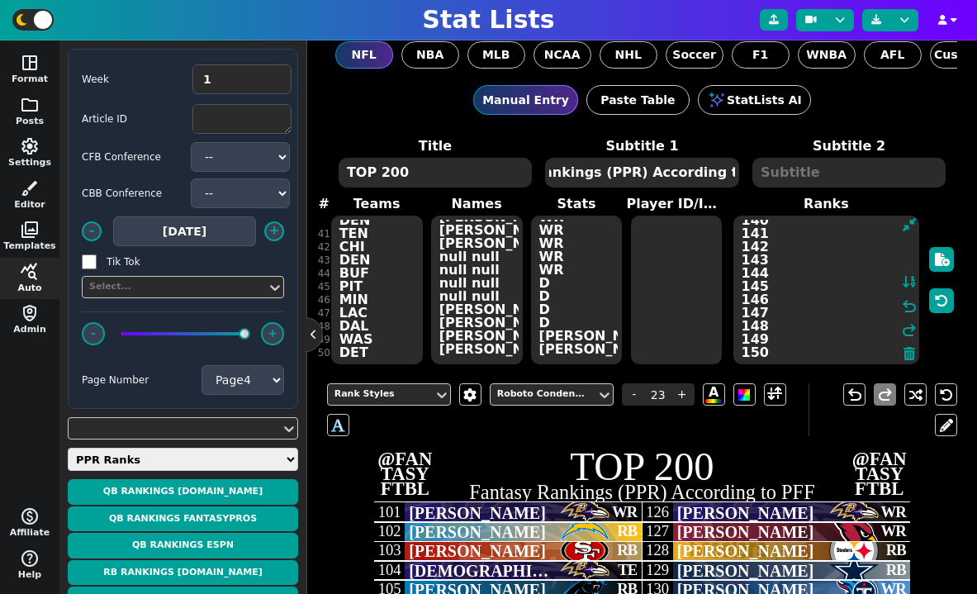
paste textarea "51 152 153 154 155 156 157 158 159 160 161 162 163 164 165 166 167 168 169 170 …"
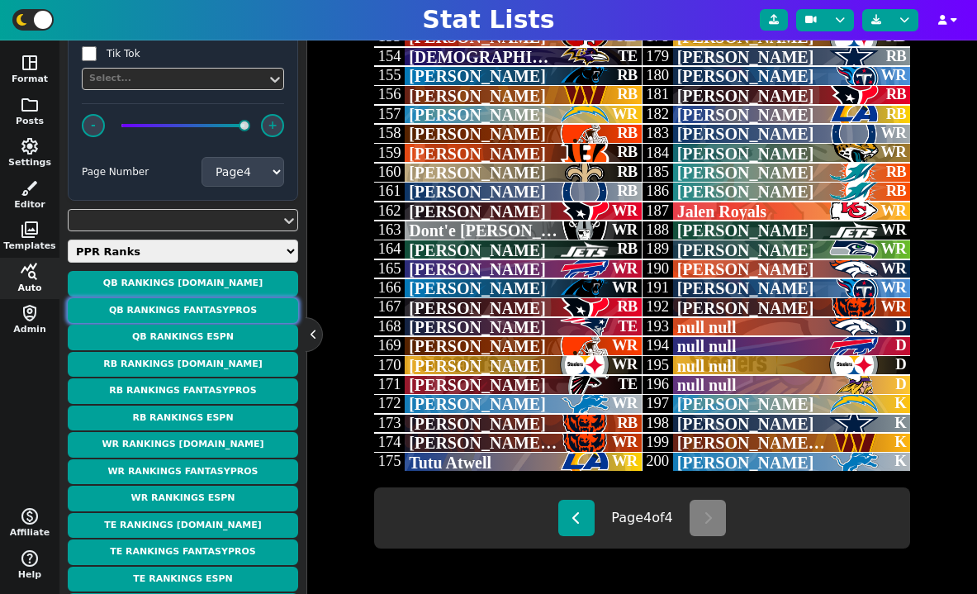
scroll to position [301, 0]
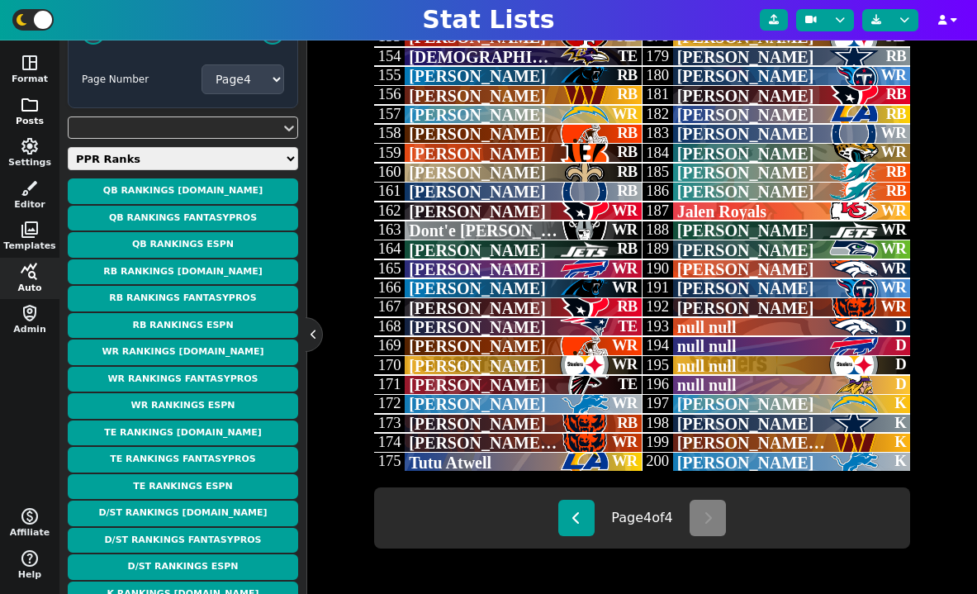
type textarea "151 152 153 154 155 156 157 158 159 160 161 162 163 164 165 166 167 168 169 170…"
click at [38, 105] on span "folder" at bounding box center [30, 105] width 20 height 20
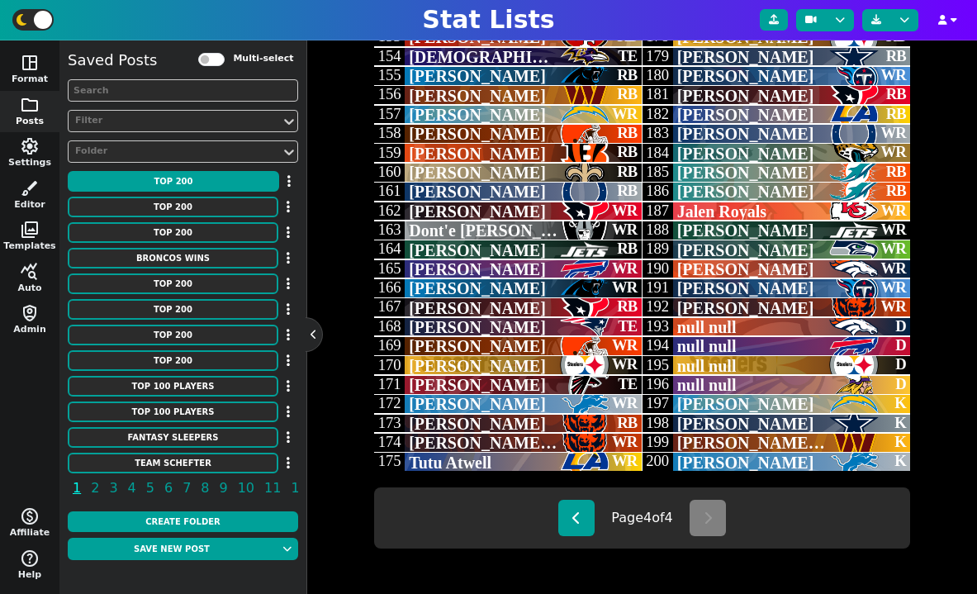
scroll to position [0, 0]
click at [197, 554] on button "Save new post" at bounding box center [172, 549] width 208 height 22
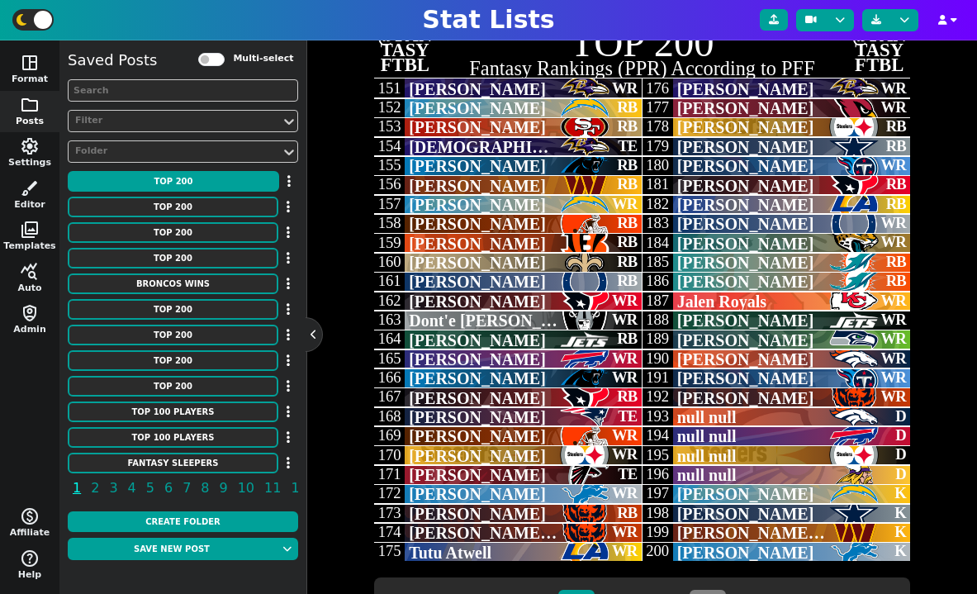
scroll to position [430, 0]
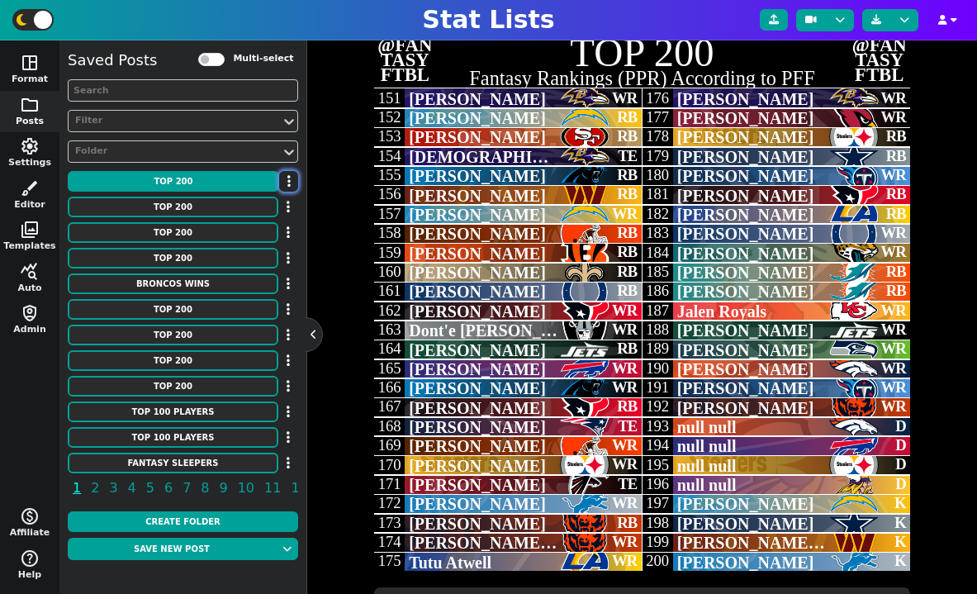
click at [292, 183] on button "button" at bounding box center [288, 181] width 19 height 21
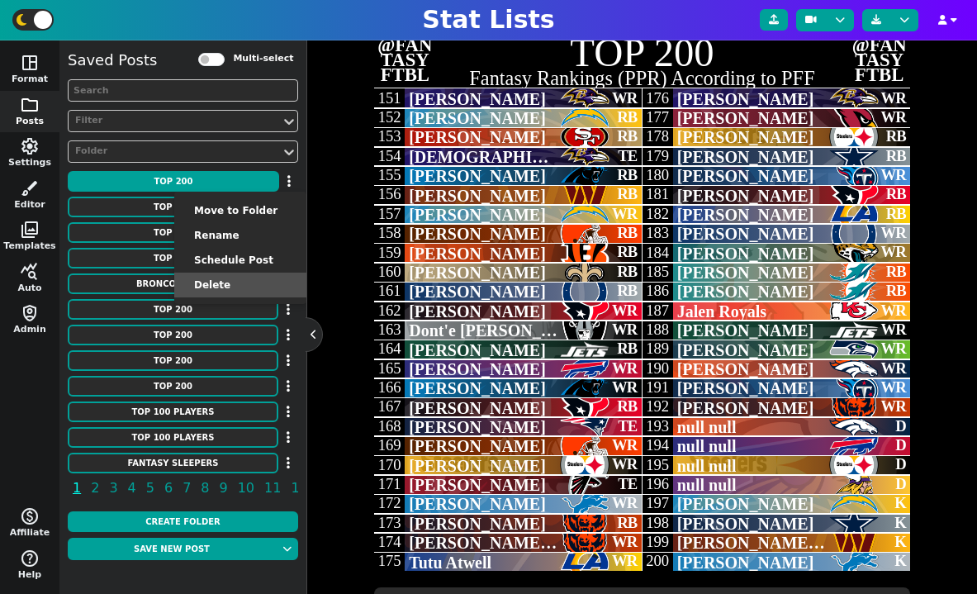
click at [253, 281] on li "Delete" at bounding box center [240, 285] width 132 height 25
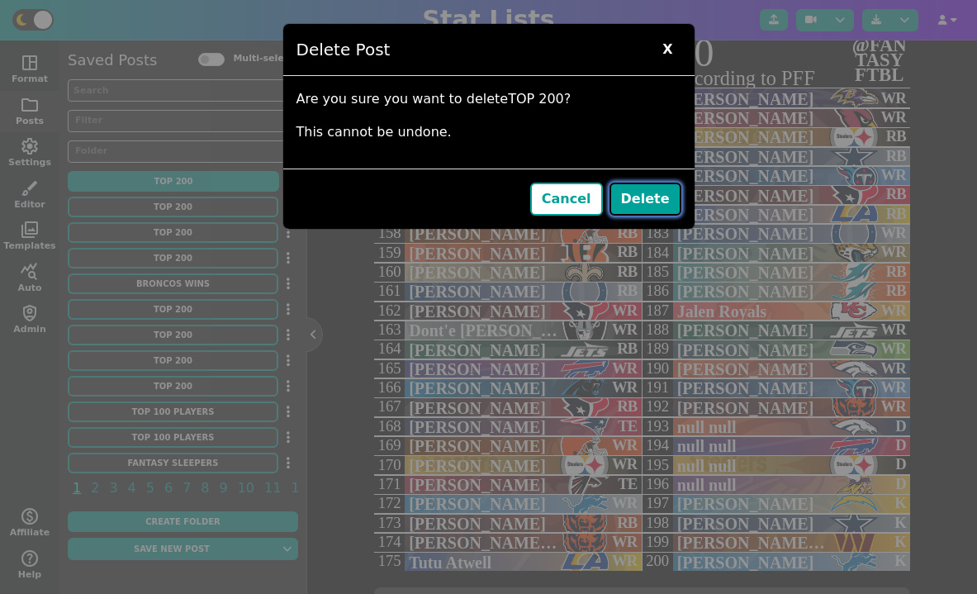
click at [655, 188] on button "Delete" at bounding box center [646, 199] width 72 height 33
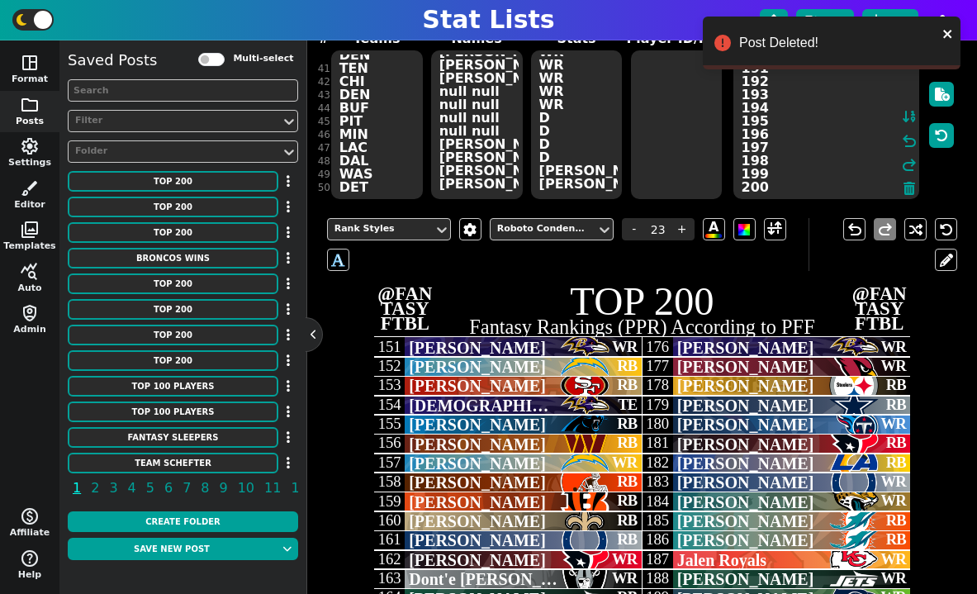
scroll to position [139, 0]
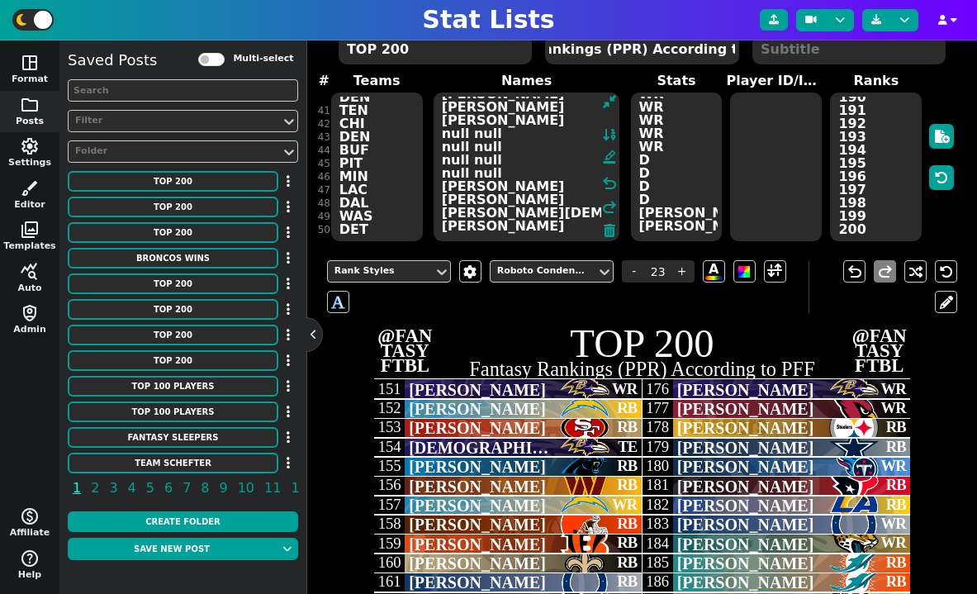
drag, startPoint x: 492, startPoint y: 135, endPoint x: 421, endPoint y: 134, distance: 70.2
click at [422, 135] on span "Teams [MEDICAL_DATA] LAC SF [MEDICAL_DATA] CAR WAS LAC CLE CIN NO IND HOU LV NY…" at bounding box center [642, 157] width 631 height 172
drag, startPoint x: 502, startPoint y: 148, endPoint x: 421, endPoint y: 147, distance: 80.1
click at [421, 147] on span "Teams [MEDICAL_DATA] LAC SF [MEDICAL_DATA] CAR WAS LAC CLE CIN NO IND HOU LV NY…" at bounding box center [642, 157] width 631 height 172
drag, startPoint x: 494, startPoint y: 160, endPoint x: 433, endPoint y: 165, distance: 61.3
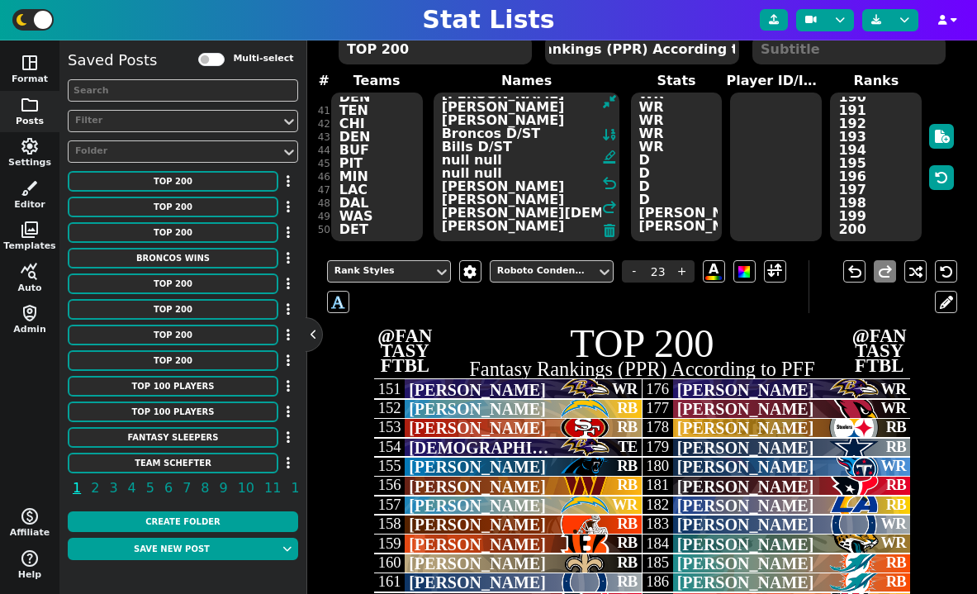
click at [434, 165] on textarea "[PERSON_NAME] [PERSON_NAME] [PERSON_NAME] [PERSON_NAME] Likely [PERSON_NAME] [P…" at bounding box center [527, 167] width 187 height 149
type textarea "[PERSON_NAME] [PERSON_NAME] [PERSON_NAME] [PERSON_NAME] Likely [PERSON_NAME] [P…"
type input "30"
drag, startPoint x: 497, startPoint y: 176, endPoint x: 448, endPoint y: 176, distance: 49.6
click at [448, 176] on textarea "[PERSON_NAME] [PERSON_NAME] [PERSON_NAME] [PERSON_NAME] Likely [PERSON_NAME] [P…" at bounding box center [527, 167] width 187 height 149
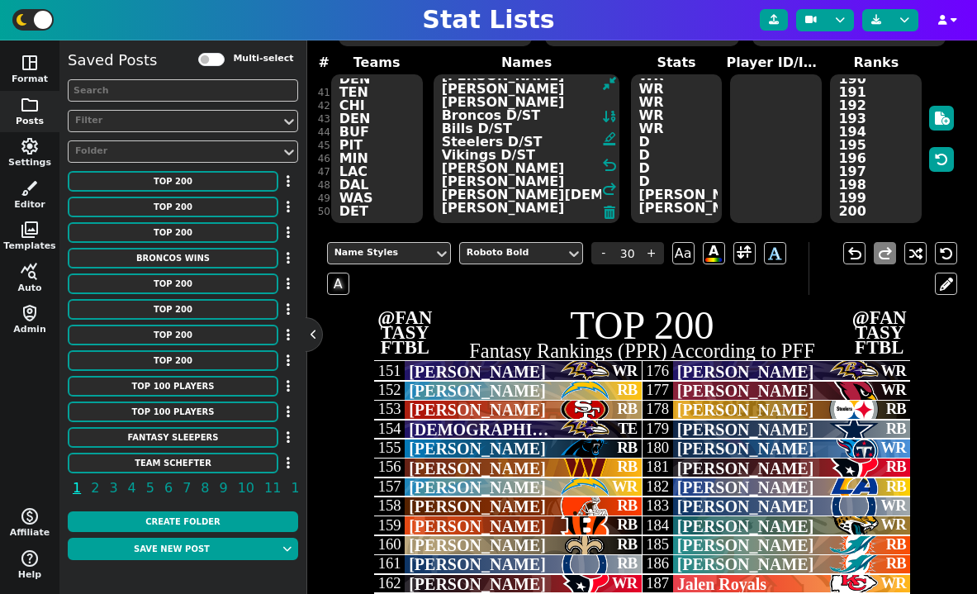
scroll to position [157, 0]
drag, startPoint x: 531, startPoint y: 155, endPoint x: 494, endPoint y: 159, distance: 37.4
click at [494, 159] on textarea "[PERSON_NAME] [PERSON_NAME] [PERSON_NAME] [PERSON_NAME] Likely [PERSON_NAME] [P…" at bounding box center [527, 148] width 187 height 149
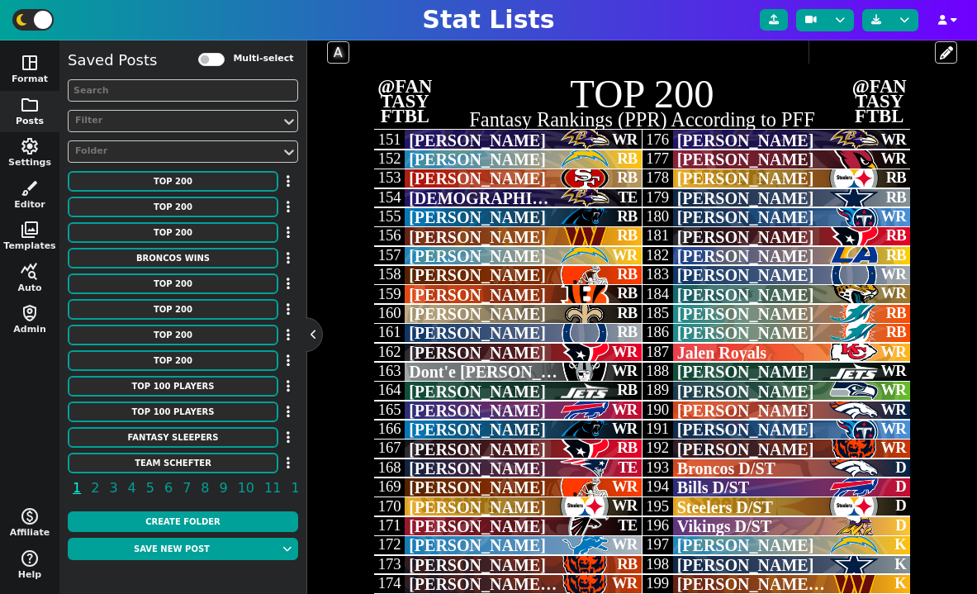
scroll to position [448, 0]
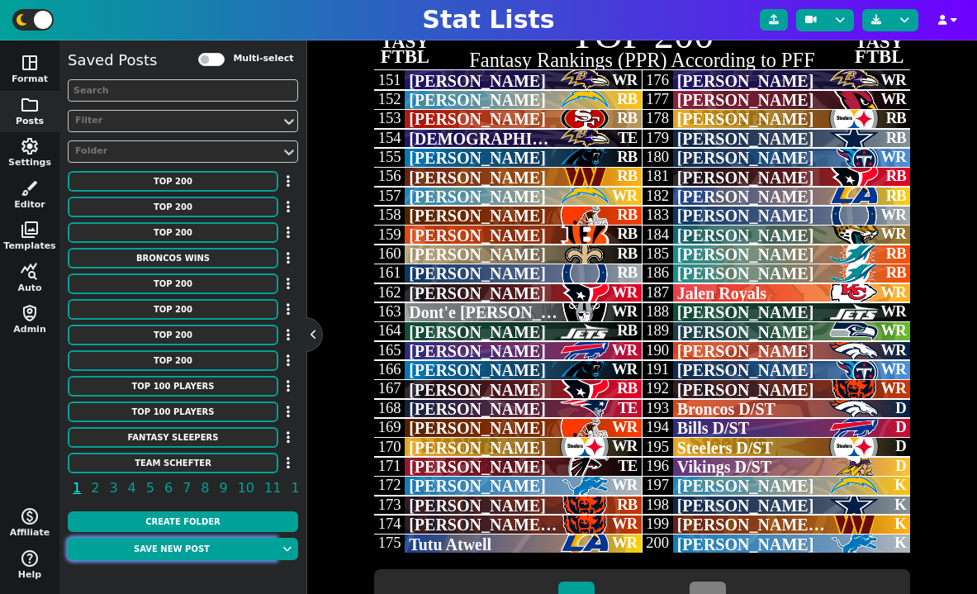
type textarea "[PERSON_NAME] [PERSON_NAME] [PERSON_NAME] [PERSON_NAME] Likely [PERSON_NAME] [P…"
click at [238, 546] on button "Save new post" at bounding box center [172, 549] width 208 height 22
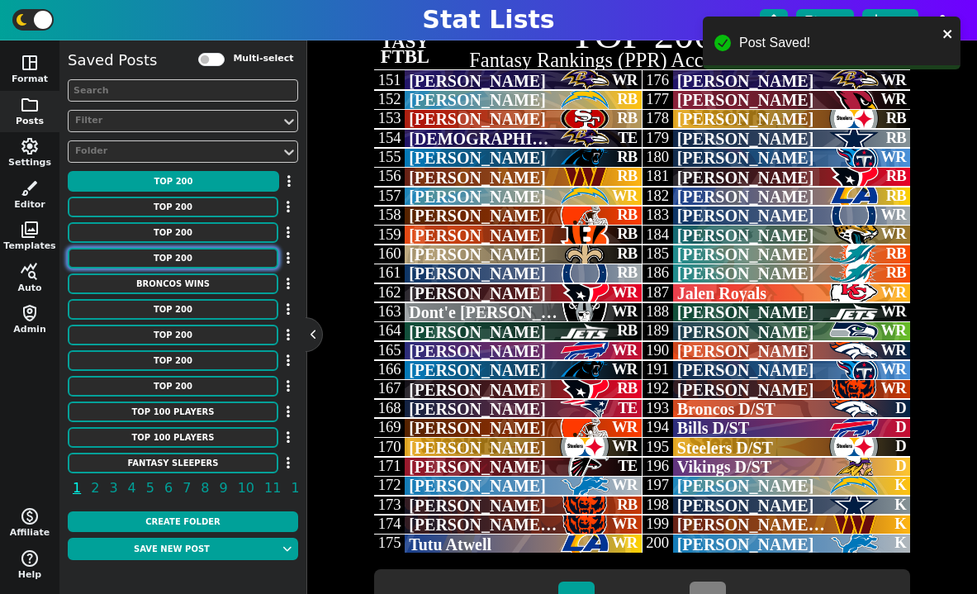
click at [189, 260] on button "TOP 200" at bounding box center [173, 258] width 211 height 21
type textarea "CIN ATL DET MIN LAR HOU DAL PHI SF JAX NYG LV DET ATL TB PHI MIA [PERSON_NAME][…"
type textarea "[PERSON_NAME]'[PERSON_NAME] [PERSON_NAME] [PERSON_NAME] [PERSON_NAME] [PERSON_N…"
type textarea "WR RB RB WR WR WR WR RB RB WR WR RB WR WR RB WR RB TE RB RB RB WR QB RB TE QB Q…"
type textarea "1 2 3 4 5 6 7 8 9 10 11 12 13 14 15 16 17 18 19 20 21 22 23 24 25 26 27 28 29 3…"
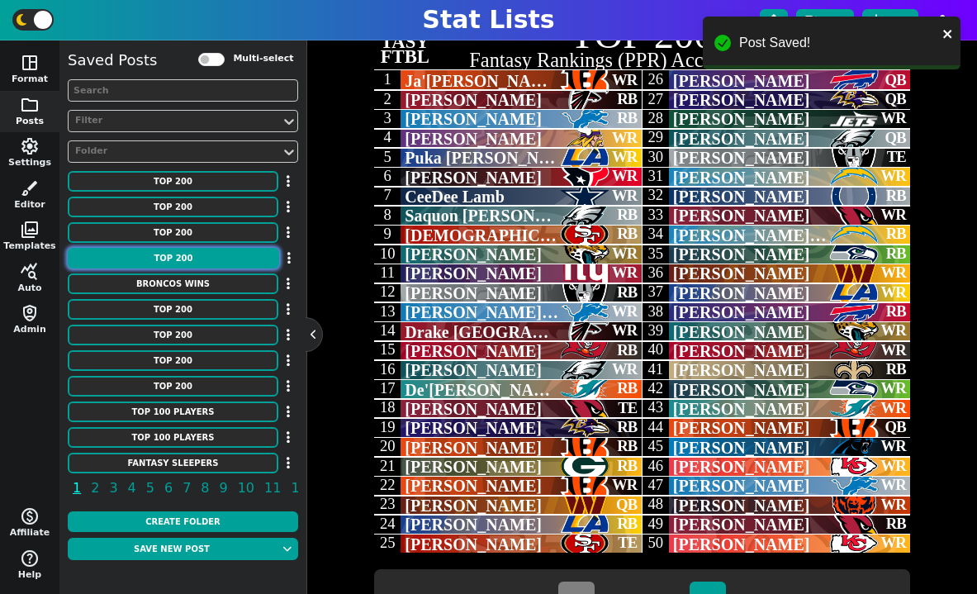
scroll to position [119, 0]
click at [175, 235] on button "TOP 200" at bounding box center [173, 232] width 211 height 21
type textarea "DEN CHI PHI PIT NO CAR [MEDICAL_DATA] MIA MIN KC DEN TB TEN CHI DET DAL SF MIN …"
type textarea "[PERSON_NAME] [PERSON_NAME] [PERSON_NAME] [PERSON_NAME] [PERSON_NAME] [PERSON_N…"
type textarea "RB RB WR WR WR RB WR WR TE QB WR WR WR WR TE WR WR RB WR RB RB RB RB RB WR WR W…"
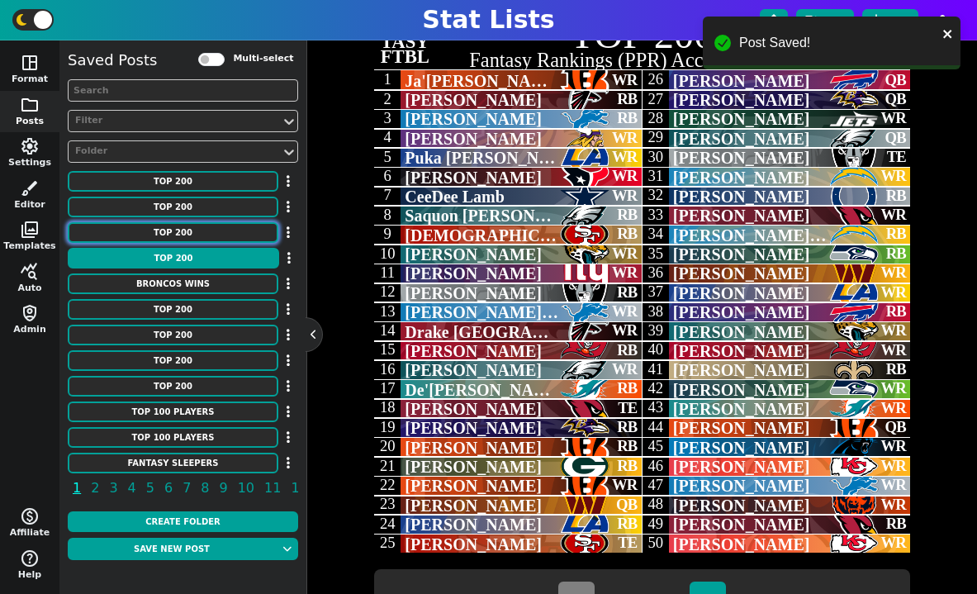
type textarea "51 52 53 54 55 56 57 58 59 60 61 62 63 64 65 66 67 68 69 70 71 72 73 74 75 76 7…"
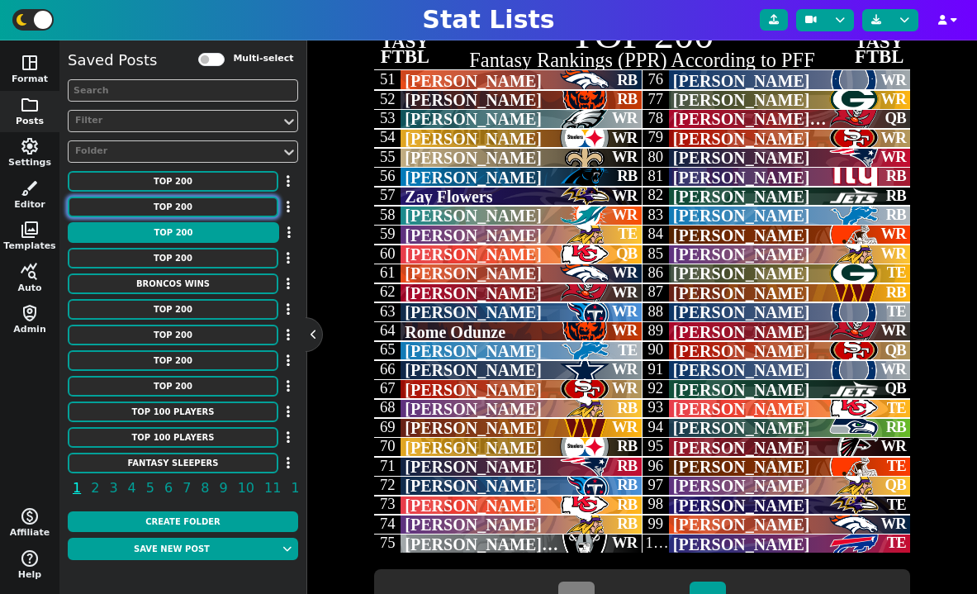
click at [168, 203] on button "TOP 200" at bounding box center [173, 207] width 211 height 21
type textarea "JAX CHI BUF DEN DAL DEN ARI NYG CHI DET LAC DEN GB JAX NE NYJ HOU PHI BUF HOU A…"
type textarea "[PERSON_NAME] [PERSON_NAME] [PERSON_NAME] [PERSON_NAME] [PERSON_NAME] [PERSON_N…"
type textarea "QB TE WR RB RB QB QB RB QB QB QB TE QB RB RB RB QB TE WR RB QB RB RB WR RB TE R…"
type textarea "101 102 103 104 105 106 107 108 109 110 111 112 113 114 115 116 117 118 119 120…"
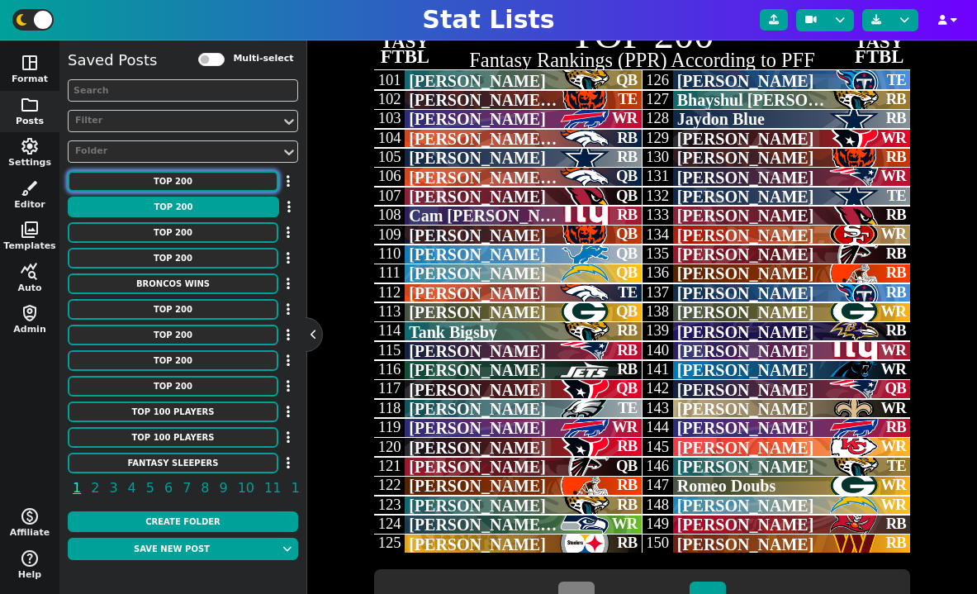
click at [224, 179] on button "TOP 200" at bounding box center [173, 181] width 211 height 21
type textarea "[MEDICAL_DATA] LAC SF [MEDICAL_DATA] CAR WAS LAC CLE CIN NO IND HOU LV NYJ BUF …"
type textarea "[PERSON_NAME] [PERSON_NAME] [PERSON_NAME] [PERSON_NAME] Likely [PERSON_NAME] [P…"
type textarea "WR RB RB TE RB RB WR RB RB RB RB WR WR RB WR WR RB TE WR WR TE WR RB WR WR WR W…"
type textarea "151 152 153 154 155 156 157 158 159 160 161 162 163 164 165 166 167 168 169 170…"
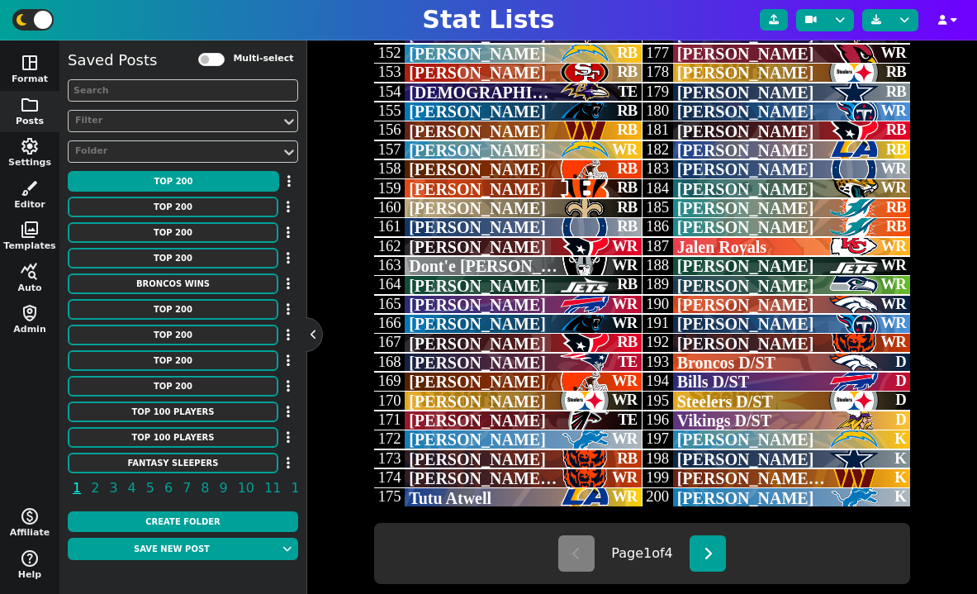
scroll to position [506, 0]
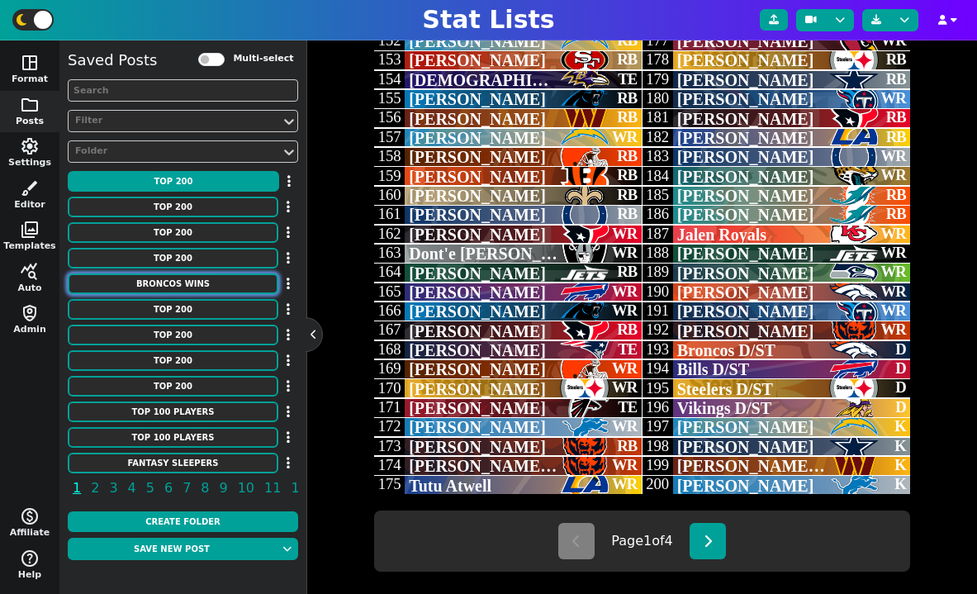
click at [202, 289] on button "Broncos Wins" at bounding box center [173, 283] width 211 height 21
type textarea "Broncos Wins"
type textarea "Each Season"
type textarea "DEN"
type textarea "00' 01' 02' 03' 04' 05' 06' 07' 08' 09' 10' 11' 12' 13' 14' 15' 16' 17' 18' 19'…"
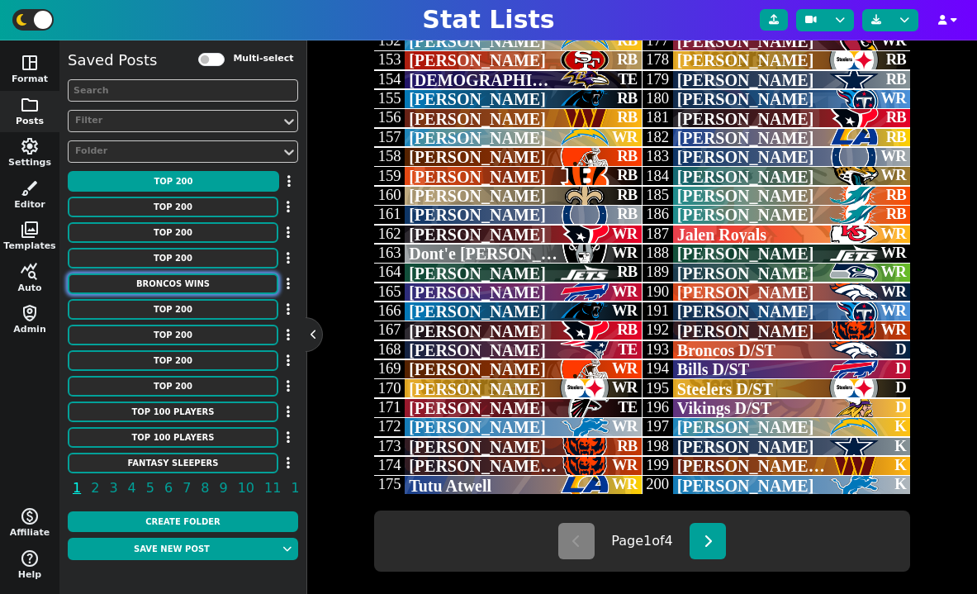
type textarea "11 8 9 10 10 13 9 7 8 8 4 8 13 13 12 12 9 5 6 7 5 7"
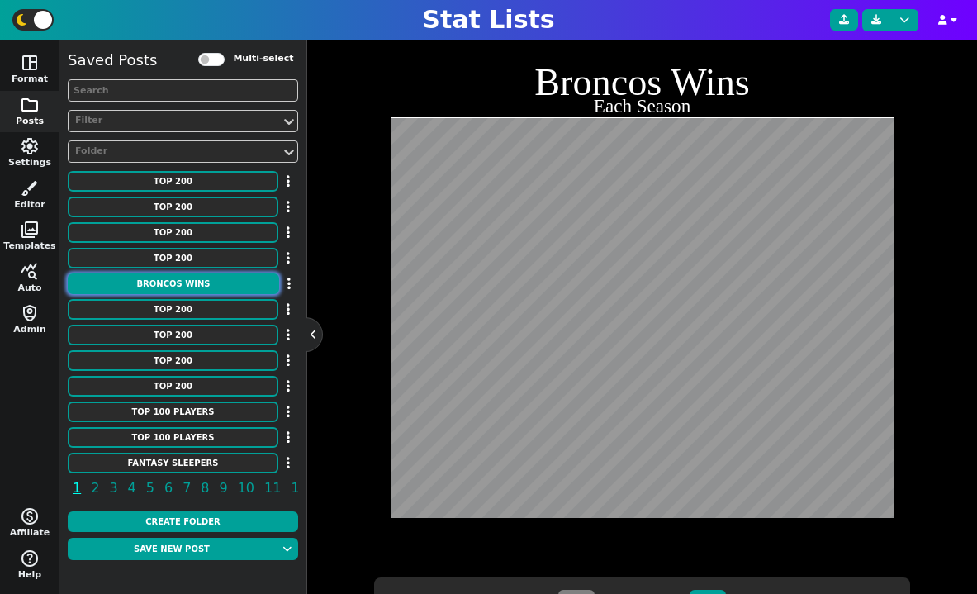
scroll to position [403, 0]
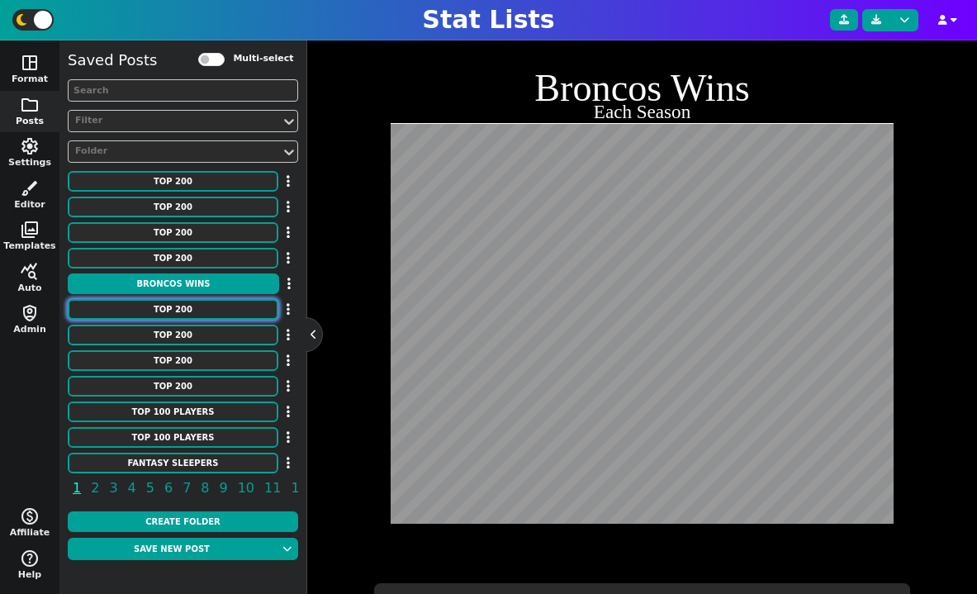
click at [170, 313] on button "TOP 200" at bounding box center [173, 309] width 211 height 21
type textarea "TOP 200"
type textarea "Draft Rankings According to [PERSON_NAME] (ESPN)"
type textarea "HOU NYG DEN HOU [MEDICAL_DATA] NE CHI LAC ARI SF [MEDICAL_DATA] GB LV NE WAS PI…"
type textarea "[PERSON_NAME] [PERSON_NAME] [PERSON_NAME] [PERSON_NAME] [PERSON_NAME] [PERSON_N…"
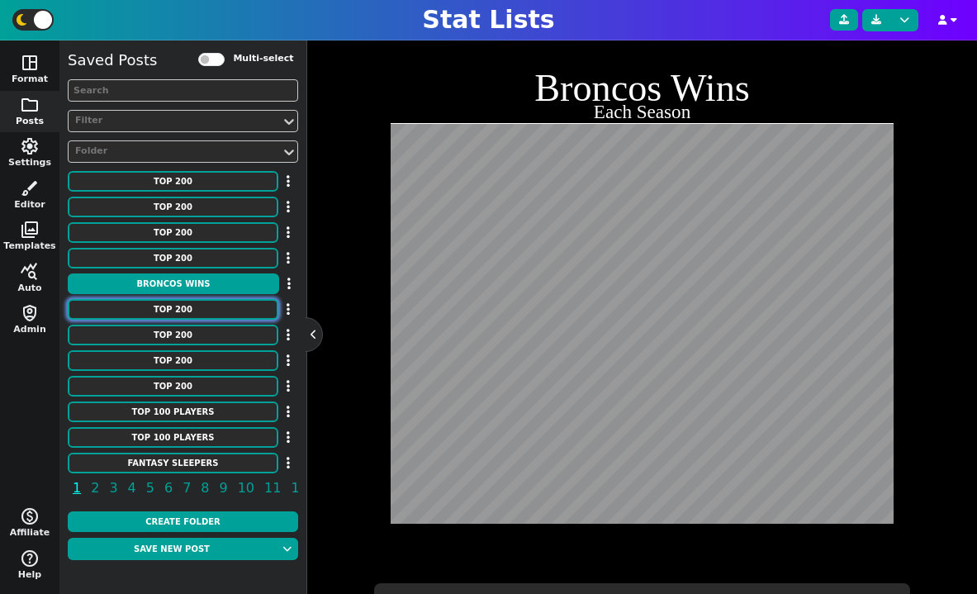
type textarea "RB54 WR60 WR61 WR62 WR63 WR64 WR65 WR66 WR67 RB55 RB56 RB57 WR68 WR69 TE18 TE19…"
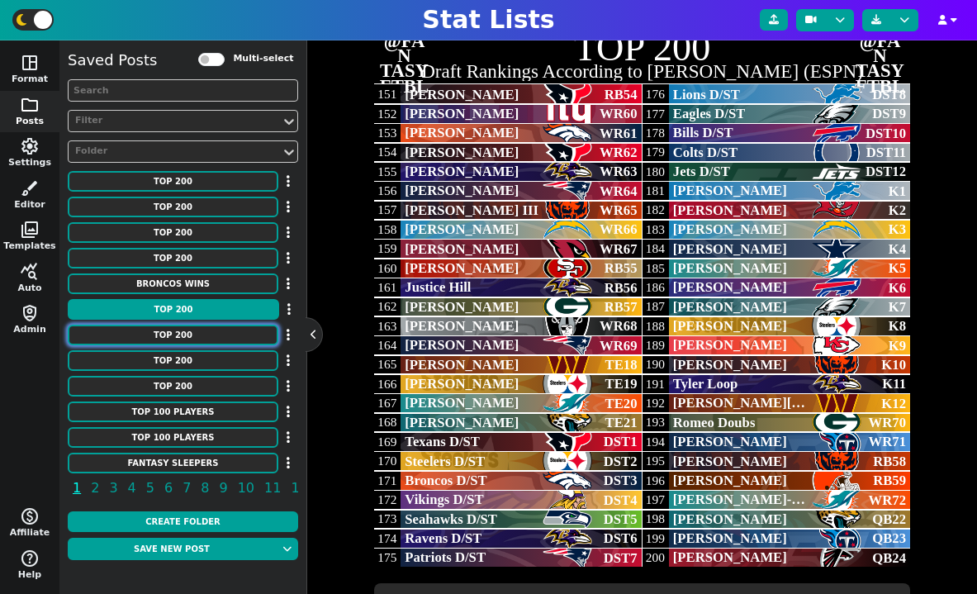
click at [171, 335] on button "TOP 200" at bounding box center [173, 335] width 211 height 21
type textarea "SF BUF LAC CHI DAL NYJ GB LAC ATL IND NO HOU IND NYG JAC TEN JAC MIN TB CLE NE …"
type textarea "[PERSON_NAME] [PERSON_NAME] [PERSON_NAME] [PERSON_NAME] [PERSON_NAME] [PERSON_N…"
type textarea "WR47 WR48 QB11 QB12 QB13 QB14 WR49 WR50 WR51 WR52 WR53 WR54 TE10 RB36 RB37 RB38…"
type textarea "101 102 103 104 105 106 107 108 109 110 111 112 113 114 115 116 117 118 119 120…"
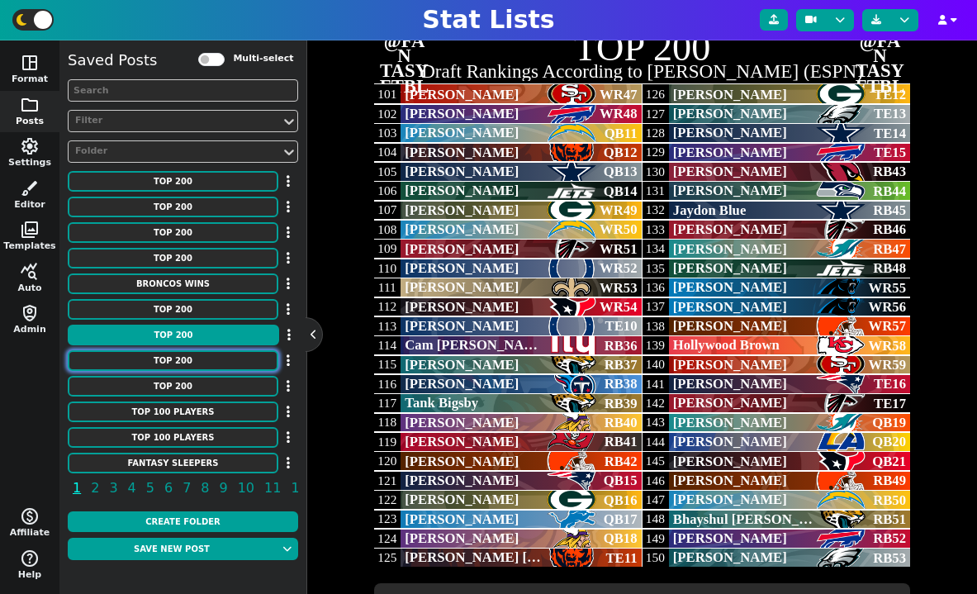
click at [188, 366] on button "TOP 200" at bounding box center [173, 360] width 211 height 21
type textarea "NYJ CHI [MEDICAL_DATA] DEN TEN PHI MIA CLE DET DAL DET KC TB CHI CAR JAC DET MI…"
type textarea "[PERSON_NAME] [PERSON_NAME] [PERSON_NAME] [PERSON_NAME] [PERSON_NAME] [PERSON_N…"
type textarea "RB20 RB21 WR24 WR25 WR26 WR27 WR28 WR29 WR30 WR31 TE4 QB6 QB7 WR32 WR33 WR34 RB…"
type textarea "51 52 53 54 55 56 57 58 59 60 61 62 63 64 65 66 67 68 69 70 71 72 73 74 75 76 7…"
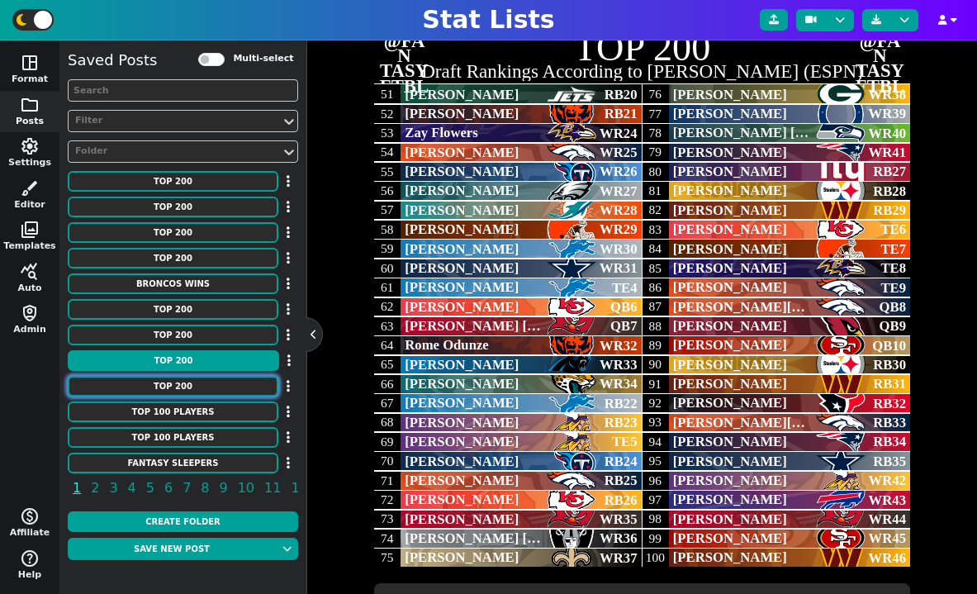
click at [192, 384] on button "TOP 200" at bounding box center [173, 386] width 211 height 21
type textarea "CIN ATL MIN PHI DET DAL SF LAR NYG DET LV [PERSON_NAME] JAC PHI ATL IND GB [MED…"
type textarea "[PERSON_NAME]'[PERSON_NAME] [PERSON_NAME] [PERSON_NAME] [PERSON_NAME] [PERSON_N…"
type textarea "WR1 RB1 WR2 RB2 RB3 WR3 RB4 WR4 WR5 WR6 RB5 RB6 WR7 WR8 WR9 WR10 RB7 RB8 RB9 TE…"
type textarea "1 2 3 4 5 6 7 8 9 10 11 12 13 14 15 16 17 18 19 20 21 22 23 24 25 26 27 28 29 3…"
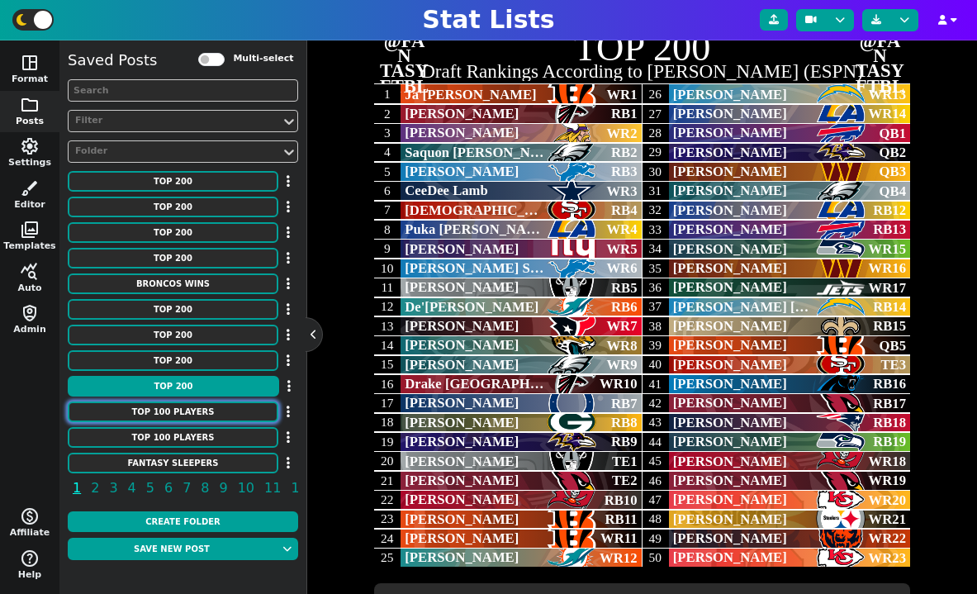
click at [191, 406] on button "TOP 100 Players" at bounding box center [173, 412] width 211 height 21
type textarea "TOP 100 Players"
type textarea "Predictions for this season according to ESPN"
type textarea "Lions Jets Falcons Packers Rams Broncos Texans Steelers Seahawks Lions Colts Fa…"
type textarea "51. [PERSON_NAME] 52. [PERSON_NAME] 53. [PERSON_NAME] 54. [PERSON_NAME] 55. [PE…"
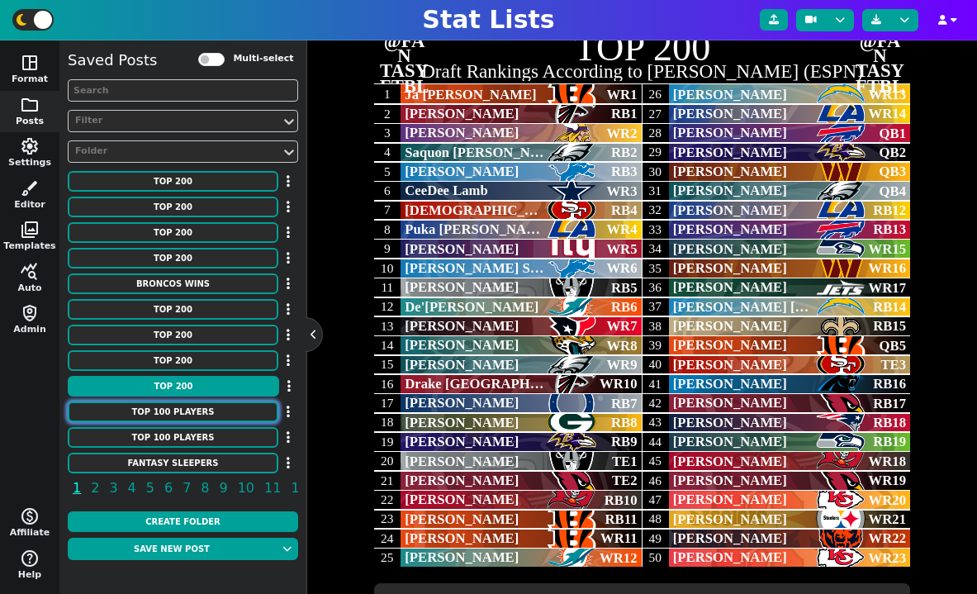
type textarea "S DT G S LB G Edge DT Edge S G S CB G DT QB RB CB RB OT QB QB C WR G OT G QB CB…"
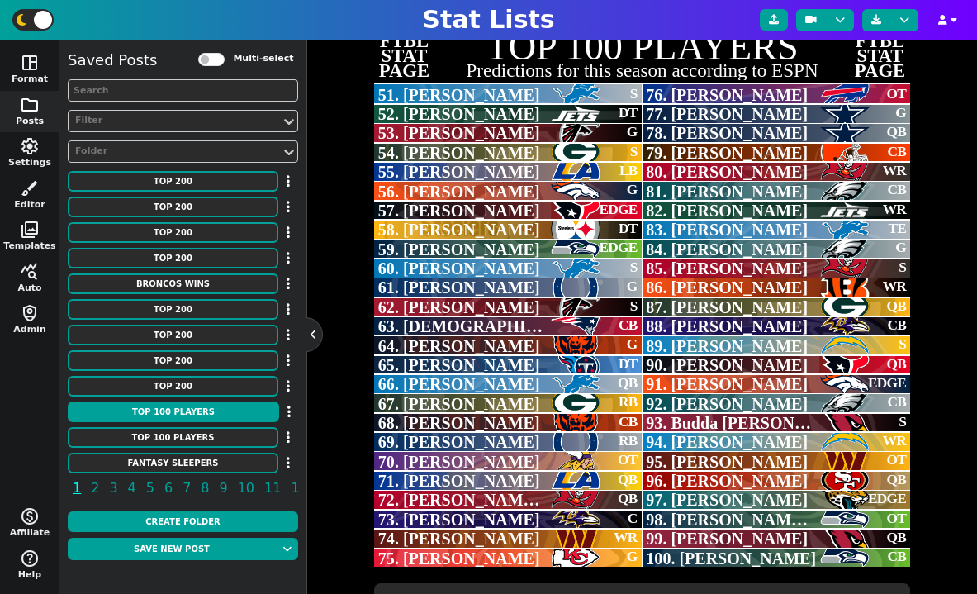
click at [199, 423] on div "TOP 100 Players" at bounding box center [183, 413] width 231 height 22
click at [192, 429] on button "TOP 100 Players" at bounding box center [173, 437] width 211 height 21
type textarea "Chiefs Bills Browns Ravens Bengals Broncos Vikings Bengals Cowboys Chiefs Steel…"
type textarea "1. [PERSON_NAME] 2. [PERSON_NAME] 3. [PERSON_NAME] 4. [PERSON_NAME] 5. [PERSON_…"
type textarea "QB QB Edge QB QB CB WR WR Edge DT Edge OT LB OT S Edge RB DT WR TE Edge OT OT Q…"
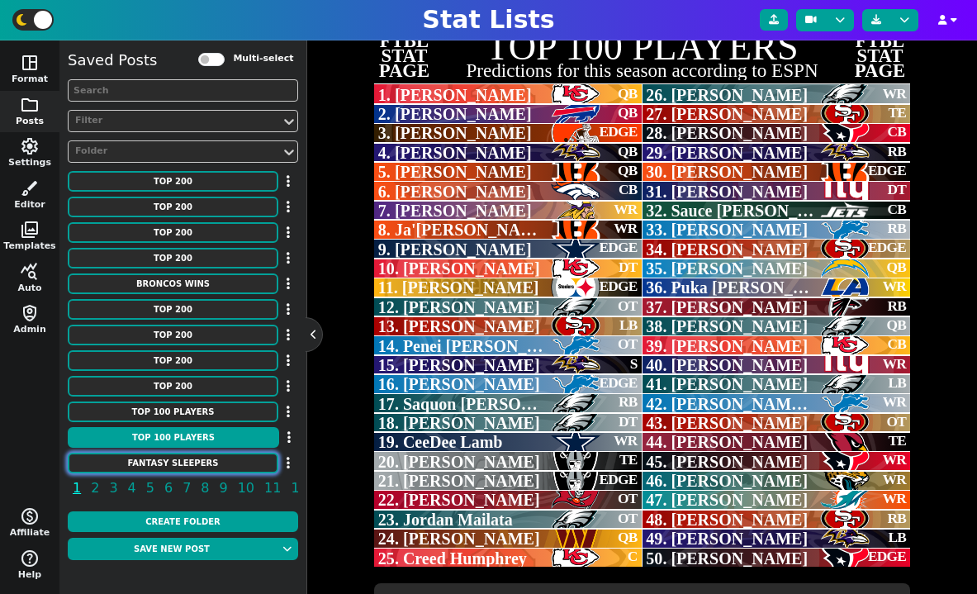
click at [202, 466] on button "Fantasy Sleepers" at bounding box center [173, 463] width 211 height 21
type textarea "Fantasy Sleepers"
type textarea "Each team according to Sporting News"
type textarea "cardinals falcons ravens bills panthers bears bengals browns cowboys broncos li…"
type textarea "[PERSON_NAME] [PERSON_NAME] [PERSON_NAME] [PERSON_NAME] [PERSON_NAME] [PERSON_N…"
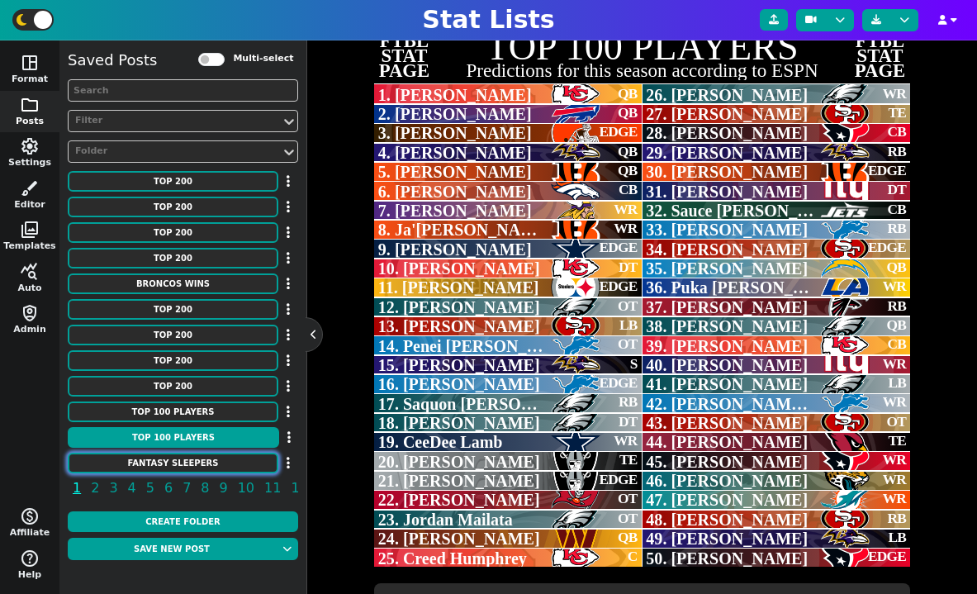
type textarea "RB TE WR WR QB WR RB RB TE TE QB WR RB TE WR RB WR QB QB RB QB QB WR RB TE RB Q…"
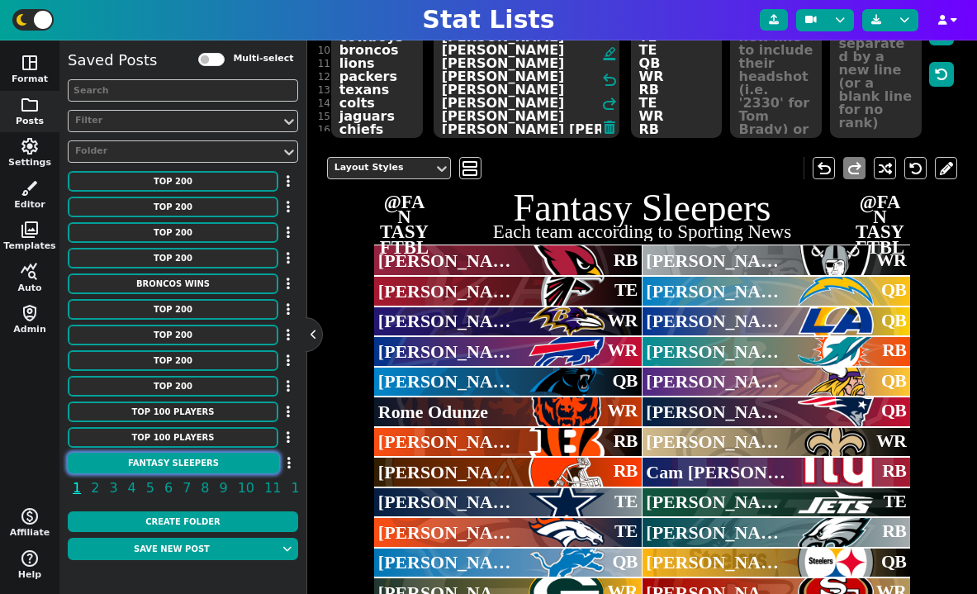
scroll to position [185, 0]
